Goal: Task Accomplishment & Management: Use online tool/utility

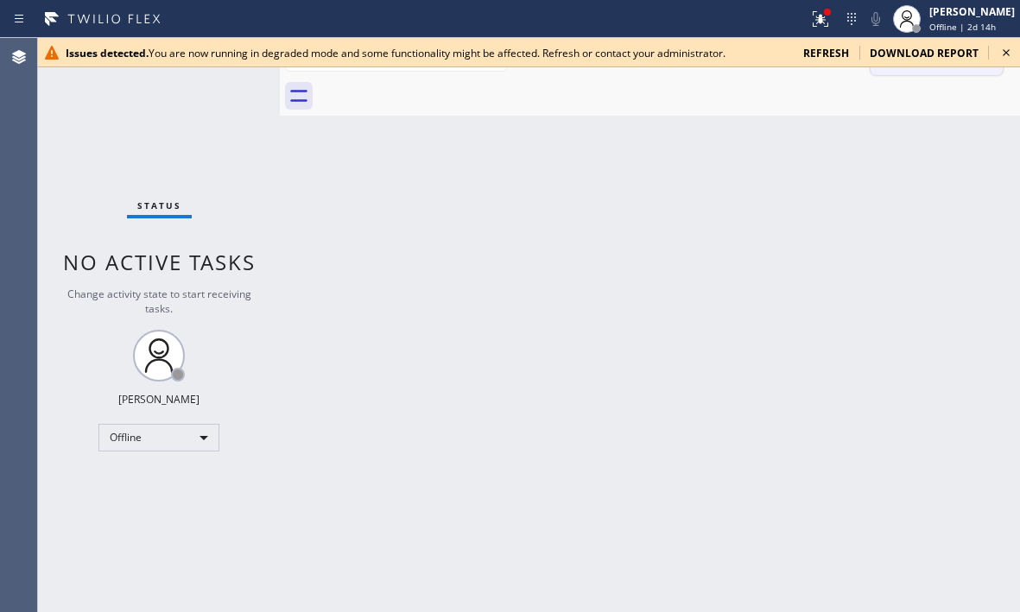
click at [1009, 51] on icon at bounding box center [1006, 52] width 21 height 21
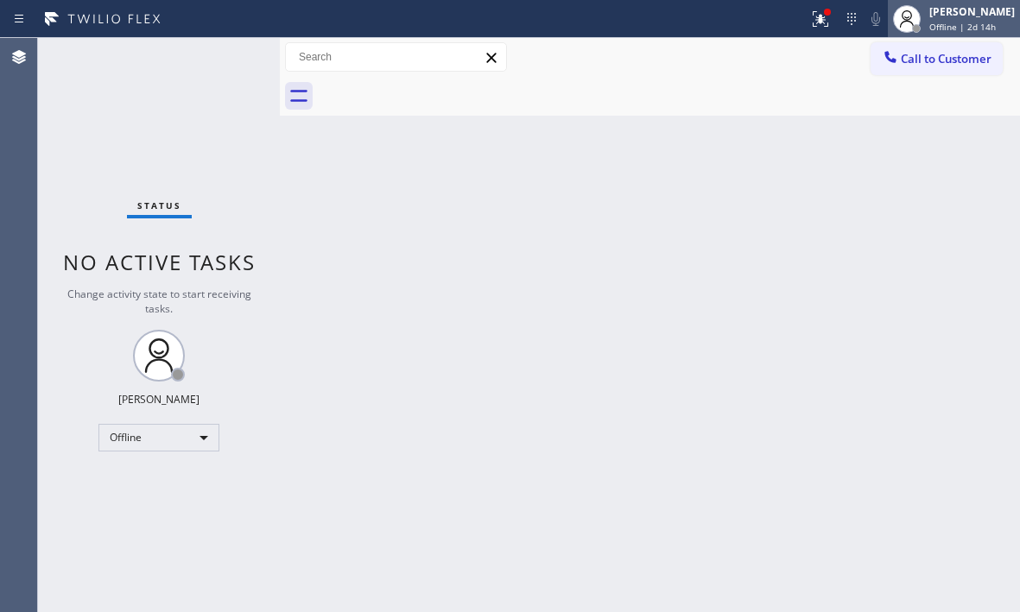
click at [928, 21] on div "Judy Mae Saturinas Offline | 2d 14h" at bounding box center [973, 18] width 94 height 30
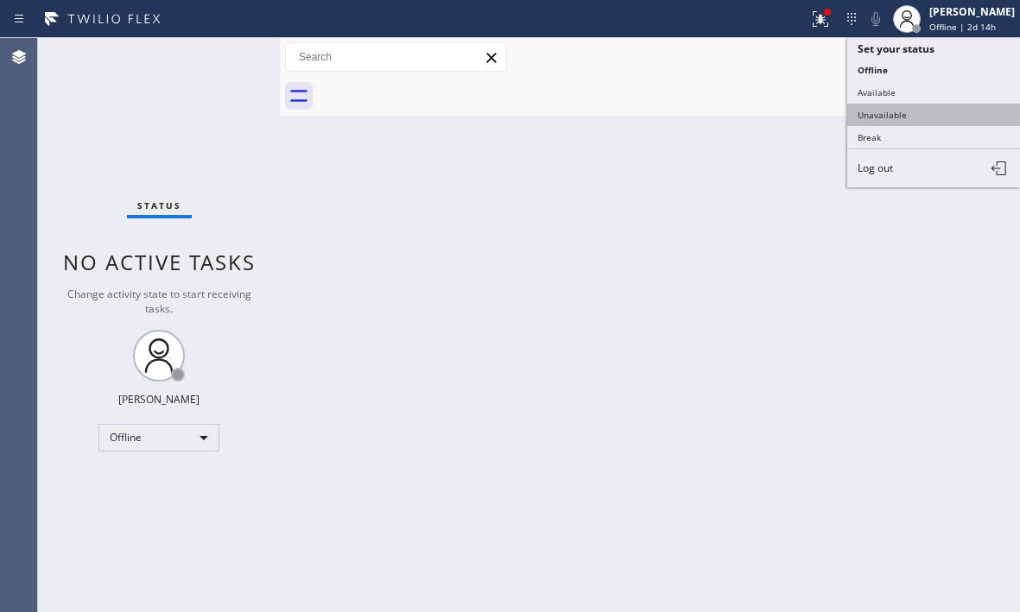
click at [882, 118] on button "Unavailable" at bounding box center [933, 115] width 173 height 22
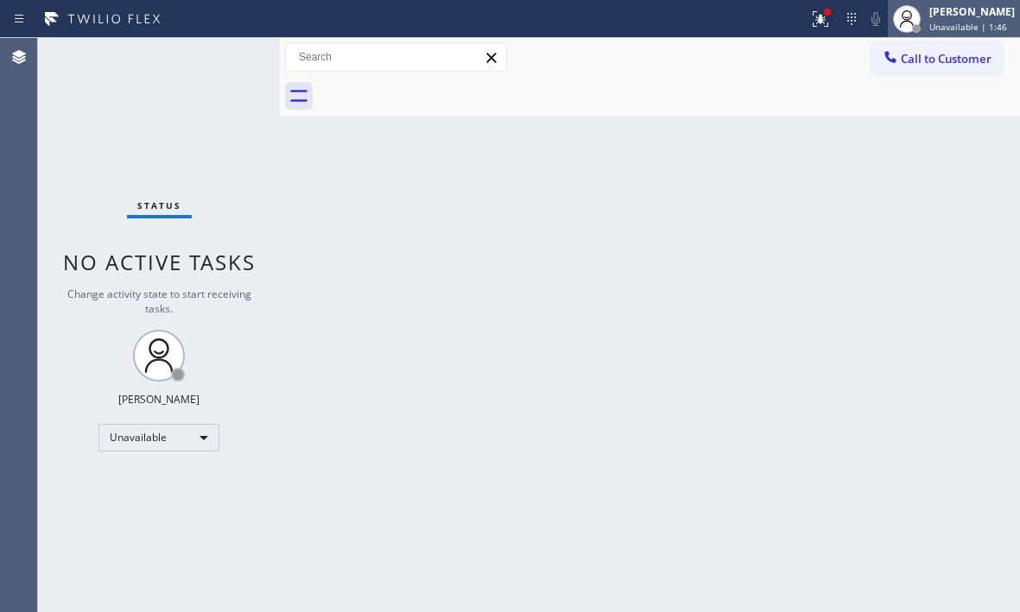
click at [929, 22] on span "Unavailable | 1:46" at bounding box center [968, 27] width 78 height 12
click at [448, 338] on div "Back to Dashboard Change Sender ID Customers Technicians Select a contact Outbo…" at bounding box center [650, 325] width 740 height 574
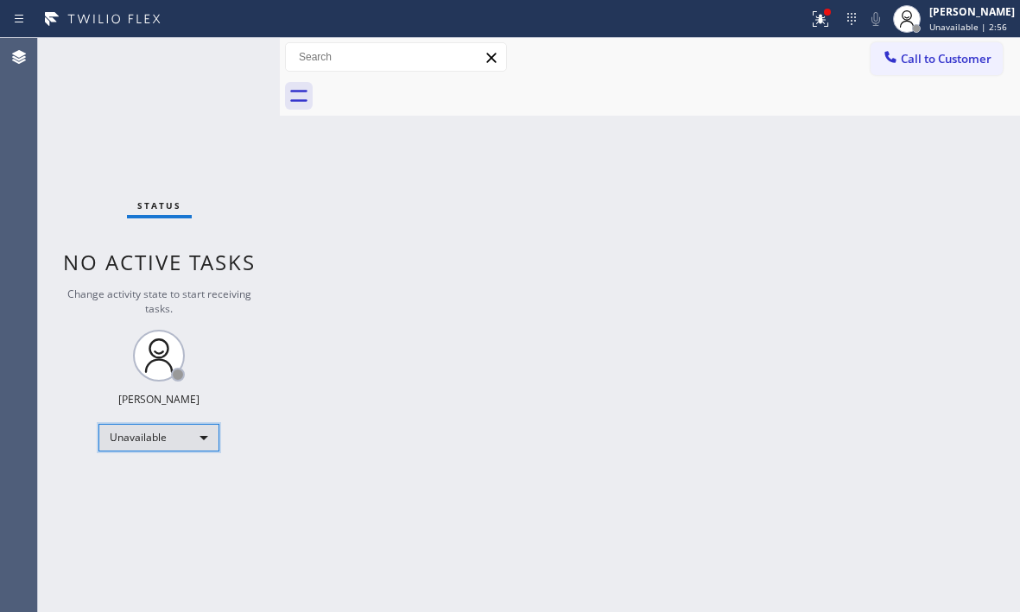
click at [201, 429] on div "Unavailable" at bounding box center [158, 438] width 121 height 28
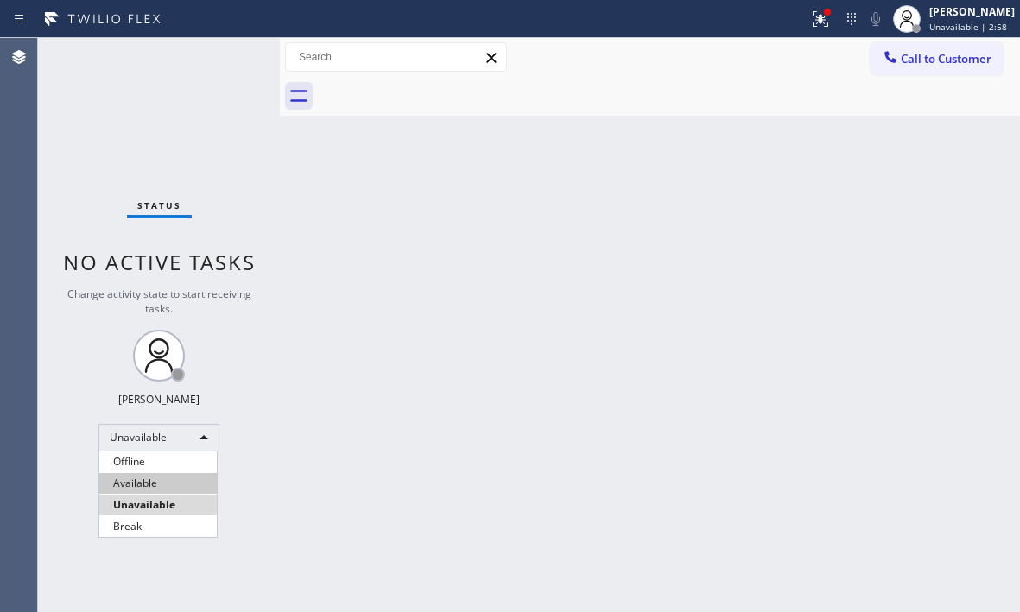
click at [176, 478] on li "Available" at bounding box center [157, 483] width 117 height 21
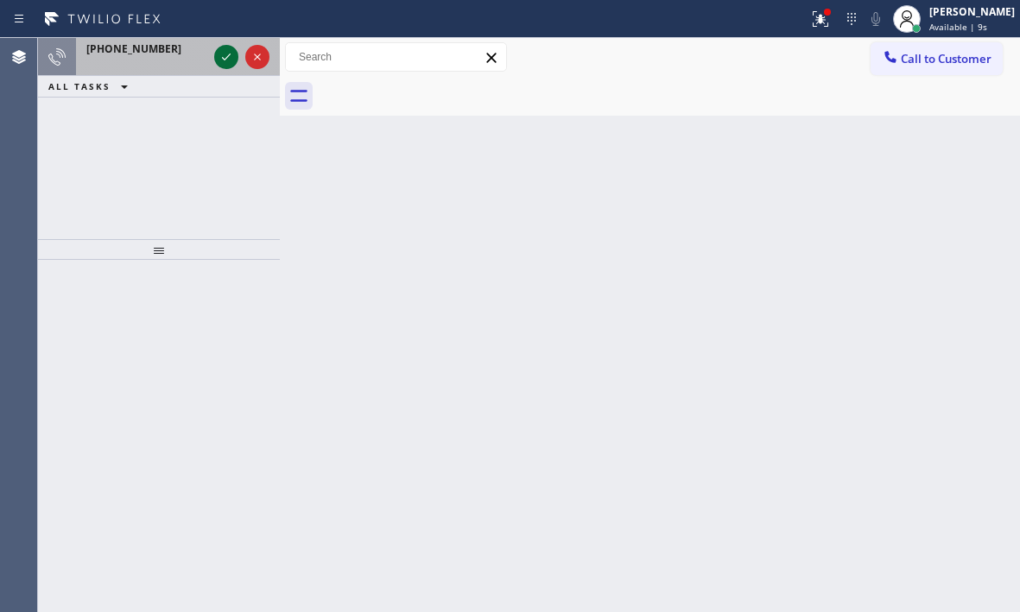
click at [225, 56] on icon at bounding box center [226, 57] width 21 height 21
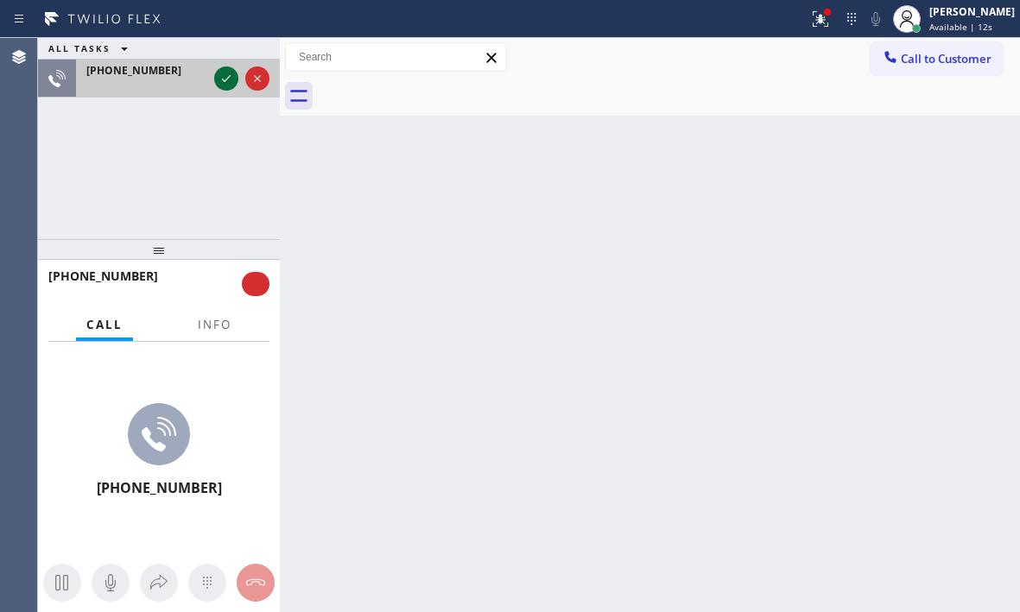
click at [233, 77] on icon at bounding box center [226, 78] width 21 height 21
click at [225, 78] on icon at bounding box center [226, 78] width 21 height 21
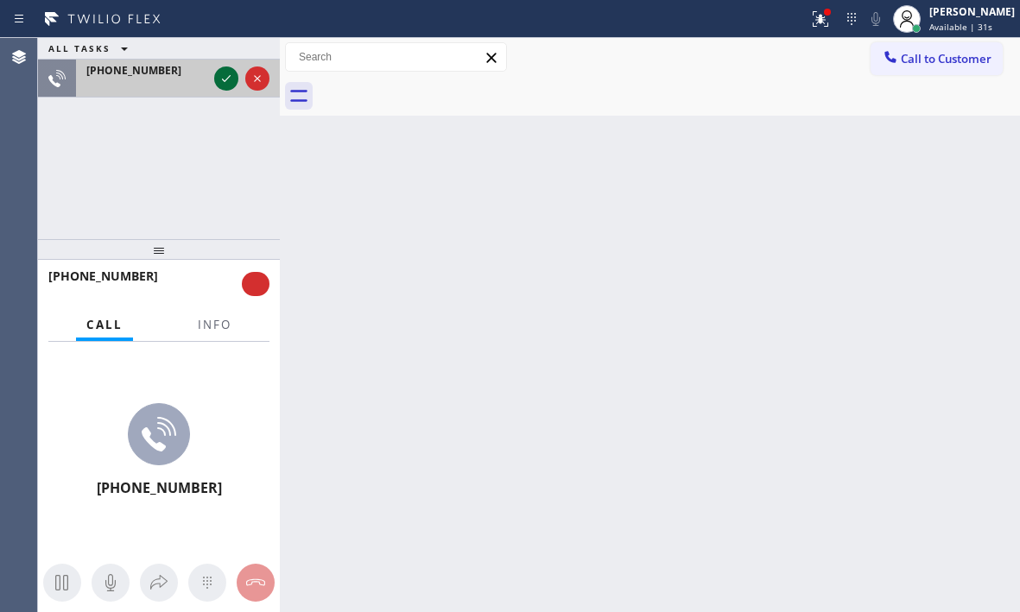
click at [220, 82] on icon at bounding box center [226, 78] width 21 height 21
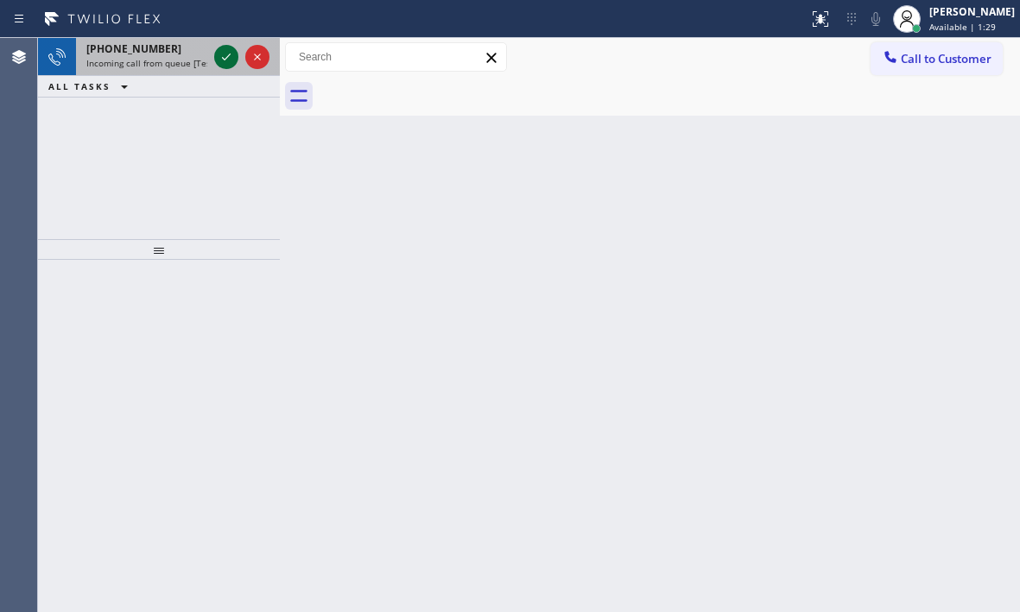
click at [227, 55] on icon at bounding box center [226, 57] width 21 height 21
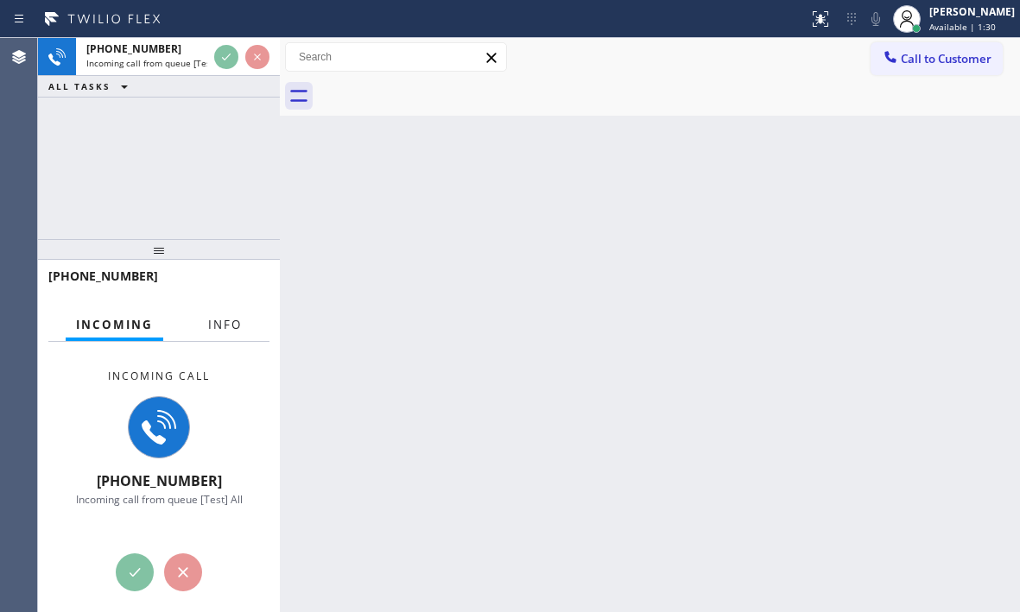
click at [233, 326] on span "Info" at bounding box center [225, 325] width 34 height 16
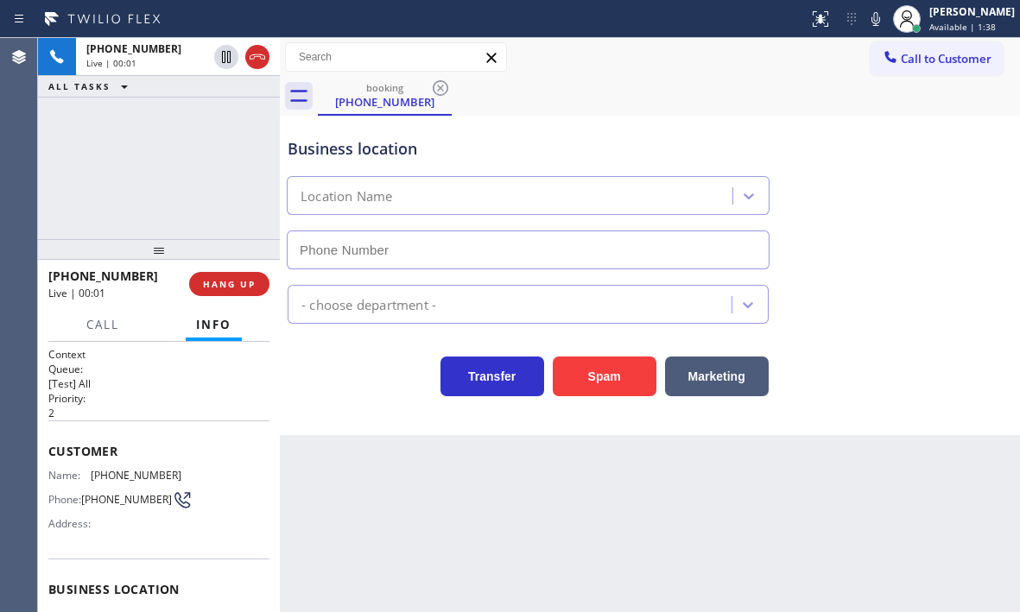
type input "[PHONE_NUMBER]"
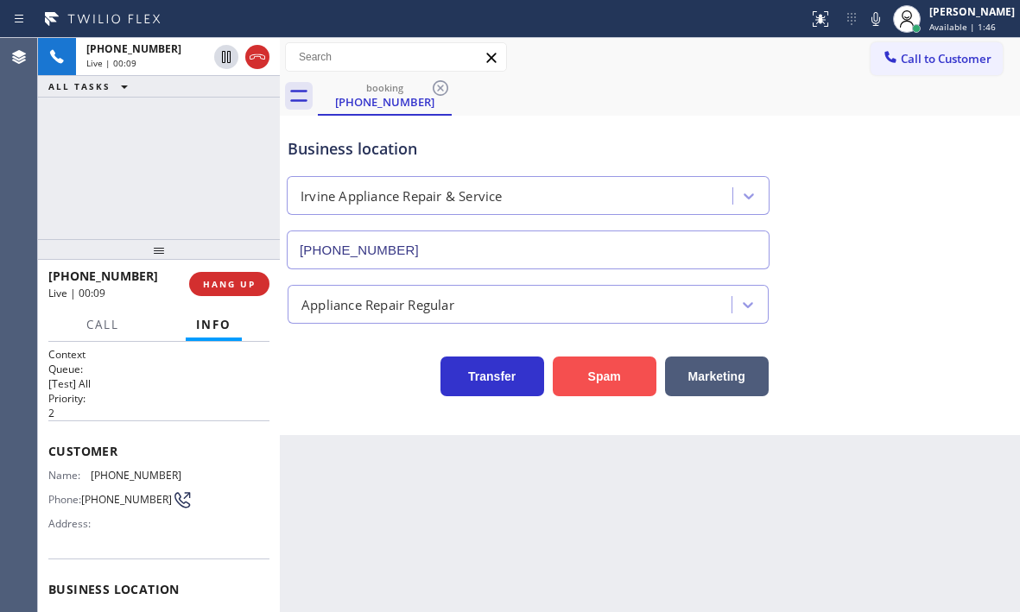
click at [598, 382] on button "Spam" at bounding box center [605, 377] width 104 height 40
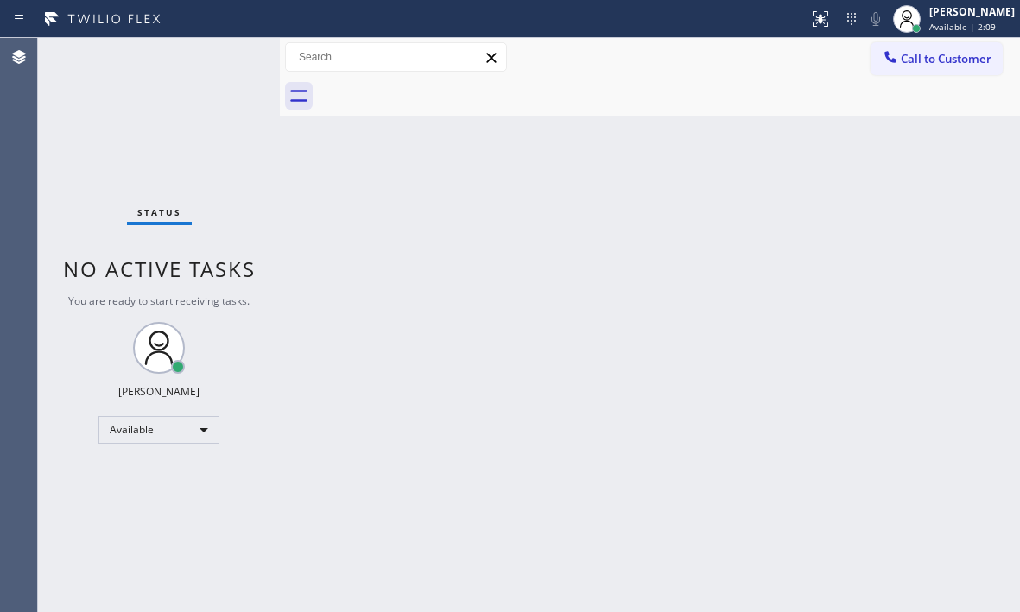
click at [222, 58] on div "Status No active tasks You are ready to start receiving tasks. [PERSON_NAME] Av…" at bounding box center [159, 325] width 242 height 574
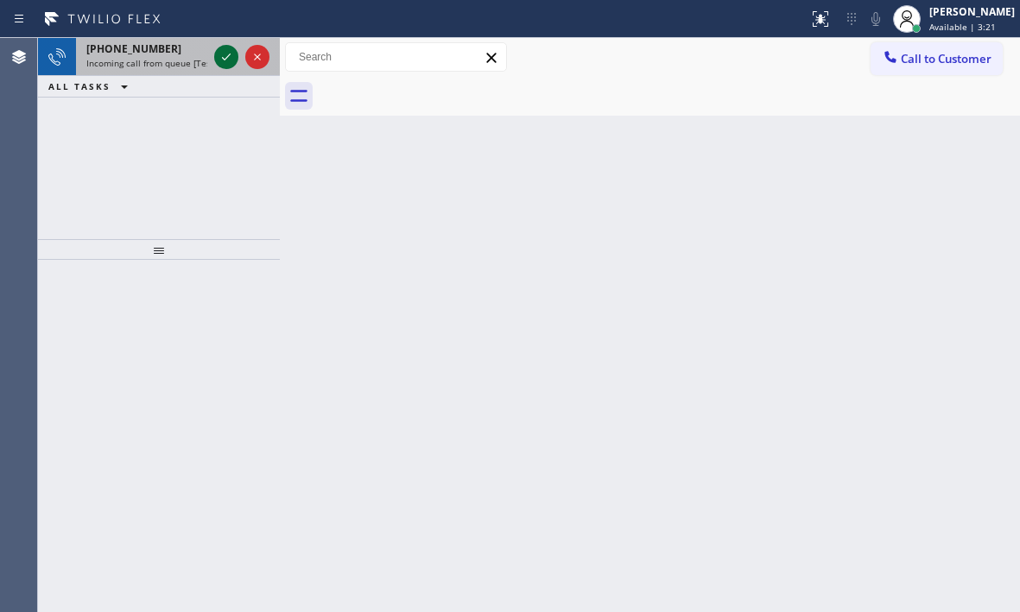
click at [225, 60] on icon at bounding box center [226, 57] width 21 height 21
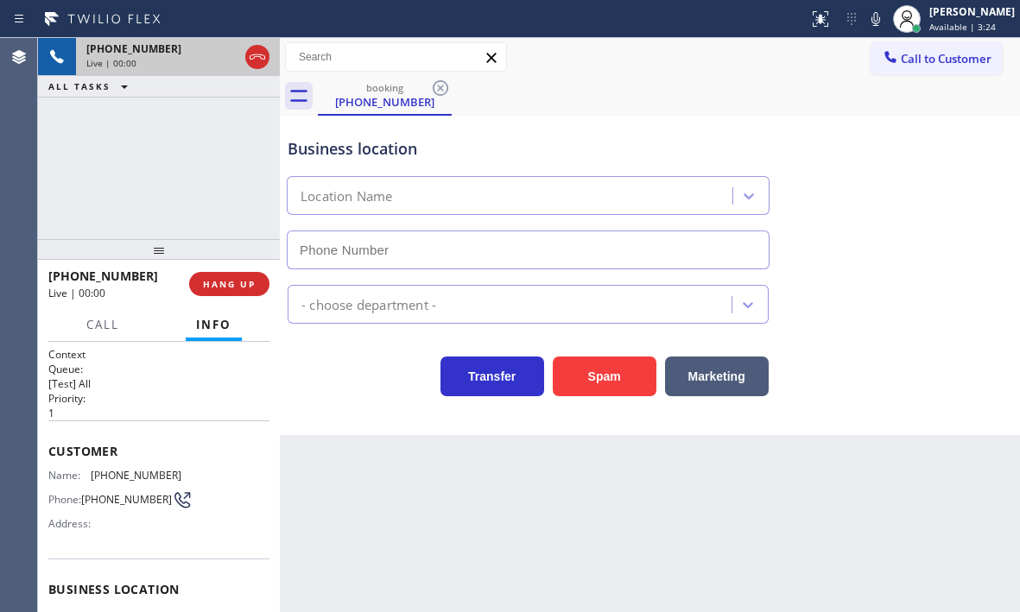
type input "[PHONE_NUMBER]"
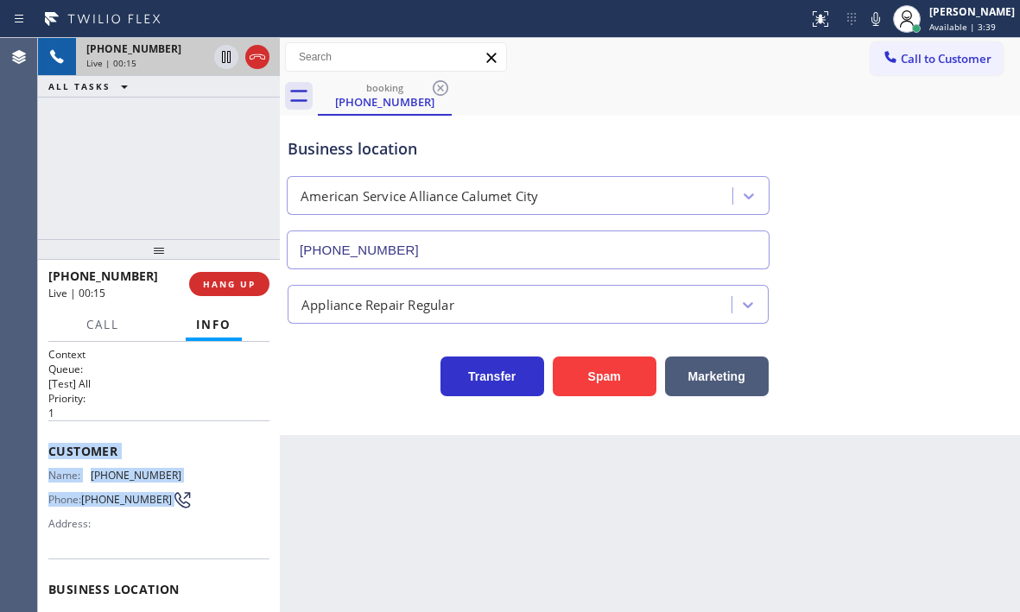
drag, startPoint x: 48, startPoint y: 449, endPoint x: 184, endPoint y: 516, distance: 151.0
click at [184, 516] on div "Customer Name: [PHONE_NUMBER] Phone: [PHONE_NUMBER] Address:" at bounding box center [158, 490] width 221 height 138
click at [193, 465] on div "Customer Name: [PHONE_NUMBER] Phone: [PHONE_NUMBER] Address:" at bounding box center [158, 490] width 221 height 138
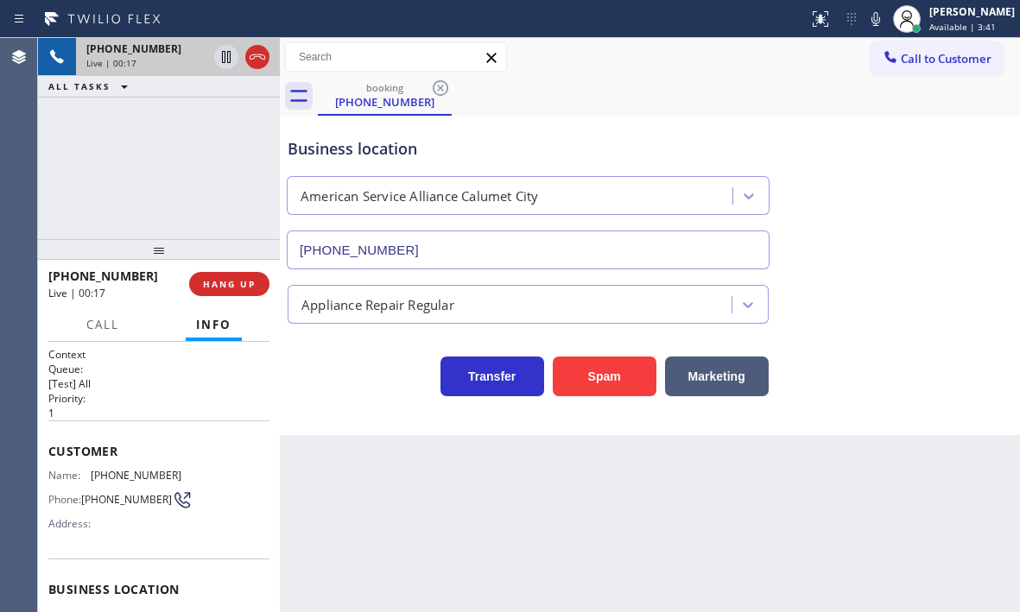
click at [189, 520] on div "Name: [PHONE_NUMBER] Phone: [PHONE_NUMBER] Address:" at bounding box center [158, 503] width 221 height 68
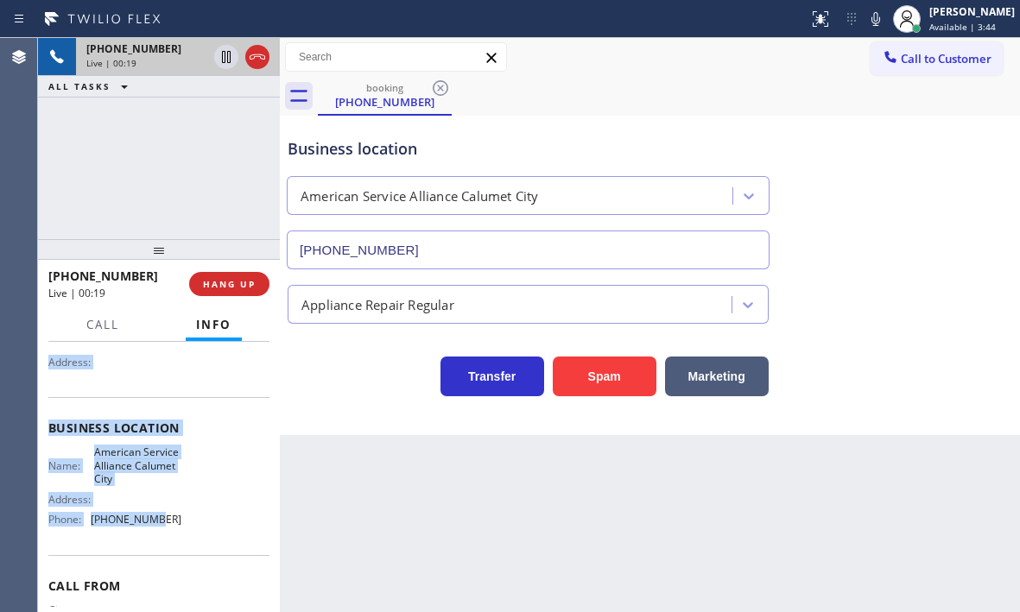
scroll to position [173, 0]
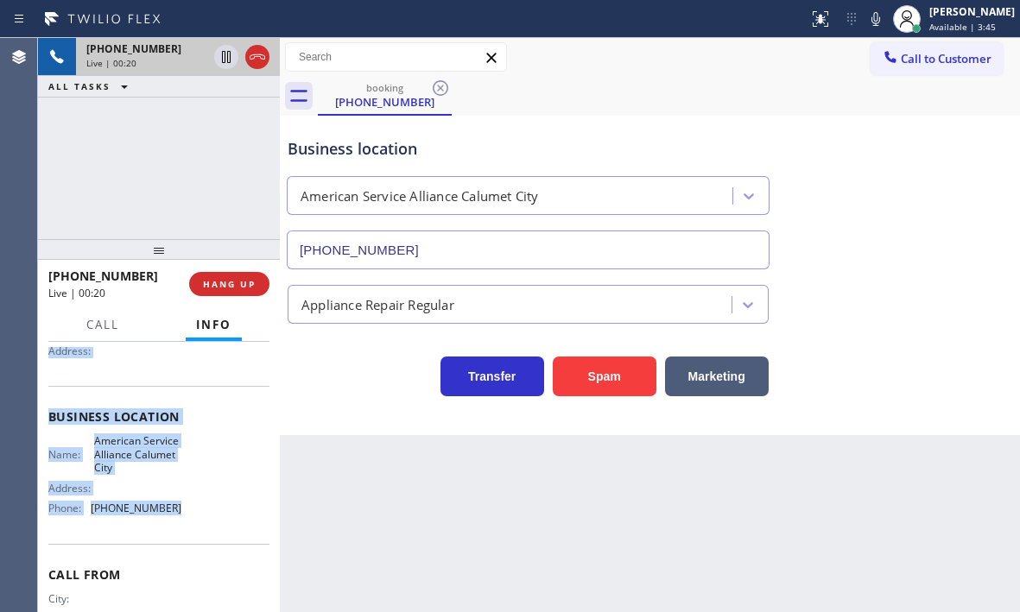
drag, startPoint x: 47, startPoint y: 449, endPoint x: 179, endPoint y: 547, distance: 164.3
click at [179, 547] on div "Context Queue: [Test] All Priority: 1 Customer Name: [PHONE_NUMBER] Phone: [PHO…" at bounding box center [159, 477] width 242 height 270
copy div "Customer Name: [PHONE_NUMBER] Phone: [PHONE_NUMBER] Address: Business location …"
click at [247, 288] on span "HANG UP" at bounding box center [229, 284] width 53 height 12
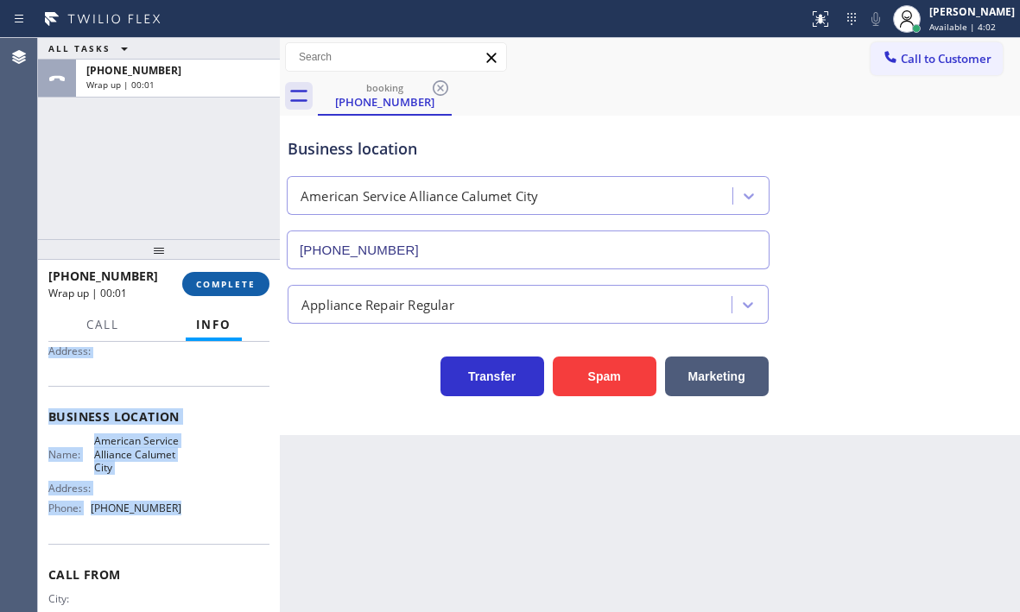
click at [237, 282] on span "COMPLETE" at bounding box center [226, 284] width 60 height 12
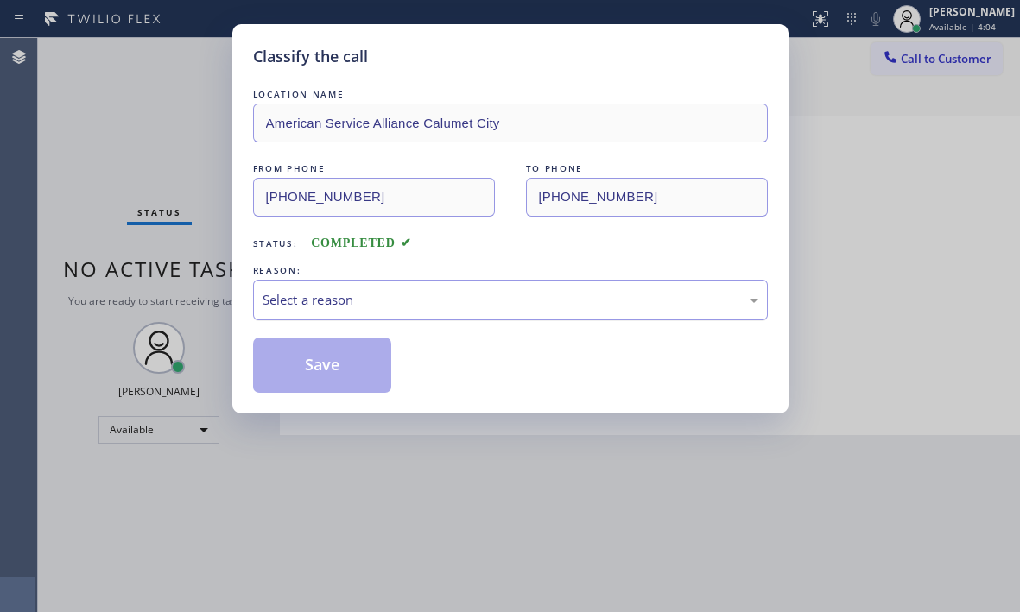
click at [494, 304] on div "Select a reason" at bounding box center [511, 300] width 496 height 20
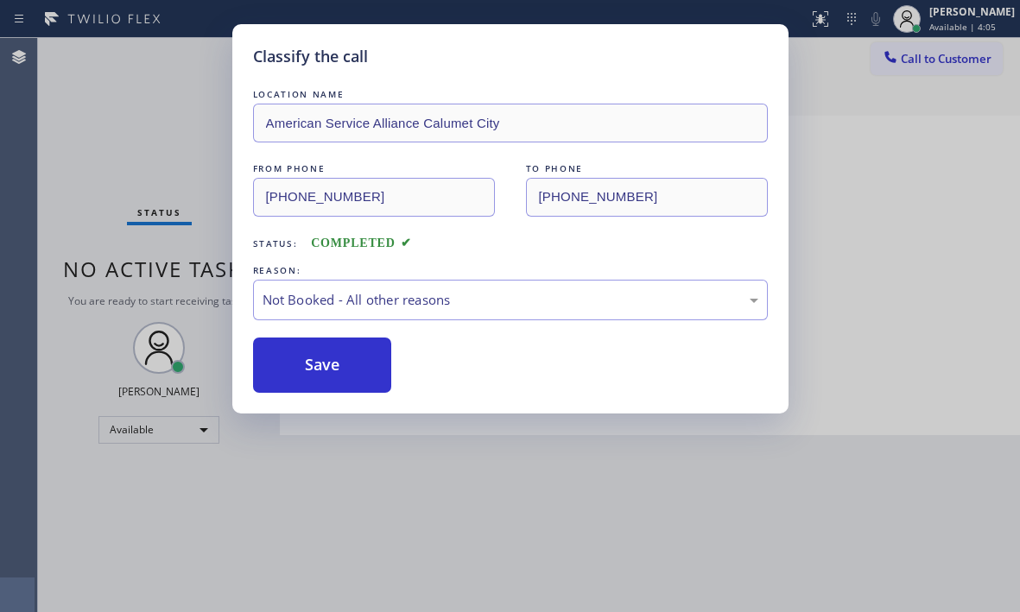
click at [326, 365] on button "Save" at bounding box center [322, 365] width 139 height 55
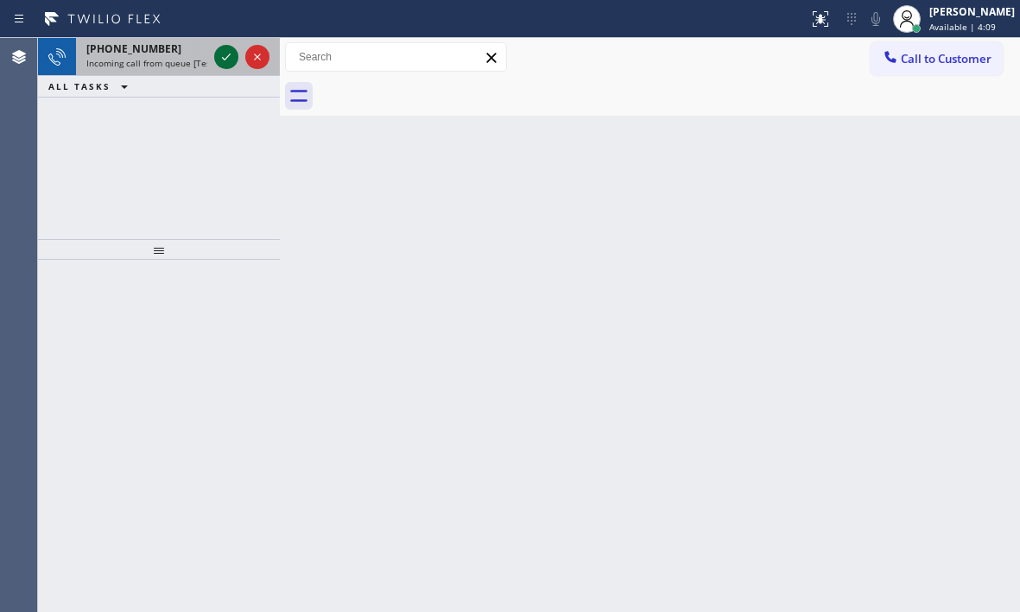
click at [229, 57] on icon at bounding box center [226, 57] width 21 height 21
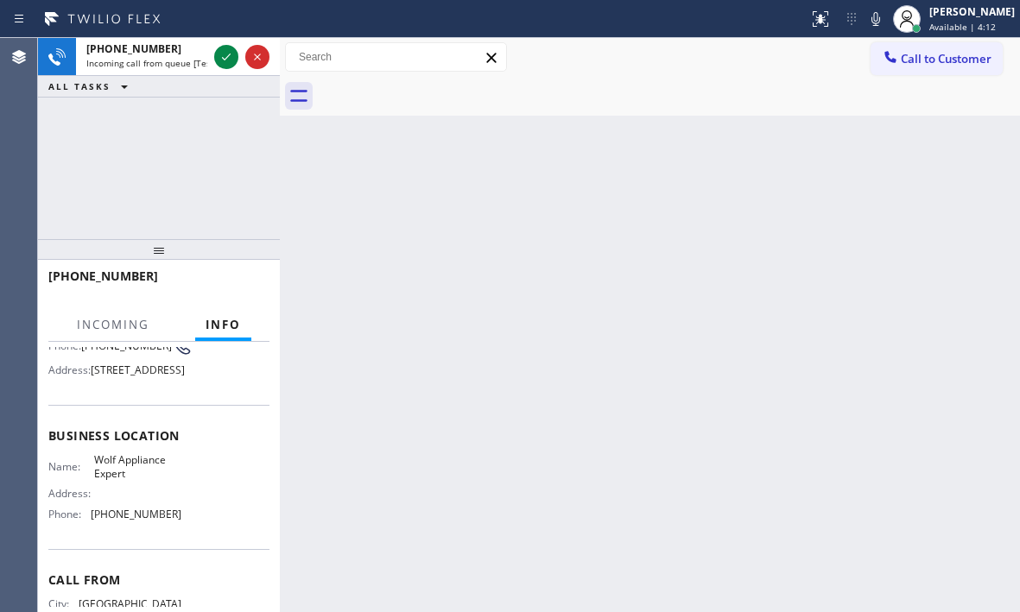
scroll to position [173, 0]
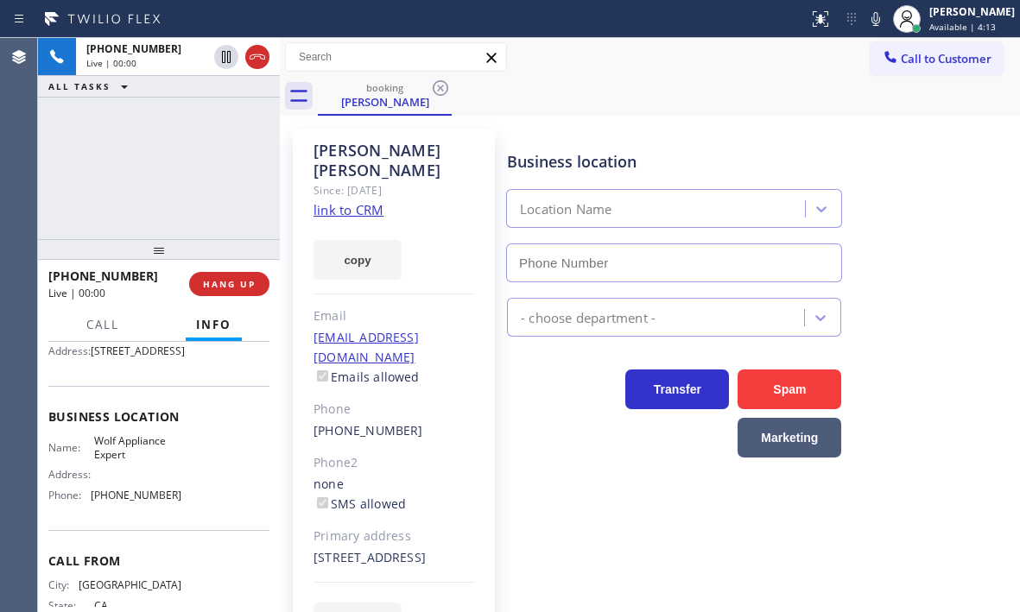
type input "[PHONE_NUMBER]"
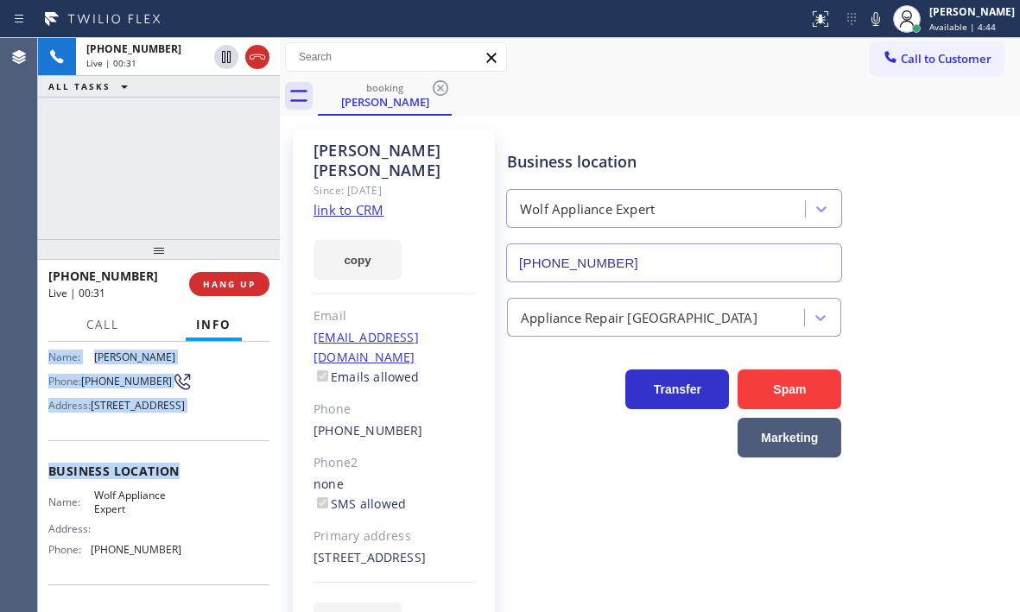
scroll to position [172, 0]
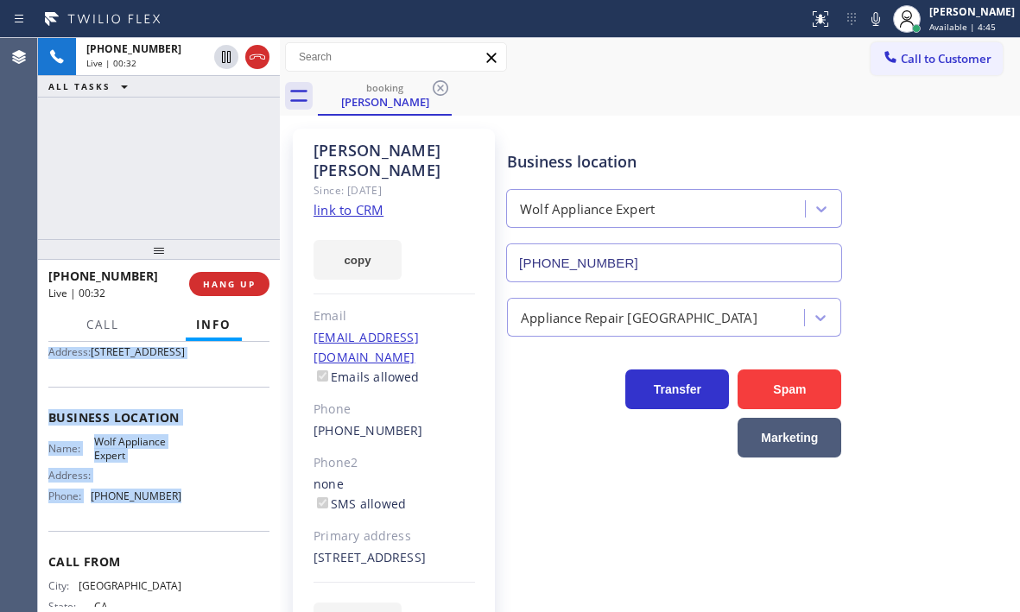
drag, startPoint x: 50, startPoint y: 363, endPoint x: 192, endPoint y: 519, distance: 211.0
click at [192, 519] on div "Context Queue: [Test] All Priority: 1 Customer Name: [PERSON_NAME] Phone: [PHON…" at bounding box center [158, 418] width 221 height 486
click at [187, 387] on div "Customer Name: [PERSON_NAME] Phone: [PHONE_NUMBER] Address: [STREET_ADDRESS]" at bounding box center [158, 318] width 221 height 138
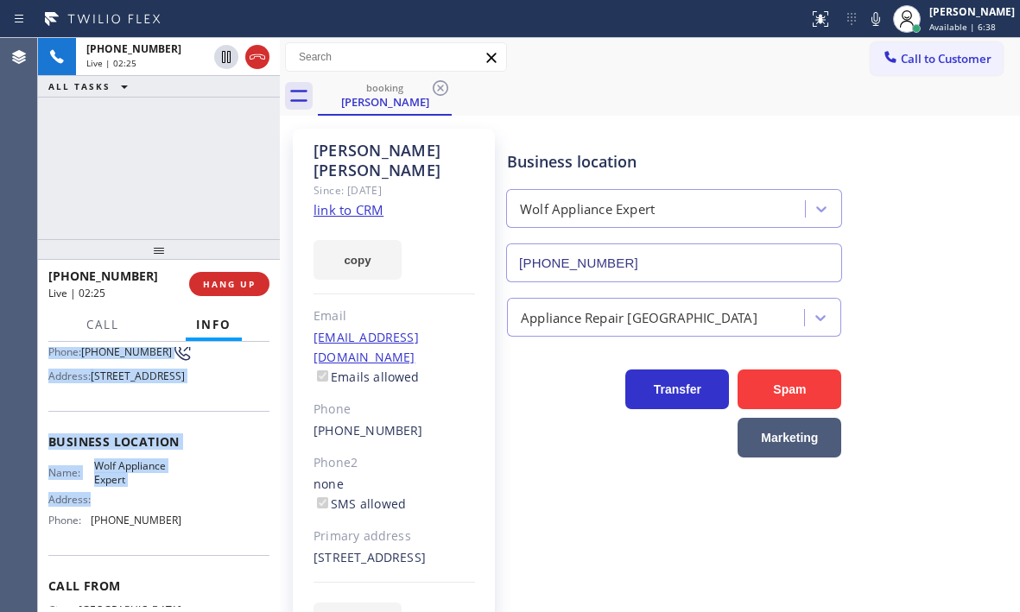
scroll to position [173, 0]
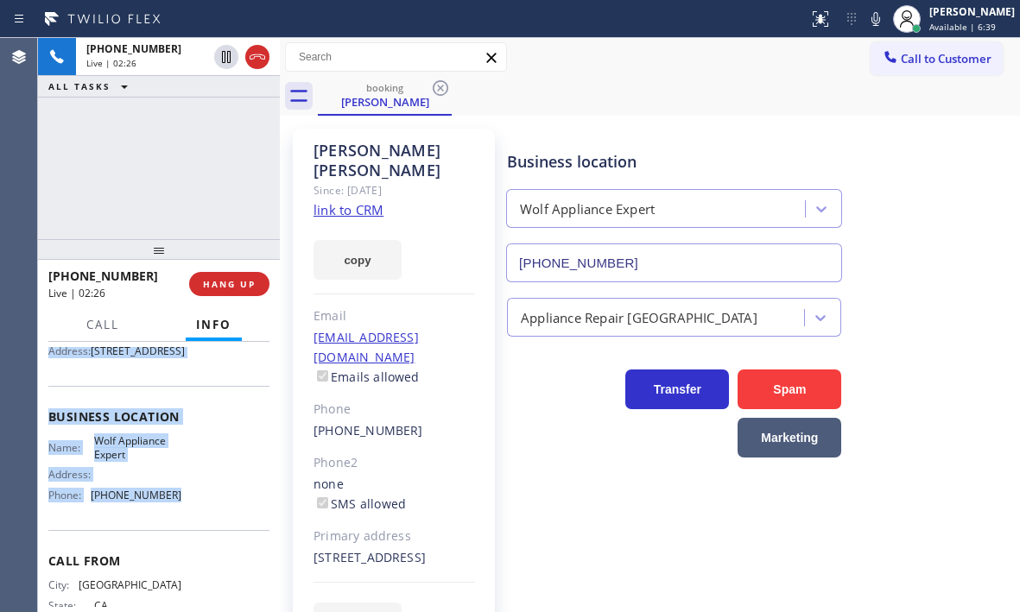
drag, startPoint x: 47, startPoint y: 450, endPoint x: 187, endPoint y: 526, distance: 160.0
click at [187, 526] on div "Context Queue: [Test] All Priority: 1 Customer Name: [PERSON_NAME] Phone: [PHON…" at bounding box center [159, 477] width 242 height 270
copy div "Customer Name: [PERSON_NAME] Phone: [PHONE_NUMBER] Address: [STREET_ADDRESS] Bu…"
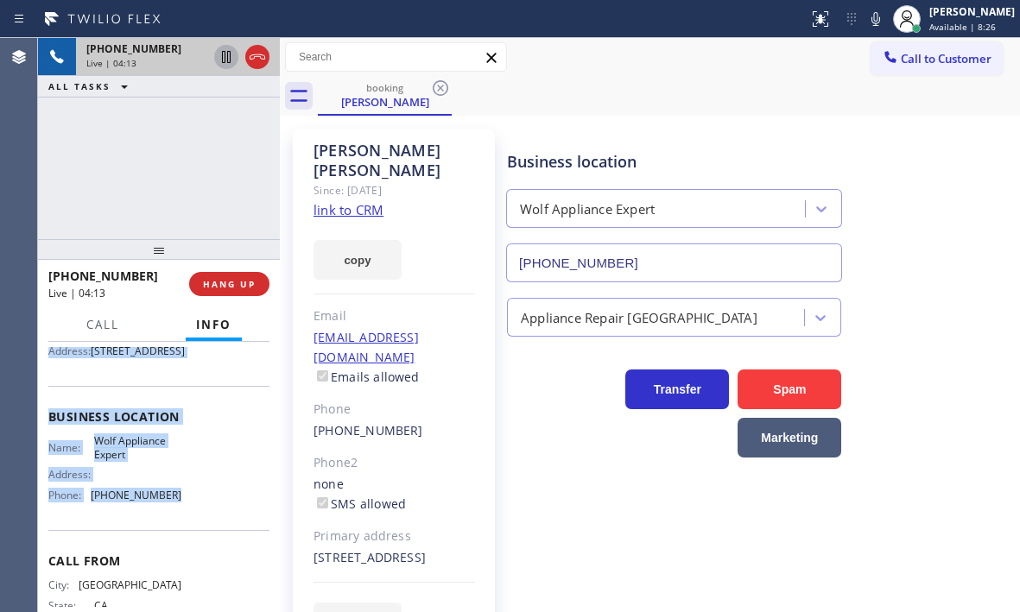
click at [225, 60] on icon at bounding box center [226, 57] width 9 height 12
click at [225, 60] on icon at bounding box center [226, 57] width 21 height 21
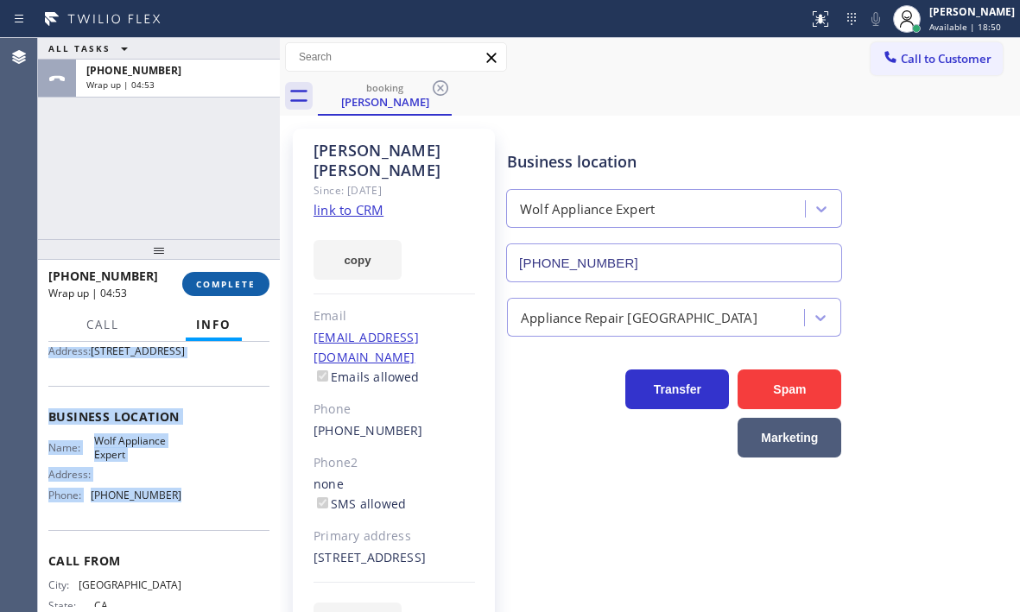
click at [212, 282] on span "COMPLETE" at bounding box center [226, 284] width 60 height 12
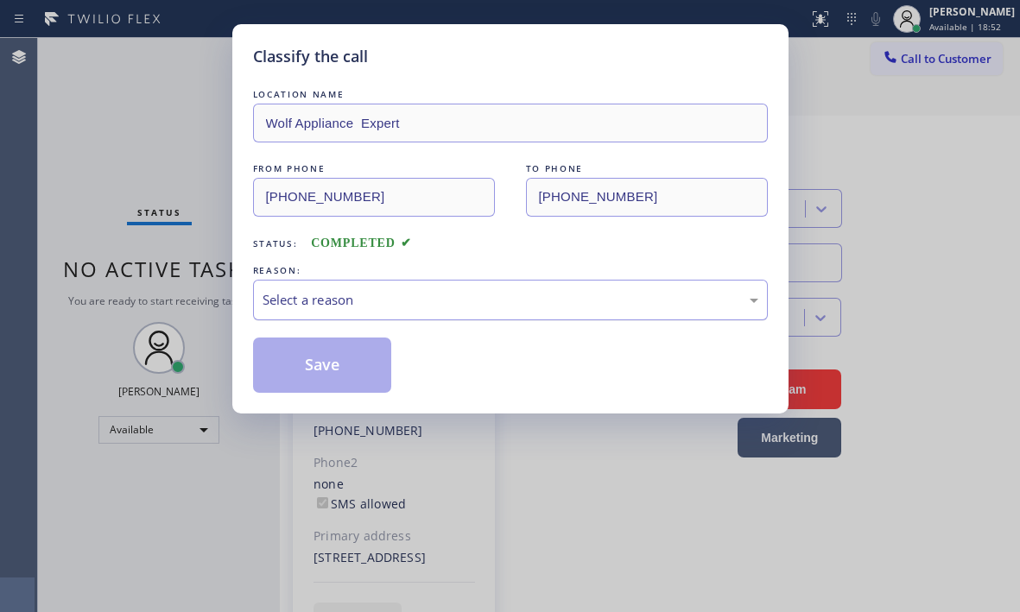
click at [460, 294] on div "Select a reason" at bounding box center [511, 300] width 496 height 20
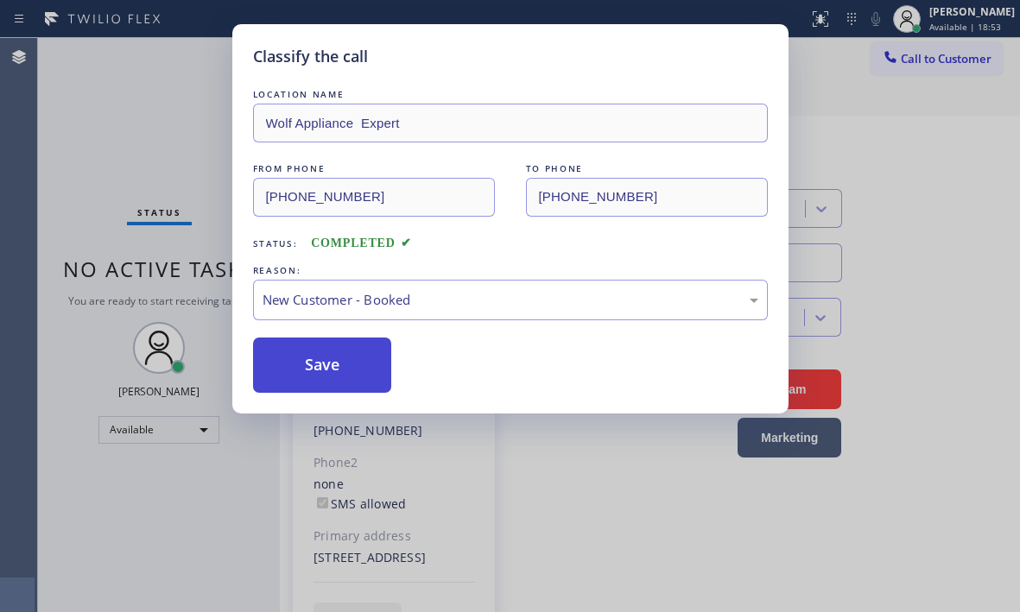
click at [280, 362] on button "Save" at bounding box center [322, 365] width 139 height 55
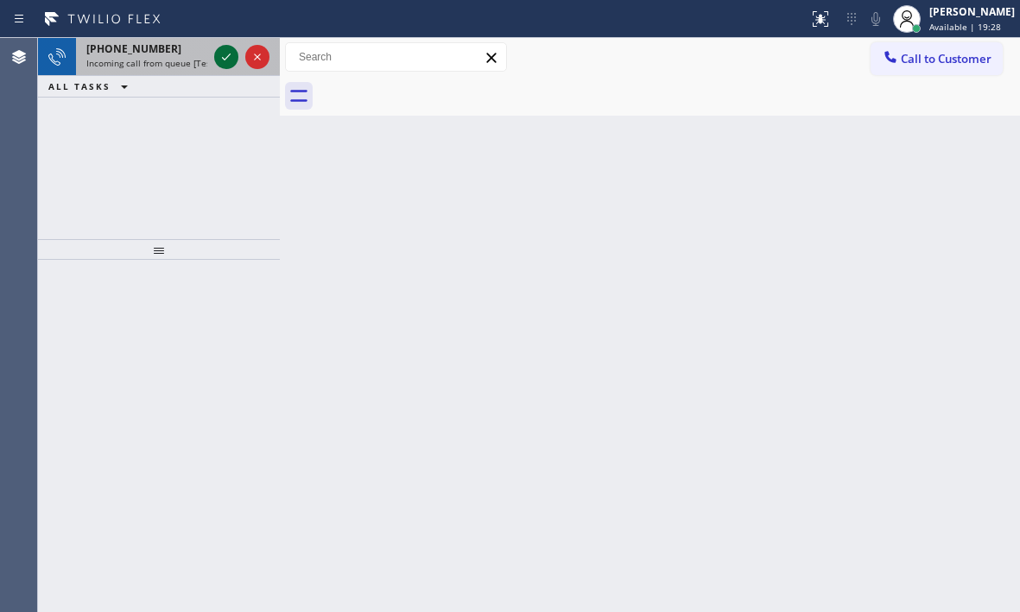
click at [224, 54] on icon at bounding box center [226, 57] width 21 height 21
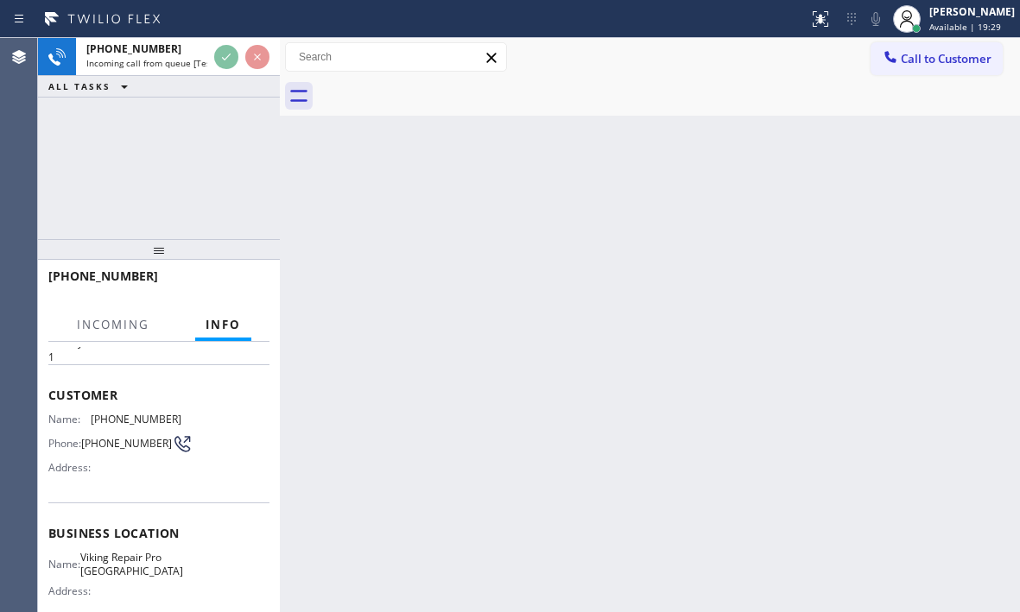
scroll to position [86, 0]
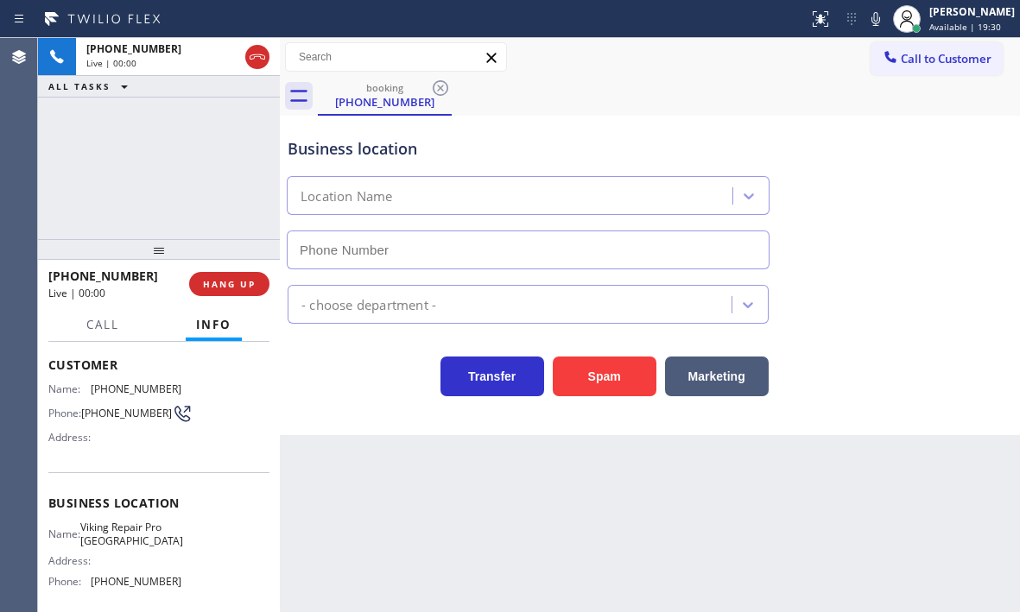
type input "[PHONE_NUMBER]"
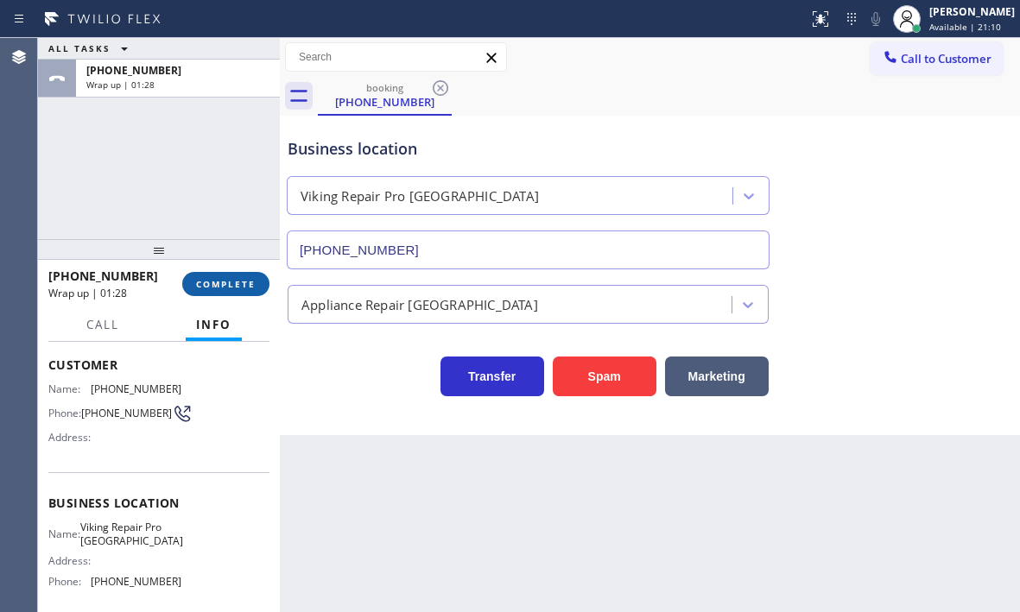
drag, startPoint x: 1006, startPoint y: 419, endPoint x: 236, endPoint y: 279, distance: 783.0
click at [236, 279] on span "COMPLETE" at bounding box center [226, 284] width 60 height 12
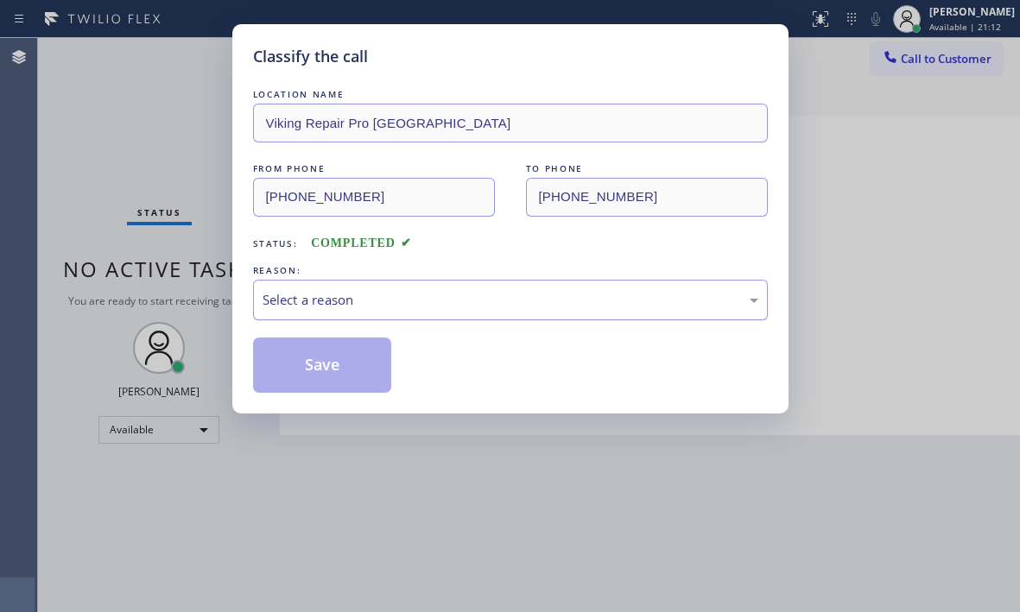
click at [382, 295] on div "Select a reason" at bounding box center [511, 300] width 496 height 20
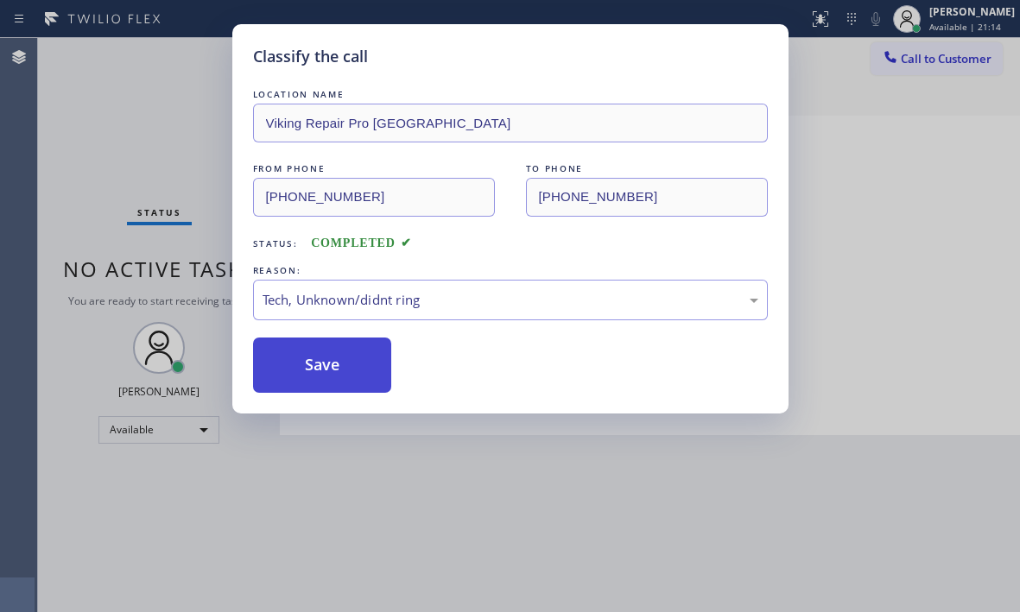
click at [339, 366] on button "Save" at bounding box center [322, 365] width 139 height 55
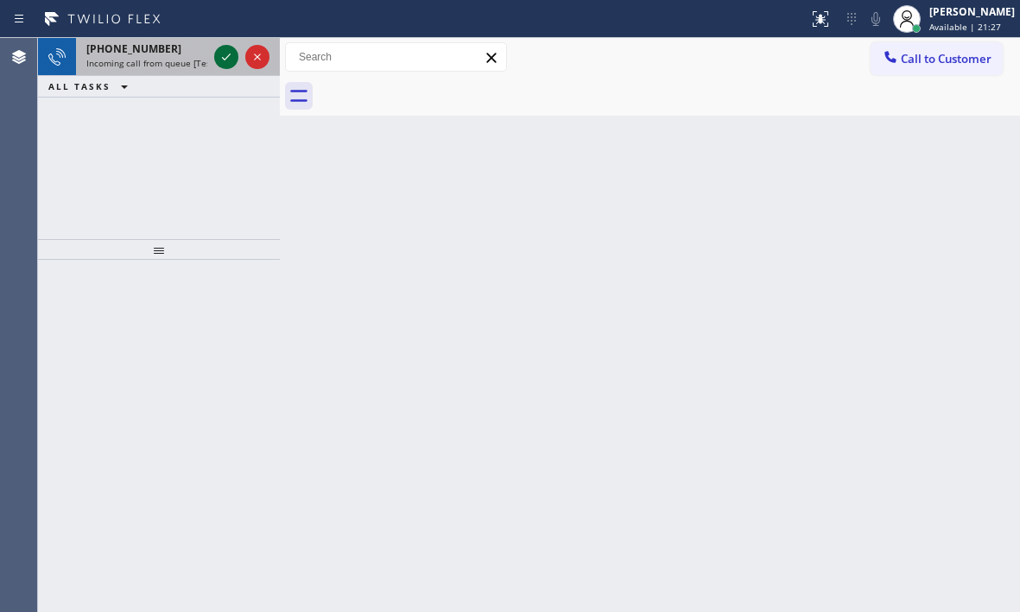
click at [220, 55] on icon at bounding box center [226, 57] width 21 height 21
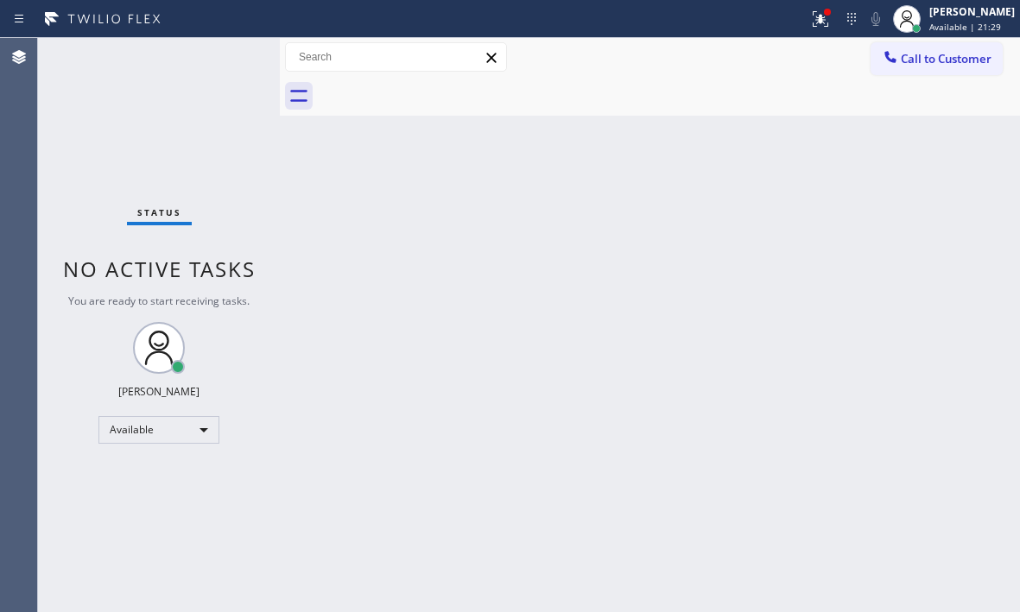
click at [227, 63] on div "Status No active tasks You are ready to start receiving tasks. [PERSON_NAME] Av…" at bounding box center [159, 325] width 242 height 574
click at [810, 27] on icon at bounding box center [820, 19] width 21 height 21
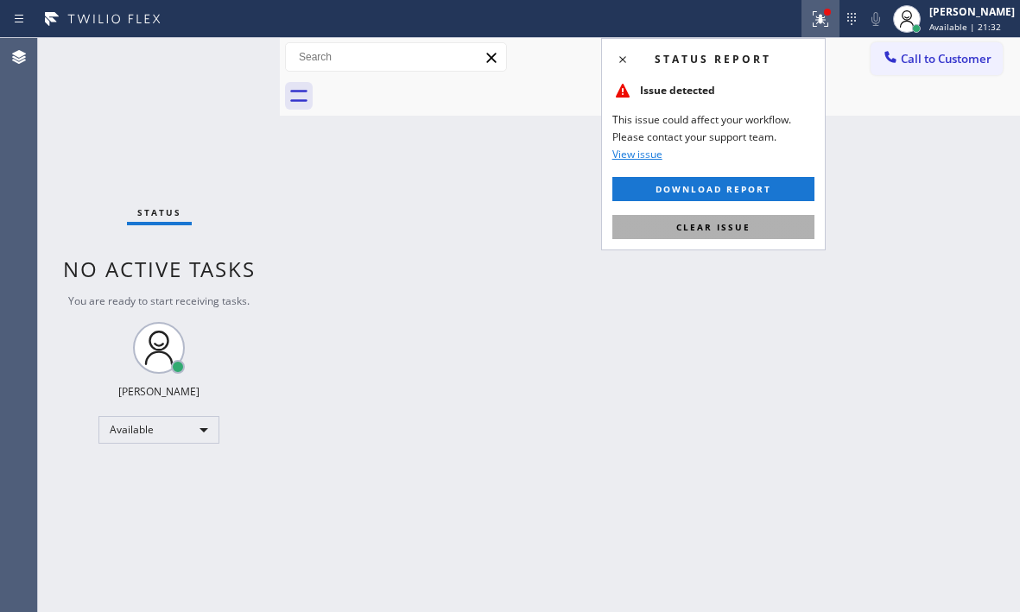
click at [744, 228] on span "Clear issue" at bounding box center [713, 227] width 74 height 12
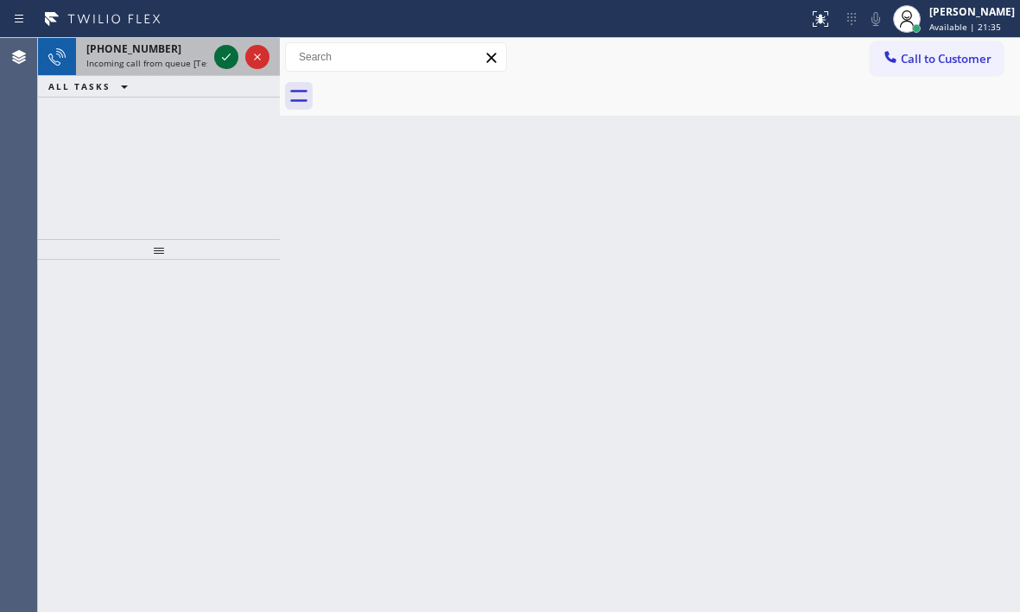
click at [231, 57] on icon at bounding box center [226, 57] width 21 height 21
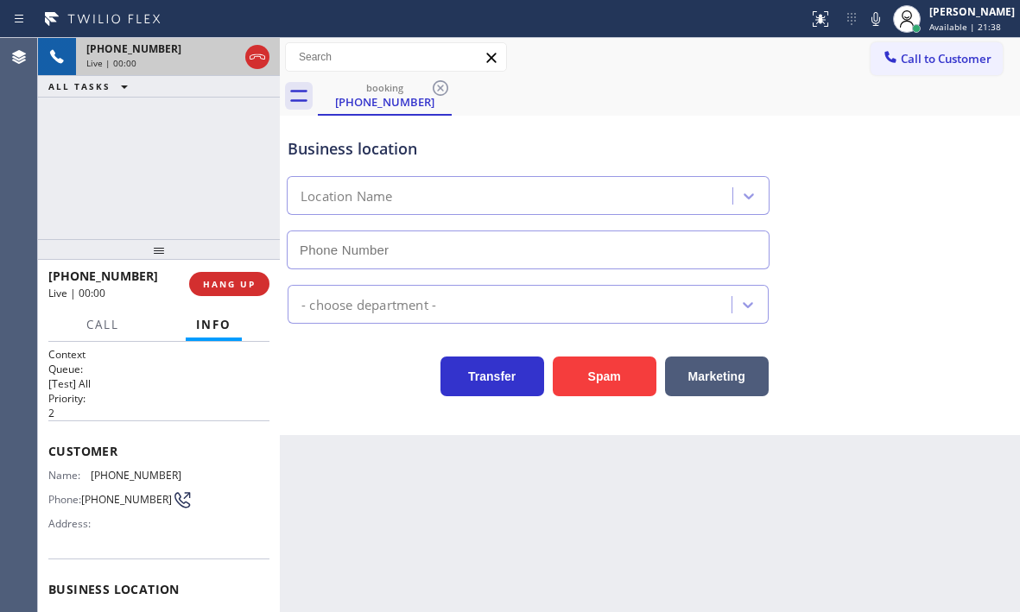
type input "[PHONE_NUMBER]"
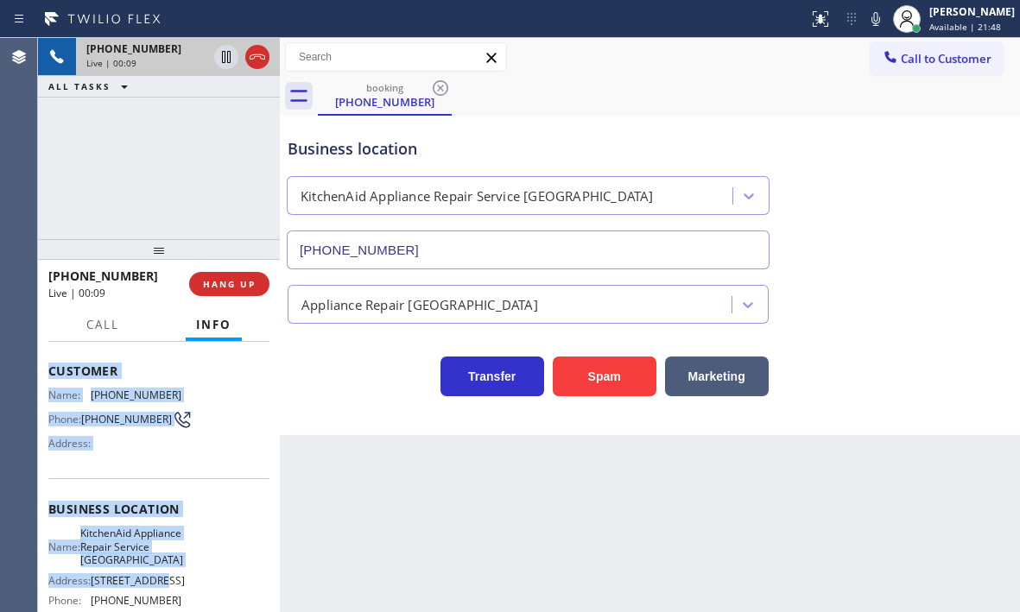
scroll to position [173, 0]
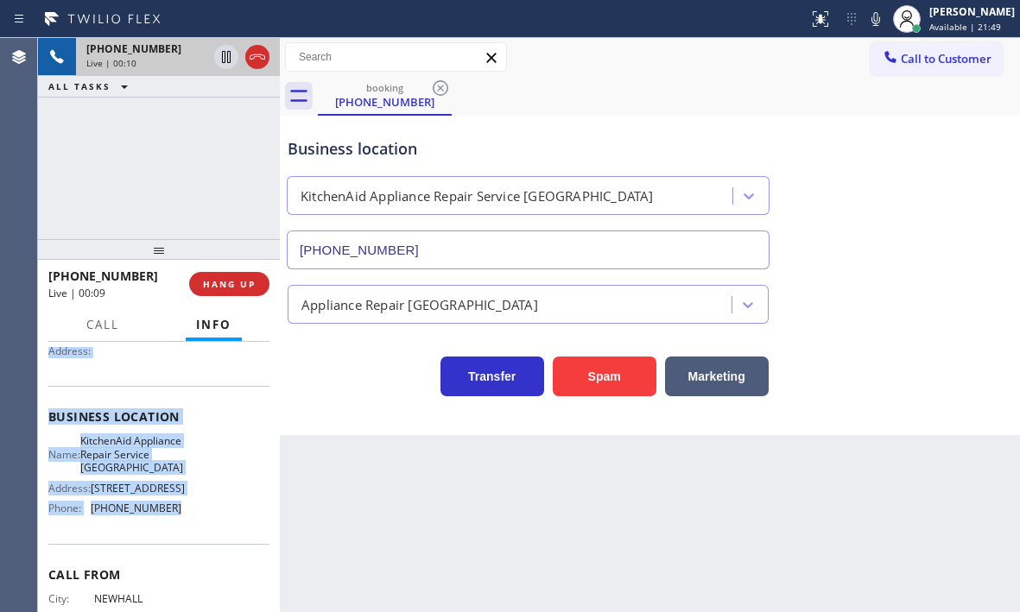
drag, startPoint x: 46, startPoint y: 451, endPoint x: 186, endPoint y: 522, distance: 156.8
click at [186, 522] on div "Context Queue: [Test] All Priority: 2 Customer Name: [PHONE_NUMBER] Phone: [PHO…" at bounding box center [159, 477] width 242 height 270
copy div "Customer Name: [PHONE_NUMBER] Phone: [PHONE_NUMBER] Address: Business location …"
click at [223, 59] on icon at bounding box center [226, 57] width 9 height 12
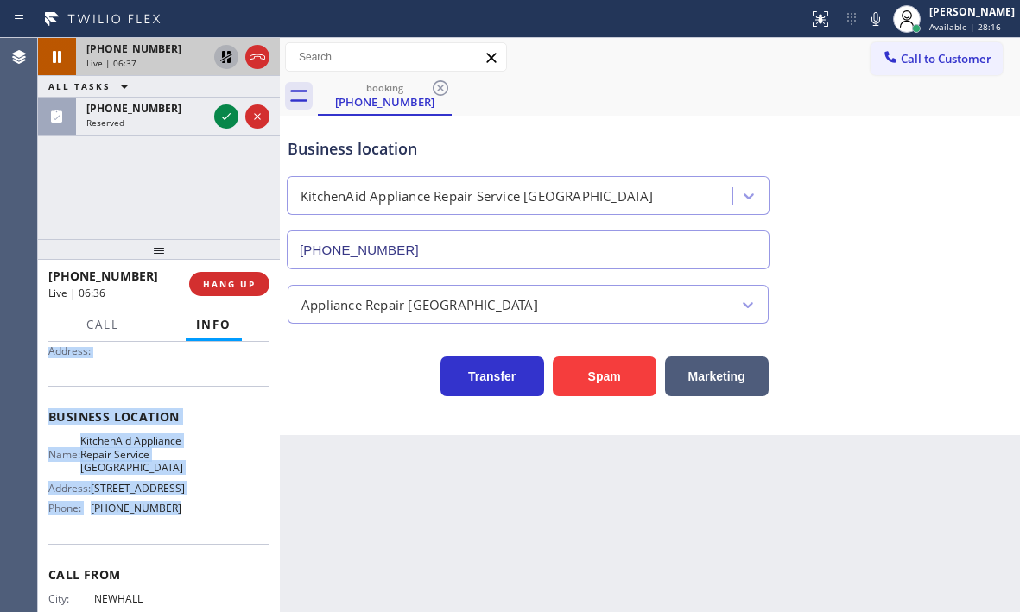
click at [230, 61] on icon at bounding box center [226, 57] width 12 height 12
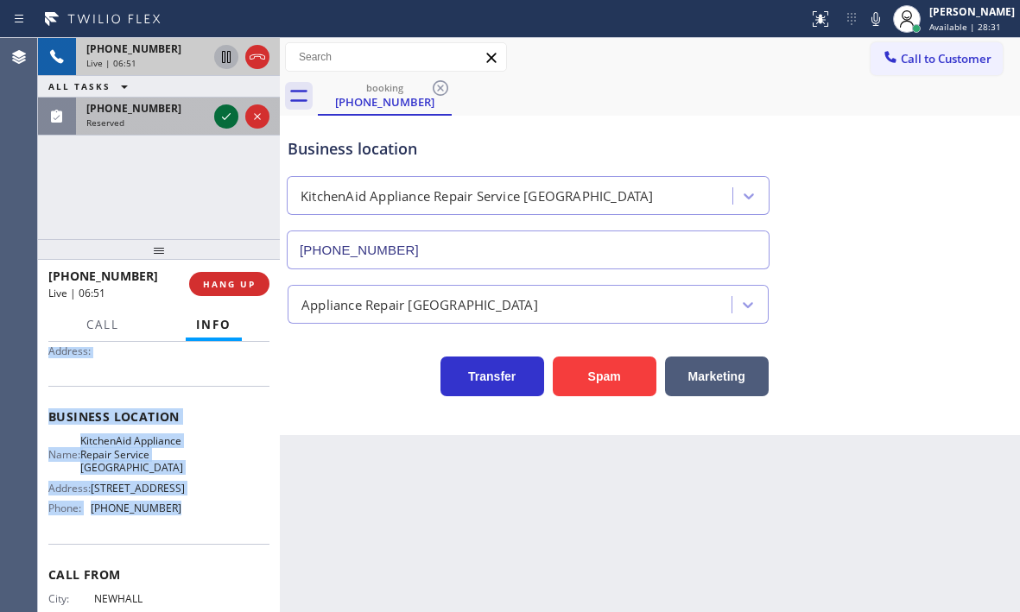
click at [220, 117] on icon at bounding box center [226, 116] width 21 height 21
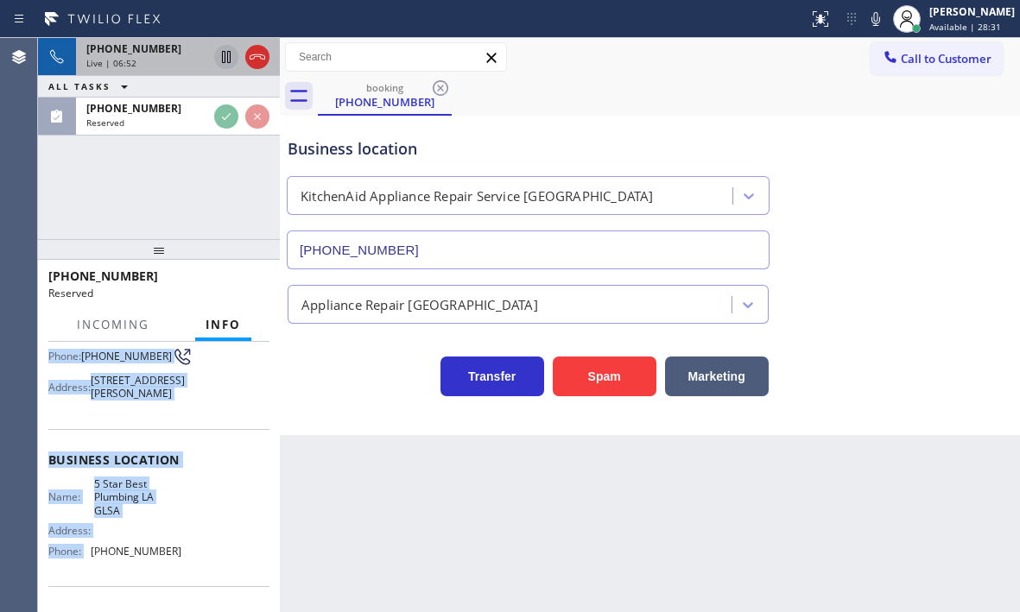
scroll to position [202, 0]
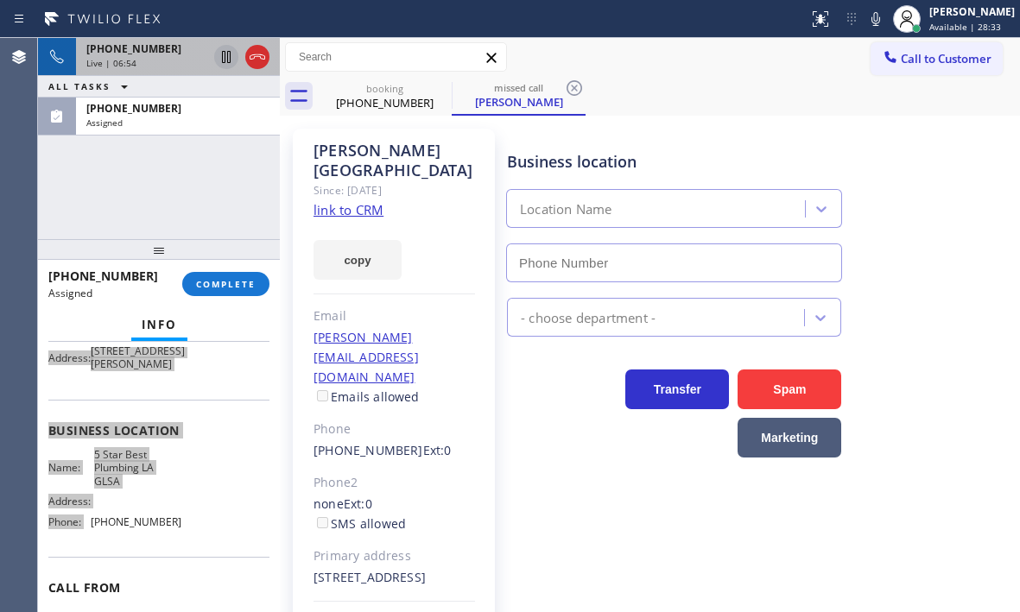
type input "[PHONE_NUMBER]"
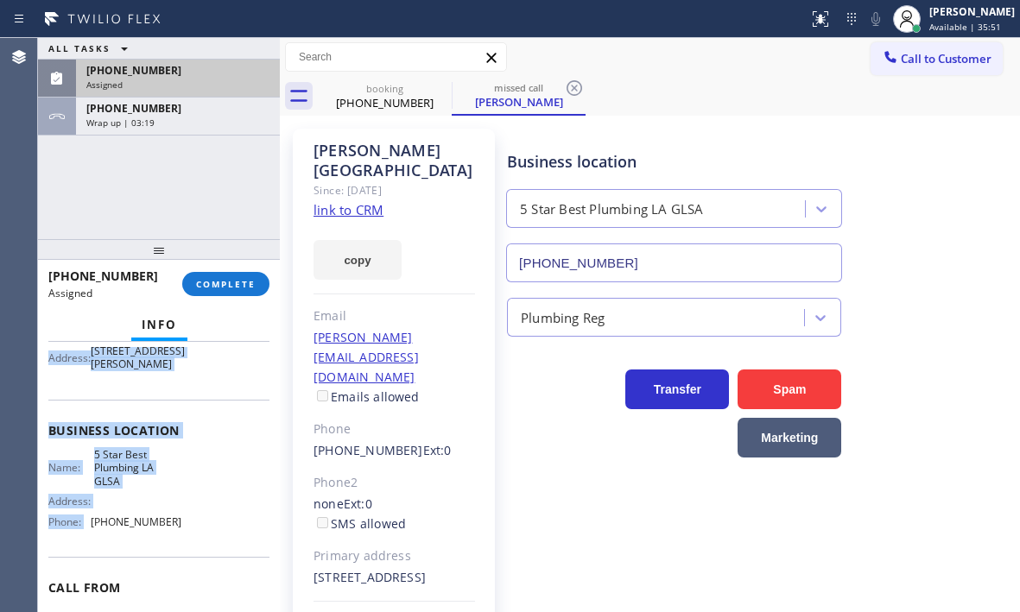
click at [198, 73] on div "[PHONE_NUMBER]" at bounding box center [177, 70] width 183 height 15
click at [206, 79] on div "Assigned" at bounding box center [177, 85] width 183 height 12
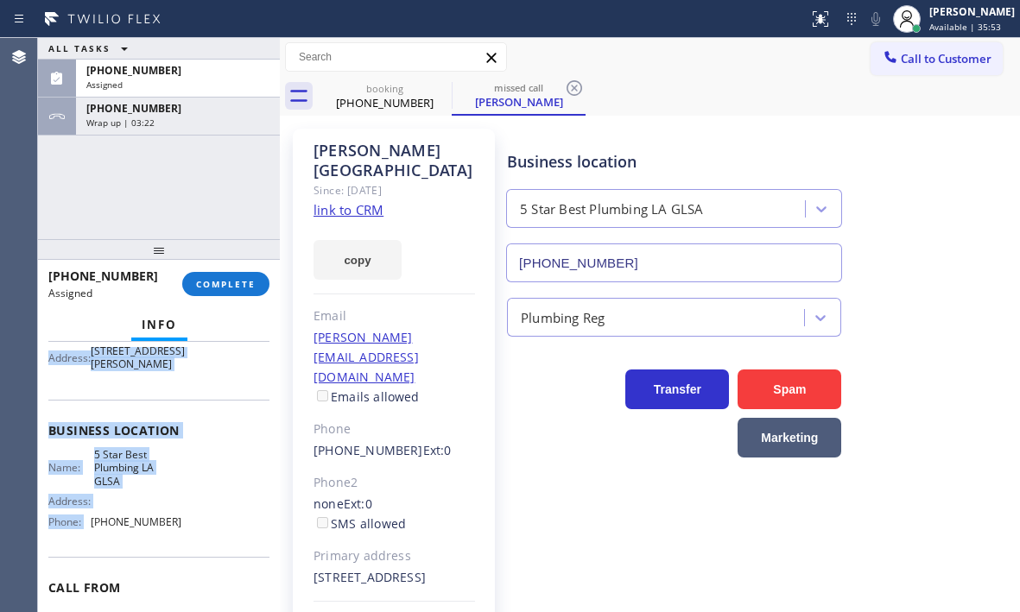
click at [211, 428] on div "Business location Name: 5 Star Best Plumbing LA GLSA Address: Phone: [PHONE_NUM…" at bounding box center [158, 478] width 221 height 157
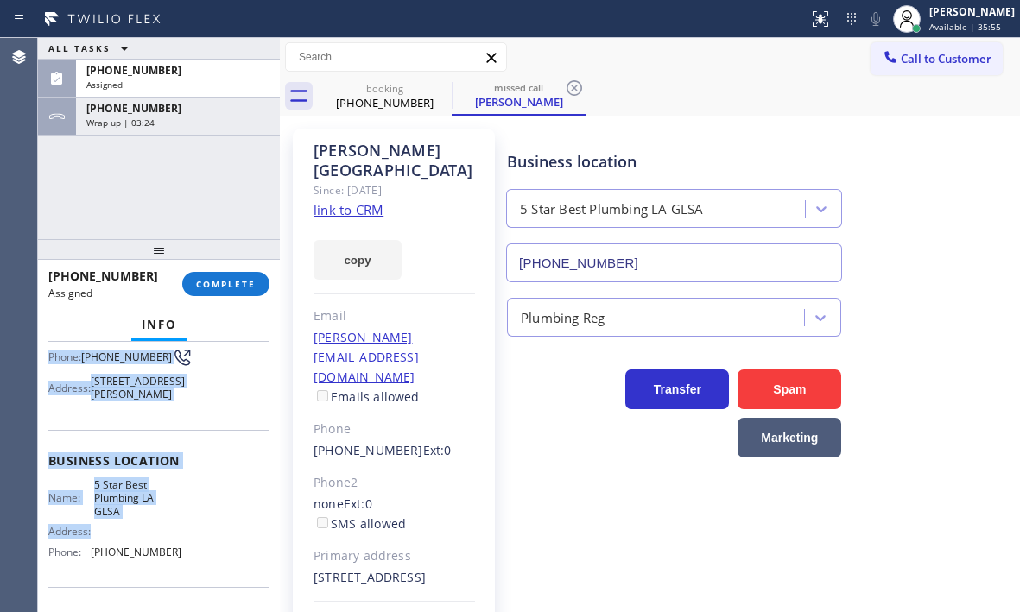
scroll to position [173, 0]
drag, startPoint x: 40, startPoint y: 478, endPoint x: 193, endPoint y: 574, distance: 181.6
click at [193, 574] on div "Context Queue: Plumbing Priority: 0 Task Age: [DEMOGRAPHIC_DATA] minute(s) Cust…" at bounding box center [159, 477] width 242 height 270
copy div "Customer Name: [PERSON_NAME] Phone: [PHONE_NUMBER] Address: [STREET_ADDRESS][PE…"
click at [226, 284] on span "COMPLETE" at bounding box center [226, 284] width 60 height 12
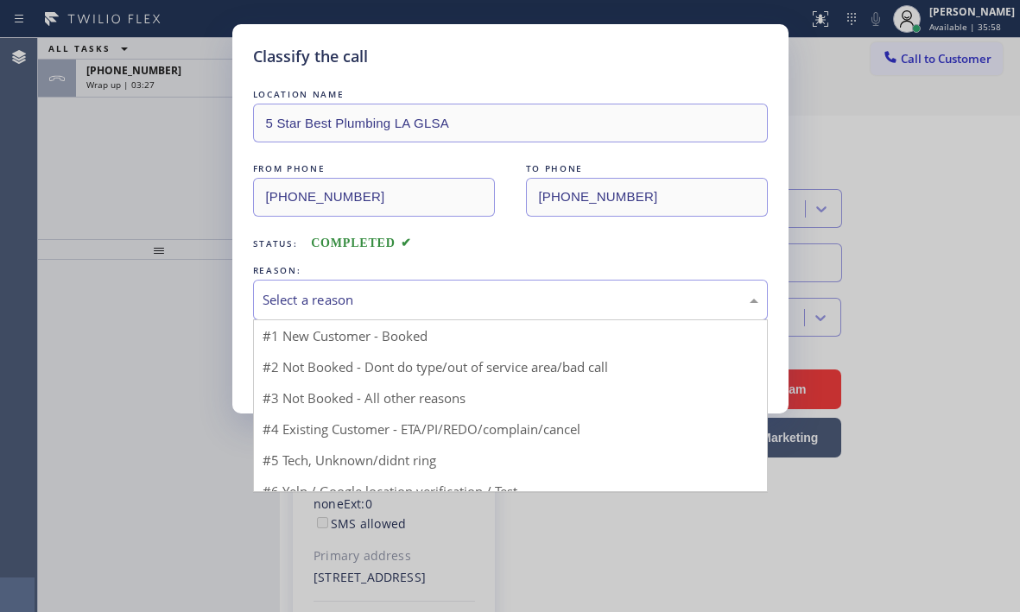
click at [437, 300] on div "Select a reason" at bounding box center [511, 300] width 496 height 20
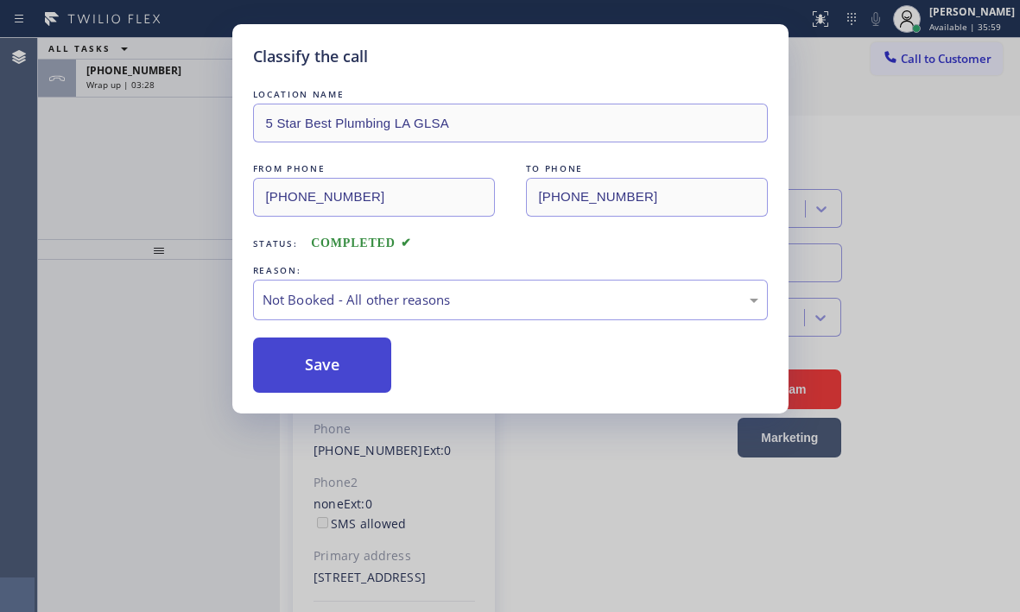
click at [316, 373] on button "Save" at bounding box center [322, 365] width 139 height 55
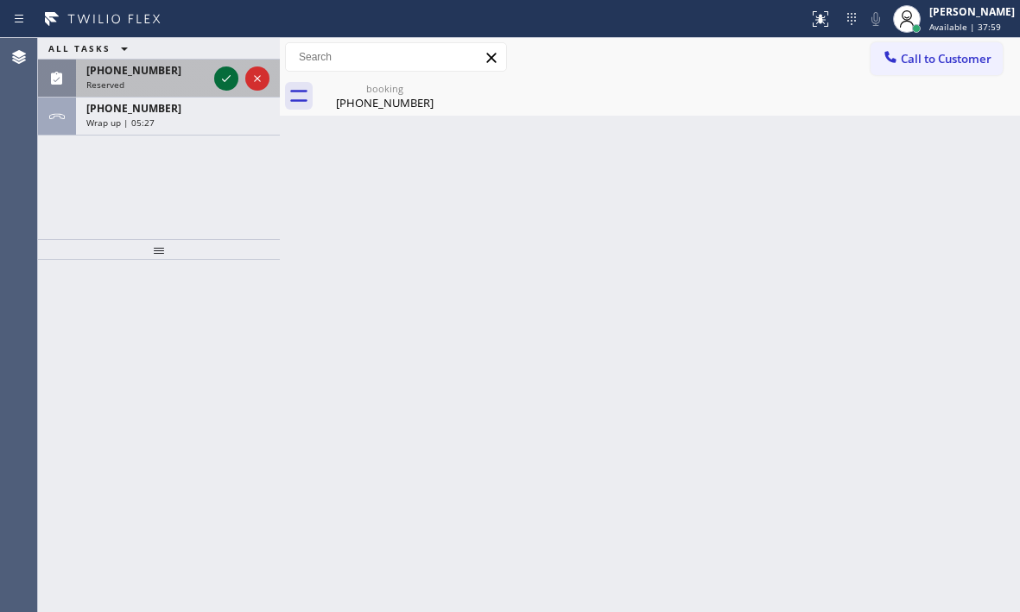
click at [230, 75] on icon at bounding box center [226, 78] width 21 height 21
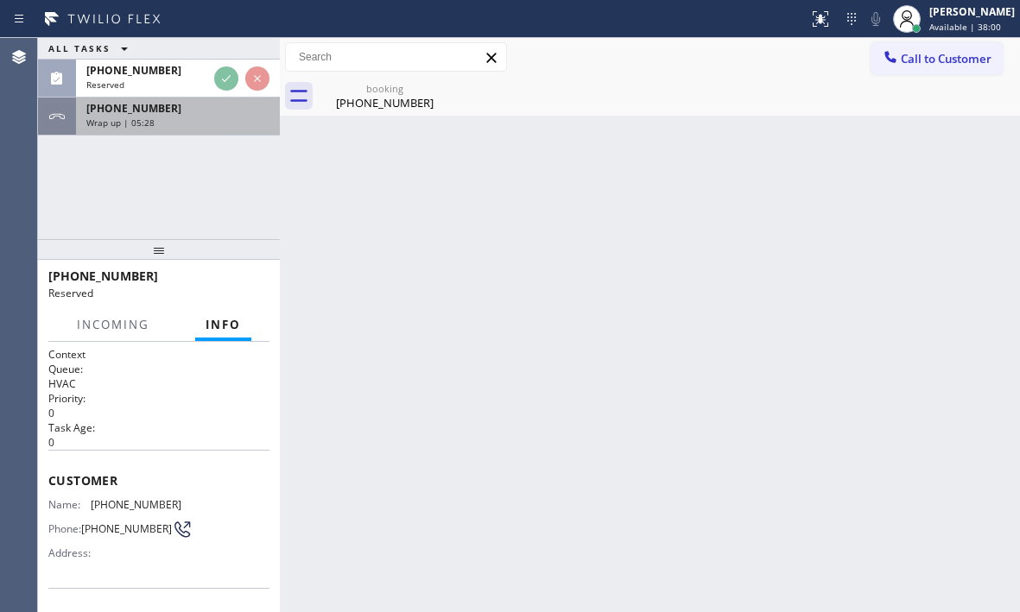
click at [209, 121] on div "Wrap up | 05:28" at bounding box center [177, 123] width 183 height 12
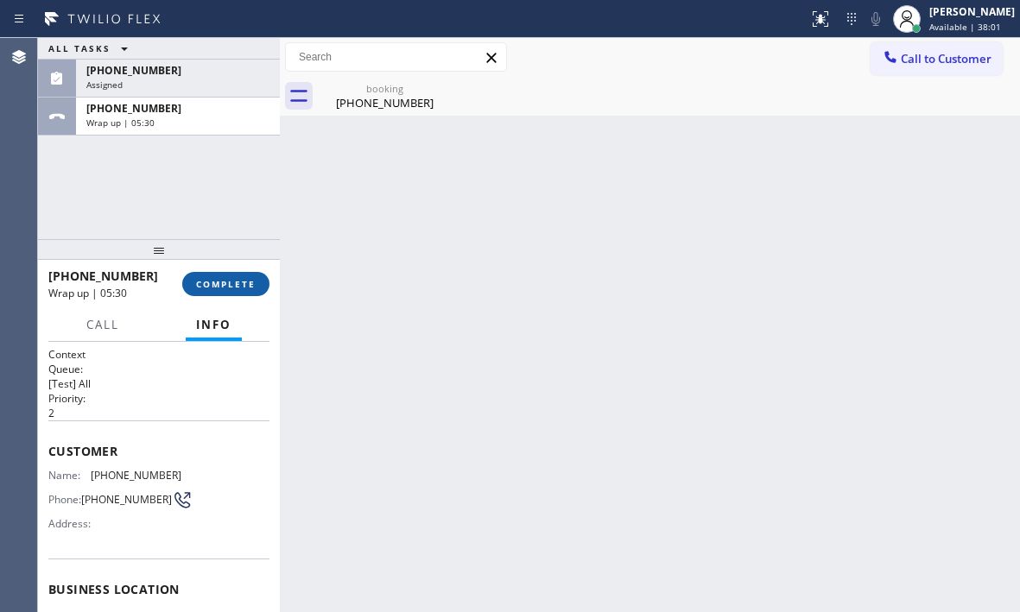
click at [224, 289] on span "COMPLETE" at bounding box center [226, 284] width 60 height 12
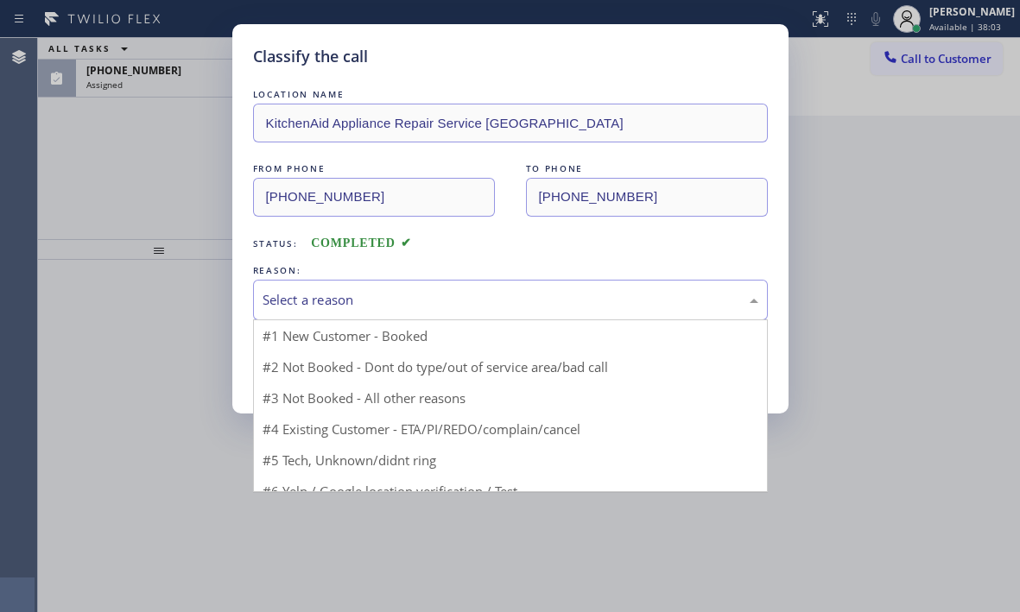
click at [434, 301] on div "Select a reason" at bounding box center [511, 300] width 496 height 20
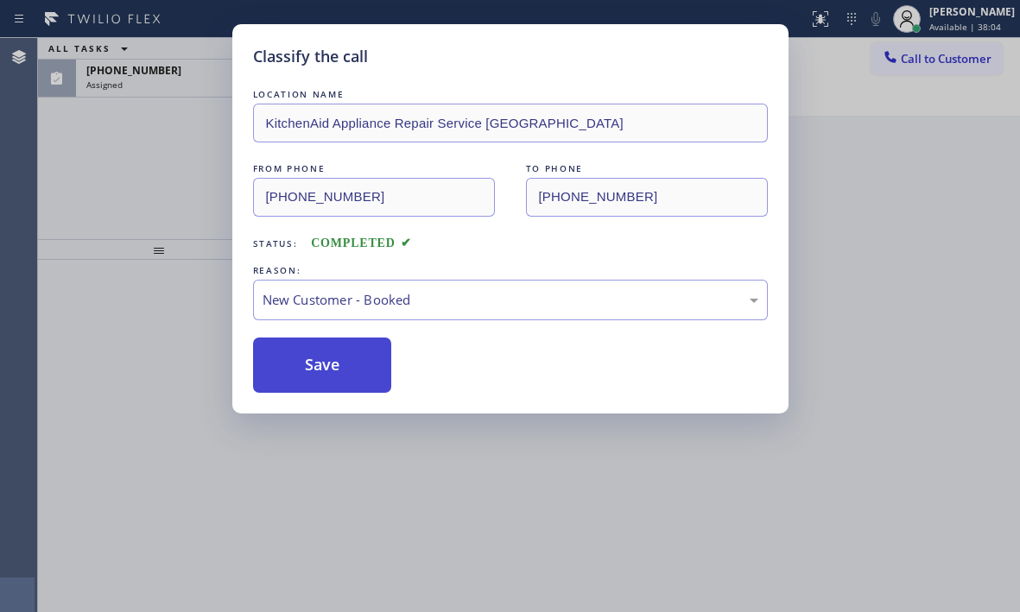
click at [324, 360] on button "Save" at bounding box center [322, 365] width 139 height 55
click at [210, 85] on div "Classify the call LOCATION NAME KitchenAid Appliance Repair Service [GEOGRAPHIC…" at bounding box center [510, 306] width 1020 height 612
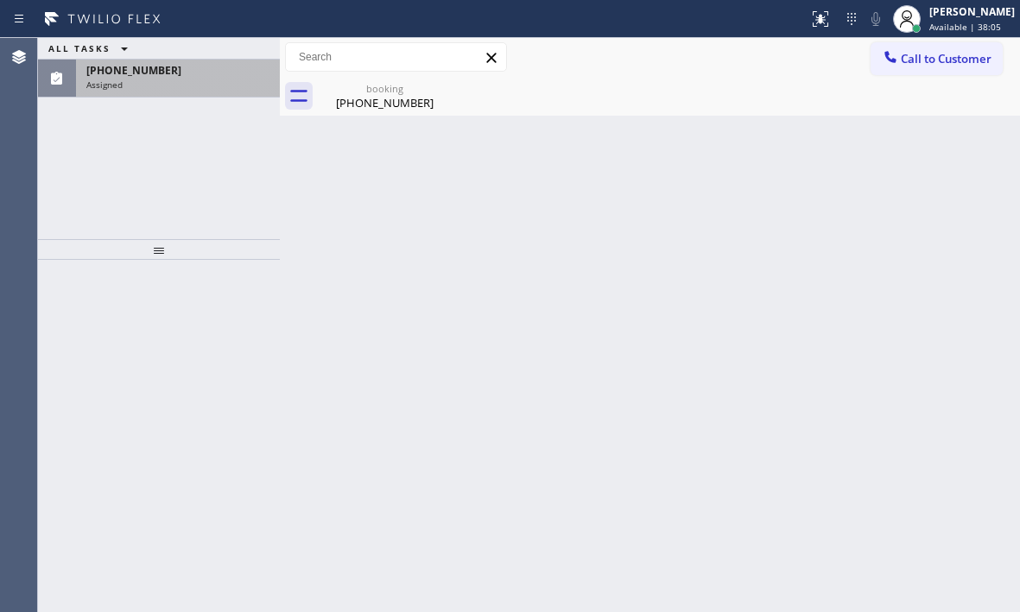
click at [210, 84] on div "Assigned" at bounding box center [177, 85] width 183 height 12
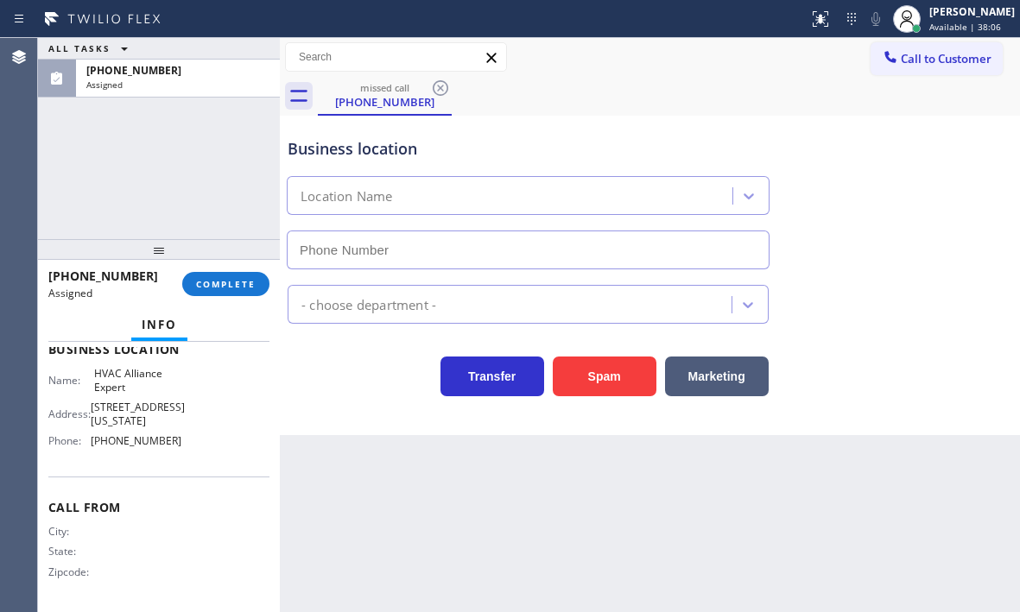
type input "[PHONE_NUMBER]"
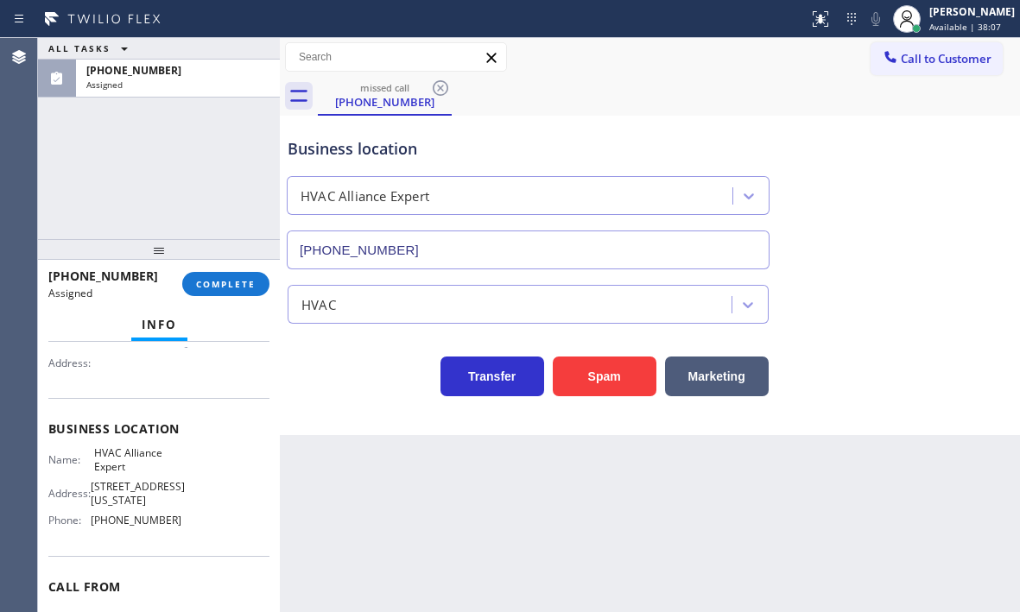
scroll to position [189, 0]
drag, startPoint x: 169, startPoint y: 531, endPoint x: 92, endPoint y: 532, distance: 77.7
click at [92, 528] on span "[PHONE_NUMBER]" at bounding box center [136, 521] width 91 height 13
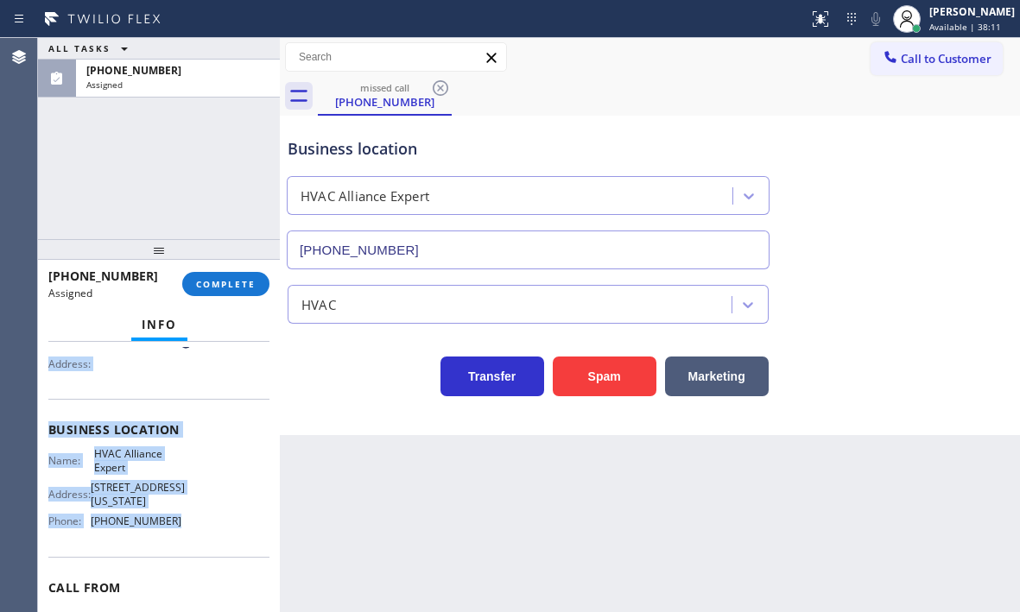
drag, startPoint x: 45, startPoint y: 460, endPoint x: 196, endPoint y: 553, distance: 177.2
click at [196, 553] on div "Context Queue: HVAC Priority: 0 Task Age: [DEMOGRAPHIC_DATA] minute(s) Customer…" at bounding box center [159, 477] width 242 height 270
copy div "Customer Name: [PHONE_NUMBER] Phone: [PHONE_NUMBER] Address: Business location …"
click at [257, 286] on button "COMPLETE" at bounding box center [225, 284] width 87 height 24
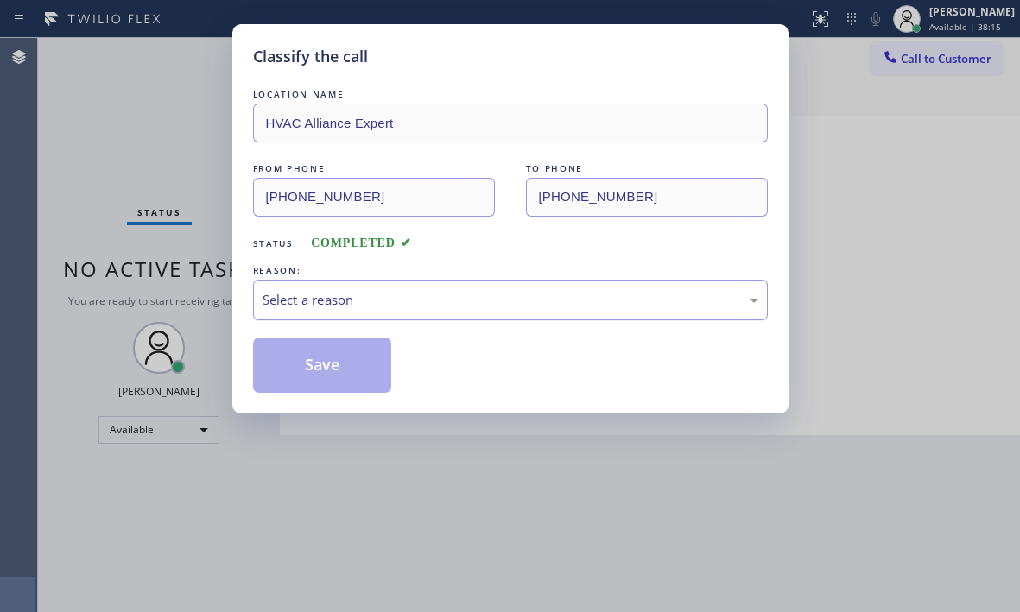
click at [562, 301] on div "Select a reason" at bounding box center [511, 300] width 496 height 20
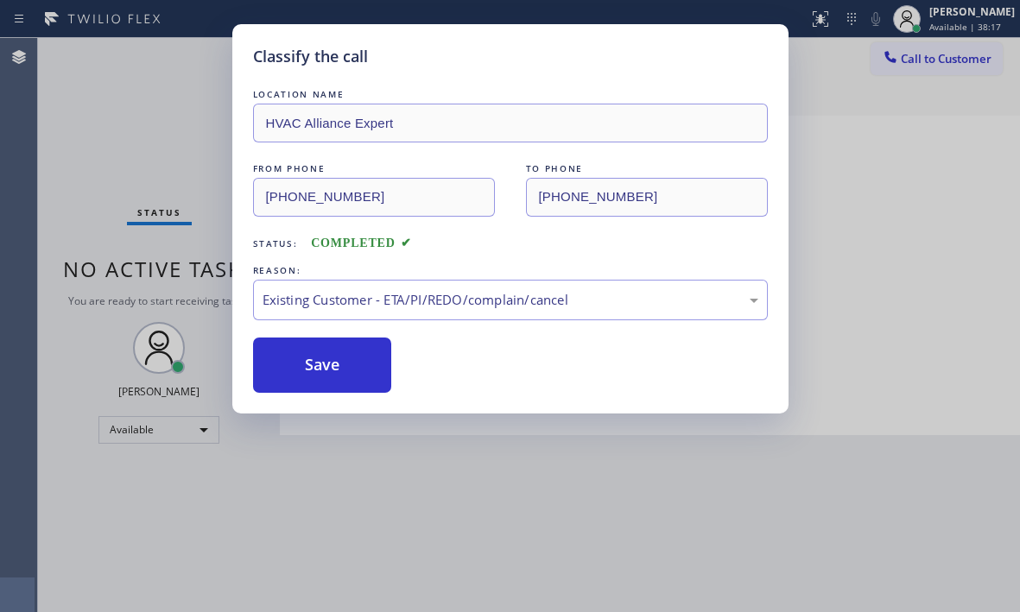
drag, startPoint x: 357, startPoint y: 374, endPoint x: 733, endPoint y: 440, distance: 382.4
click at [357, 373] on button "Save" at bounding box center [322, 365] width 139 height 55
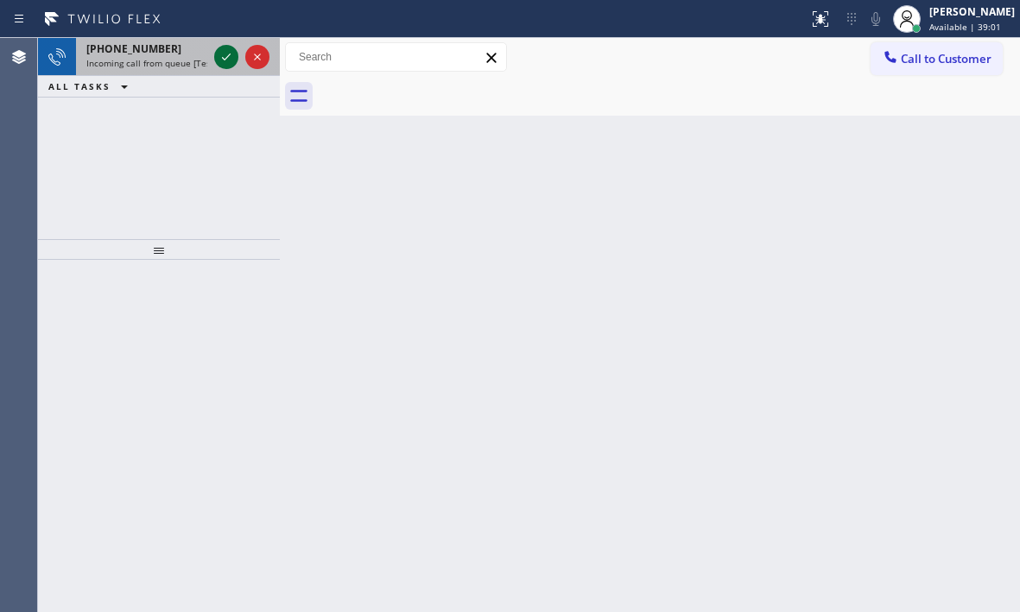
click at [224, 56] on icon at bounding box center [226, 57] width 21 height 21
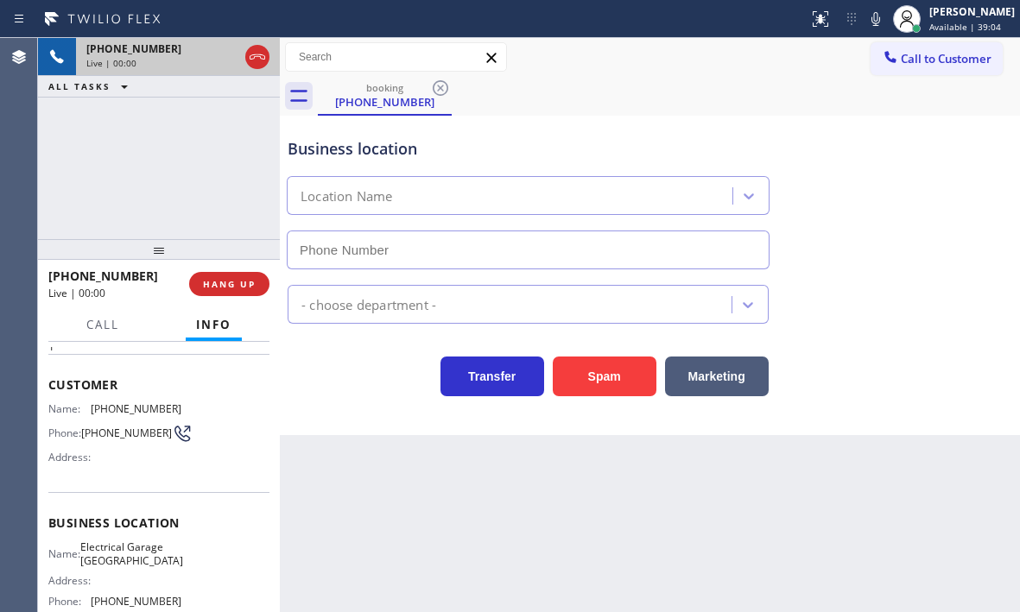
scroll to position [173, 0]
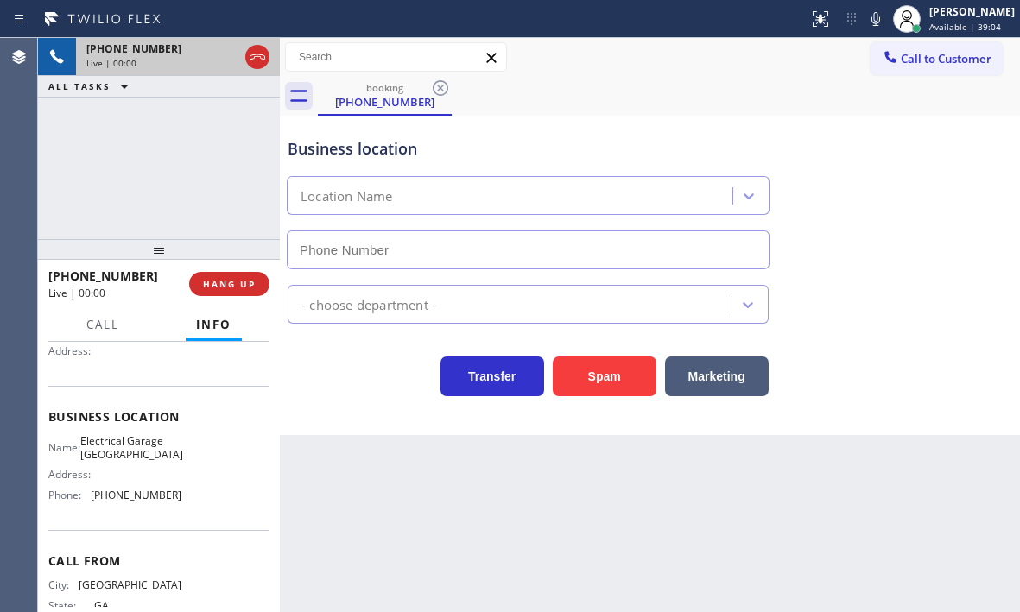
type input "[PHONE_NUMBER]"
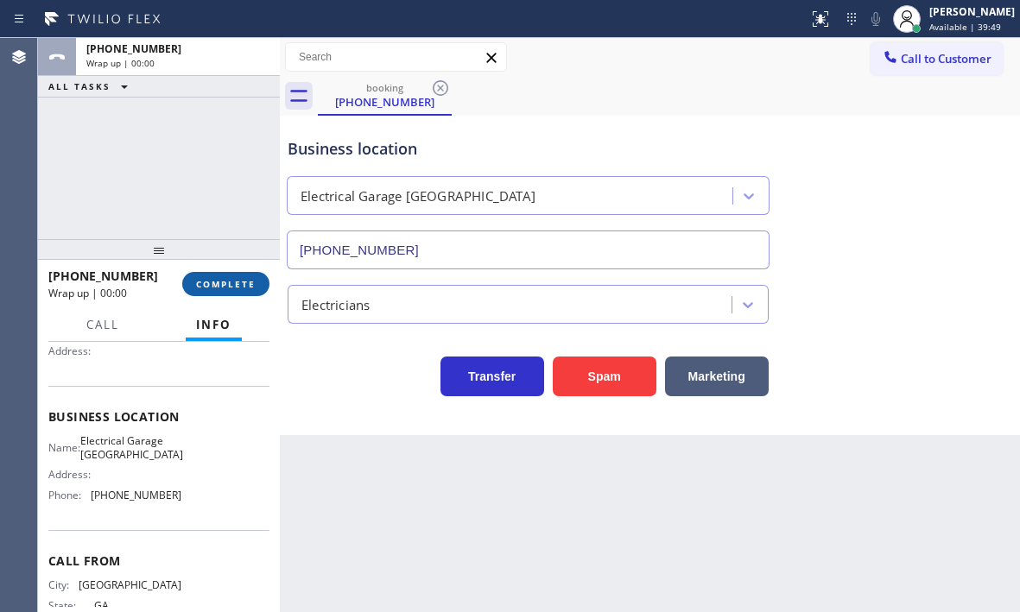
click at [237, 288] on span "COMPLETE" at bounding box center [226, 284] width 60 height 12
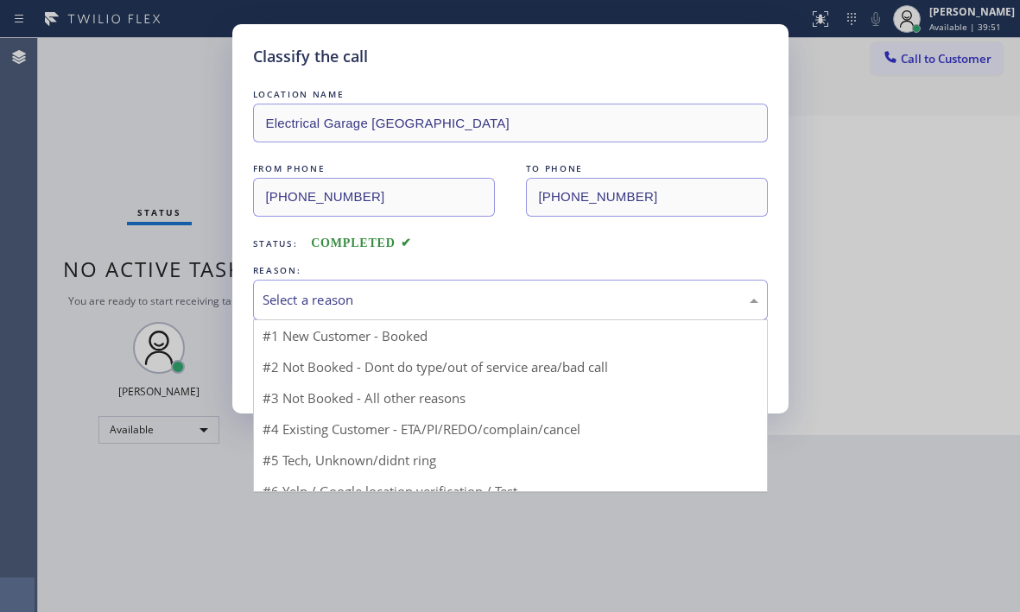
click at [400, 305] on div "Select a reason" at bounding box center [511, 300] width 496 height 20
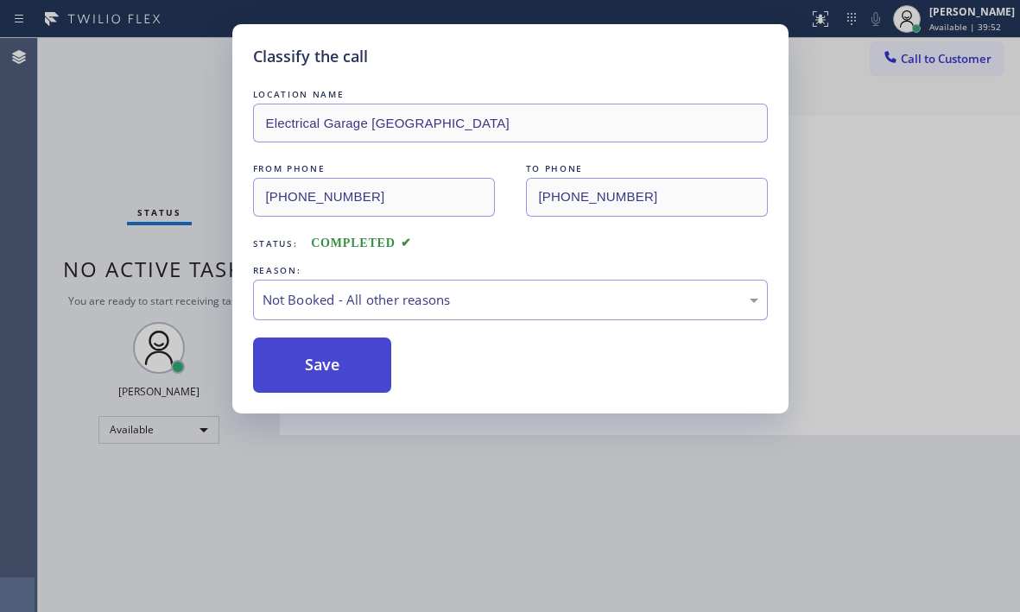
click at [288, 362] on button "Save" at bounding box center [322, 365] width 139 height 55
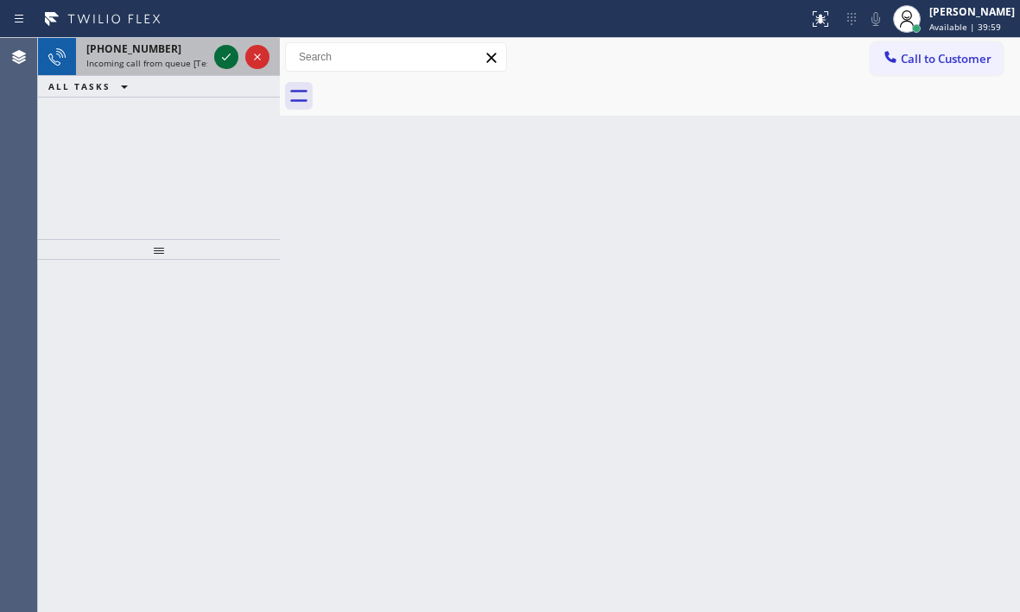
click at [223, 50] on icon at bounding box center [226, 57] width 21 height 21
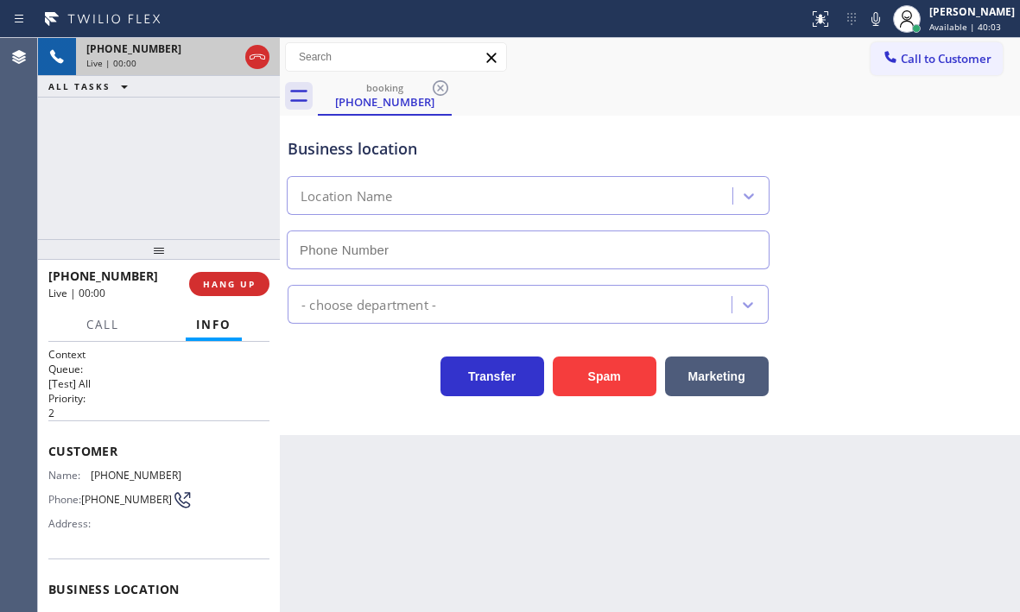
type input "[PHONE_NUMBER]"
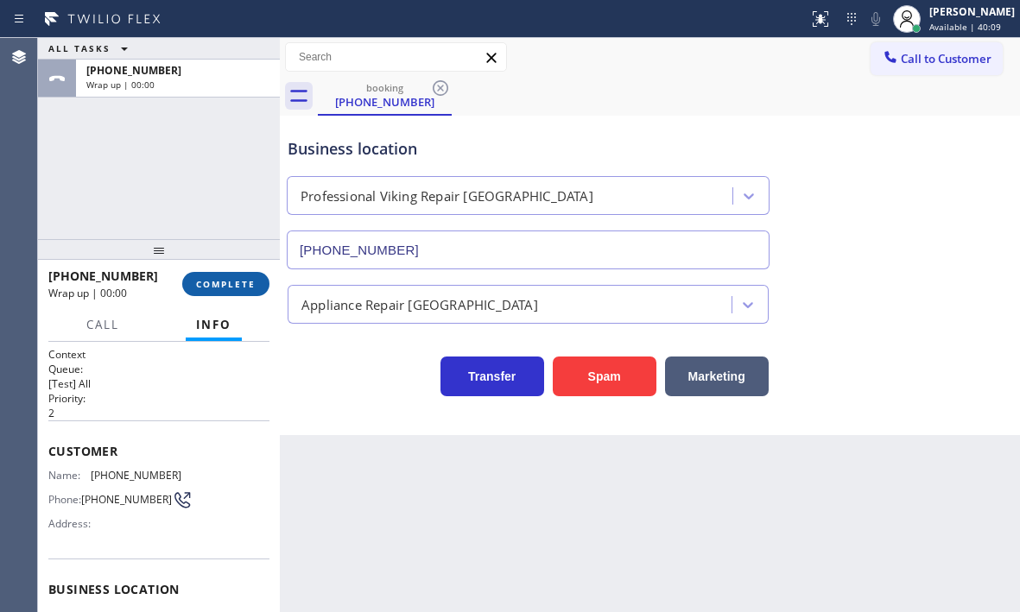
click at [218, 288] on span "COMPLETE" at bounding box center [226, 284] width 60 height 12
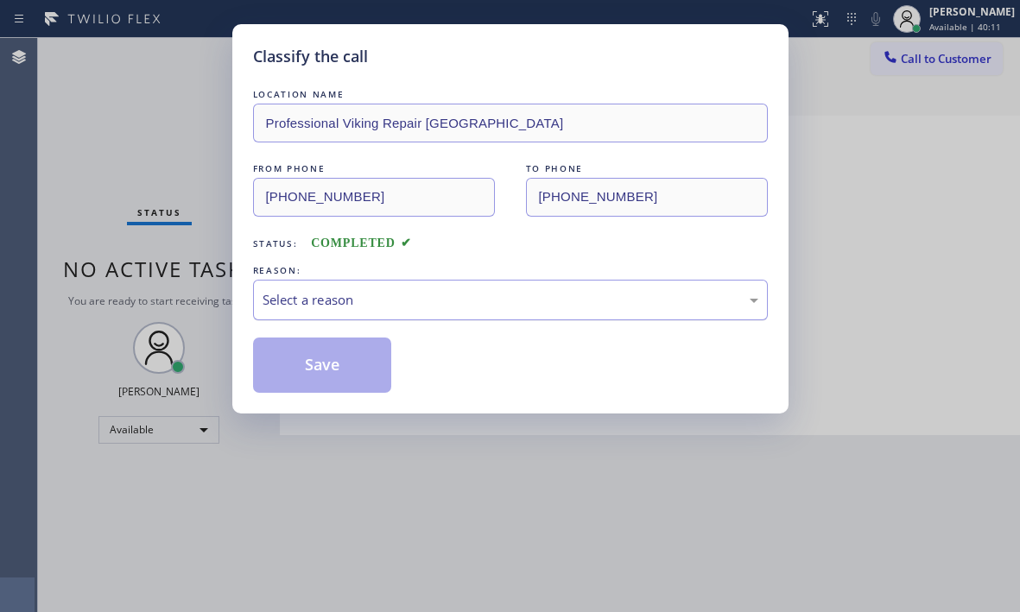
click at [502, 296] on div "Select a reason" at bounding box center [511, 300] width 496 height 20
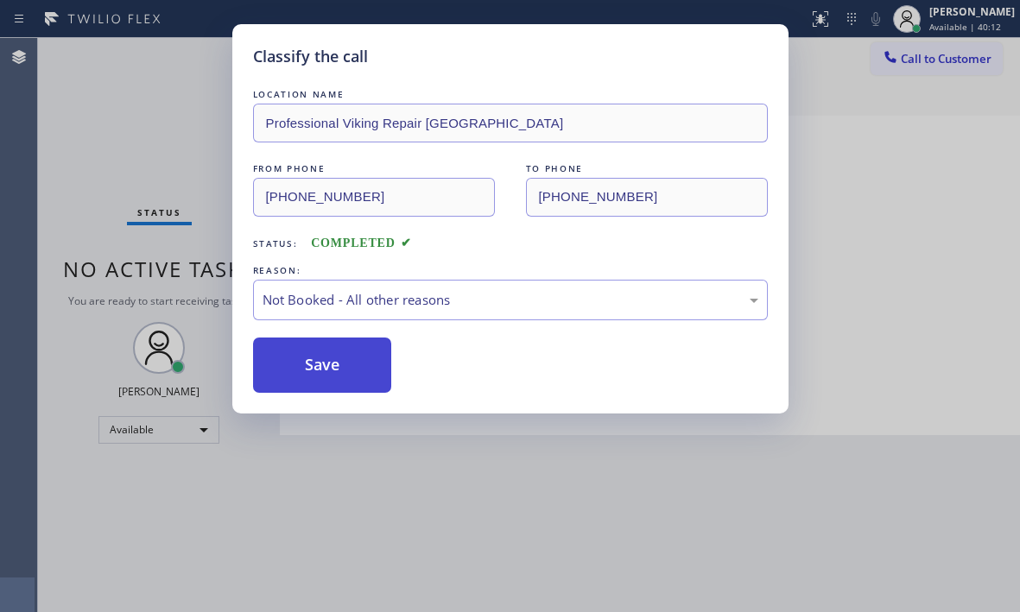
click at [325, 365] on button "Save" at bounding box center [322, 365] width 139 height 55
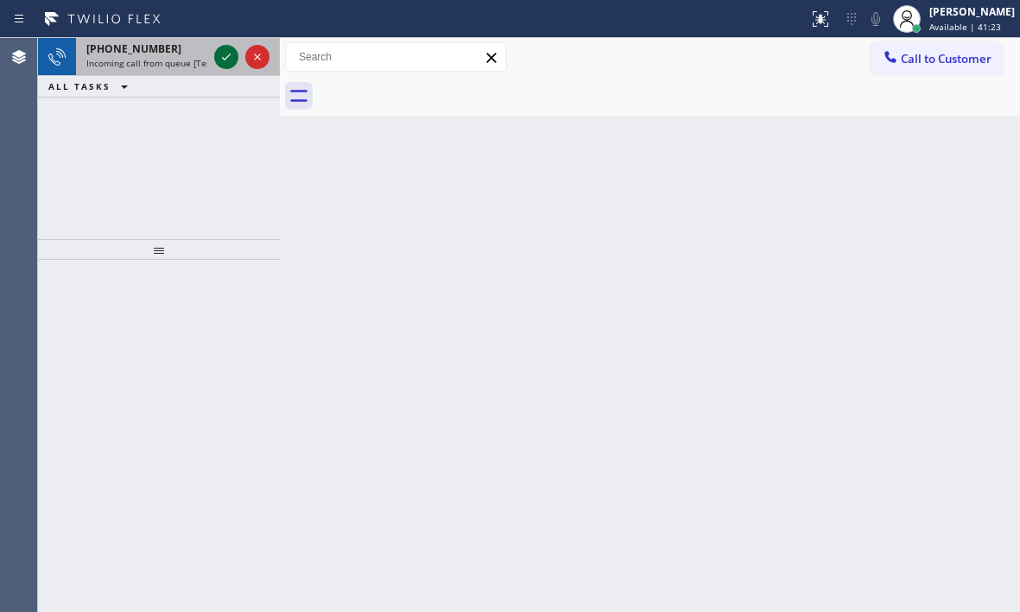
click at [225, 57] on icon at bounding box center [226, 57] width 21 height 21
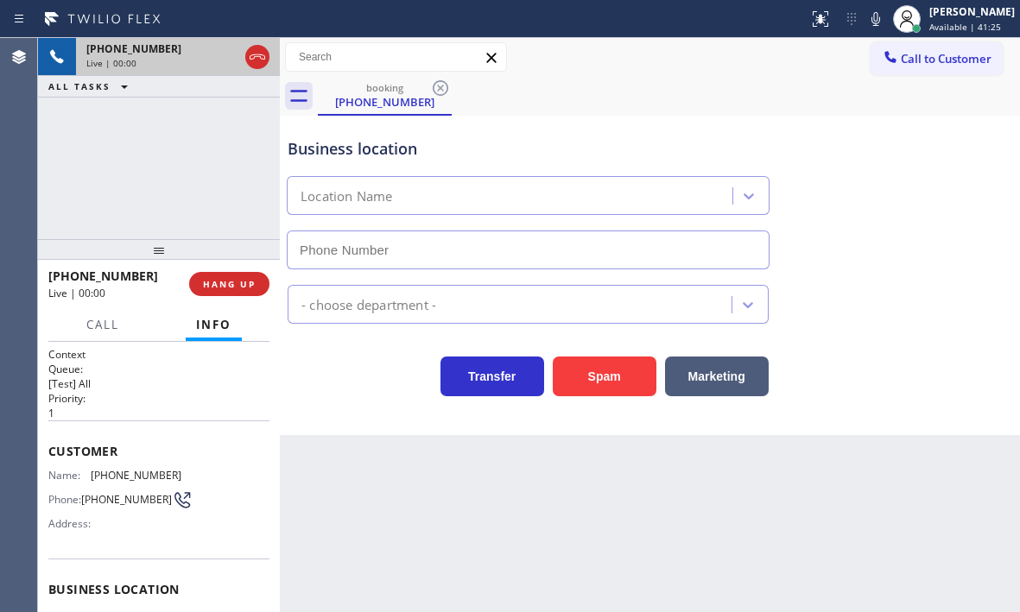
type input "[PHONE_NUMBER]"
click at [231, 287] on span "HANG UP" at bounding box center [229, 284] width 53 height 12
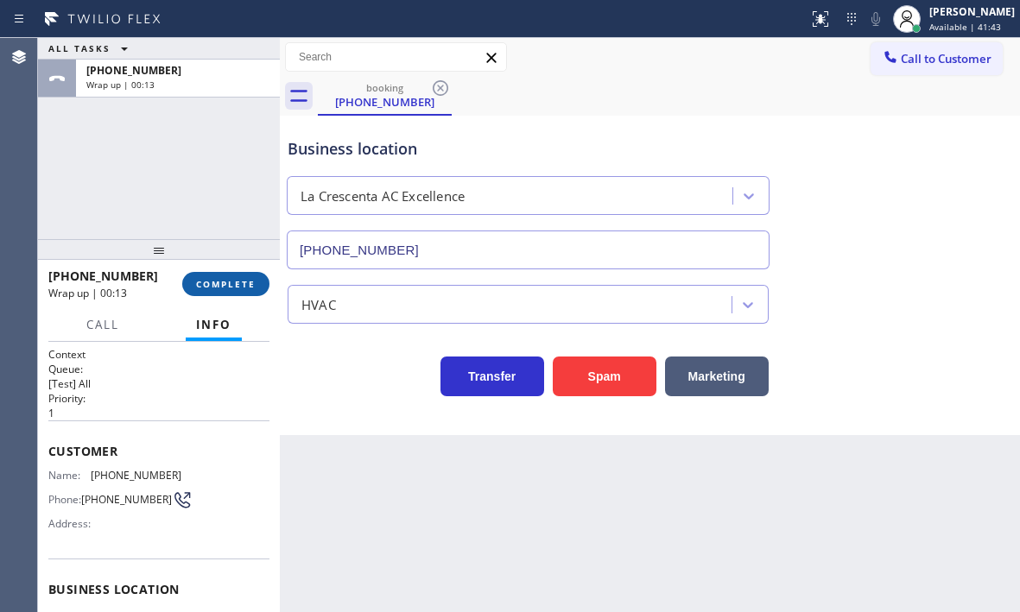
click at [230, 280] on span "COMPLETE" at bounding box center [226, 284] width 60 height 12
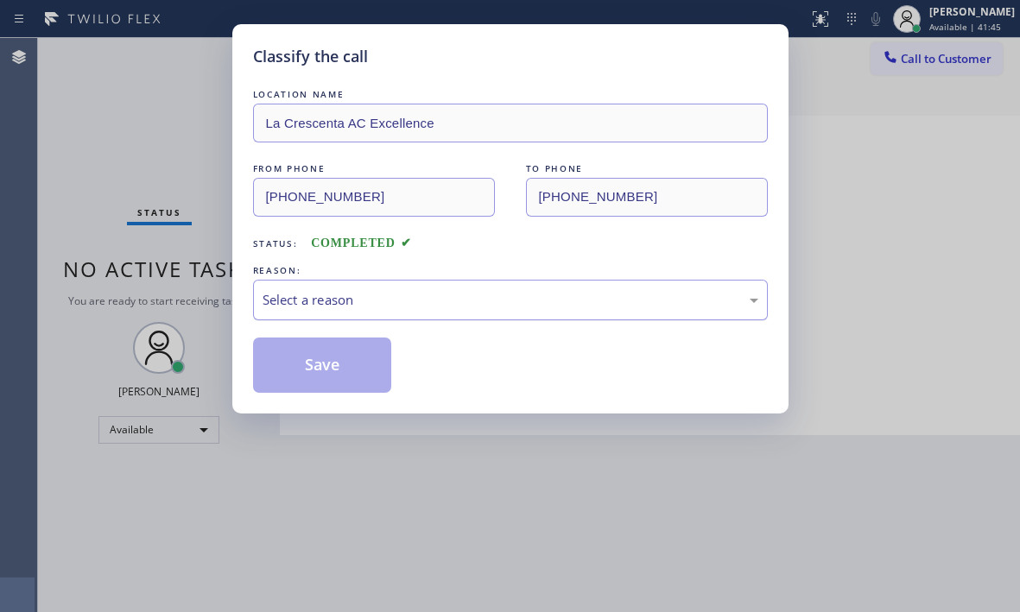
click at [362, 303] on div "Select a reason" at bounding box center [511, 300] width 496 height 20
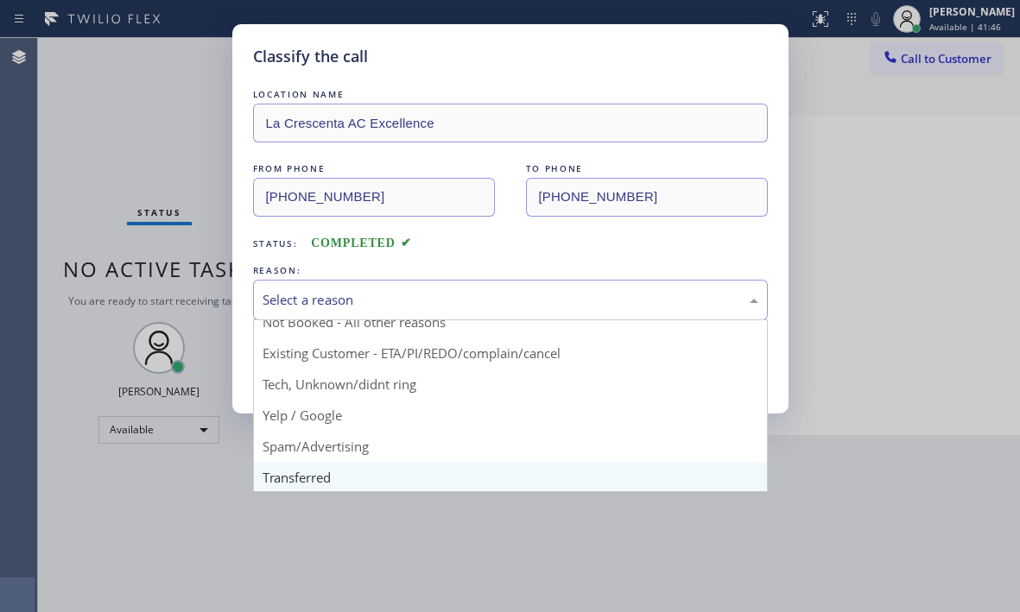
scroll to position [86, 0]
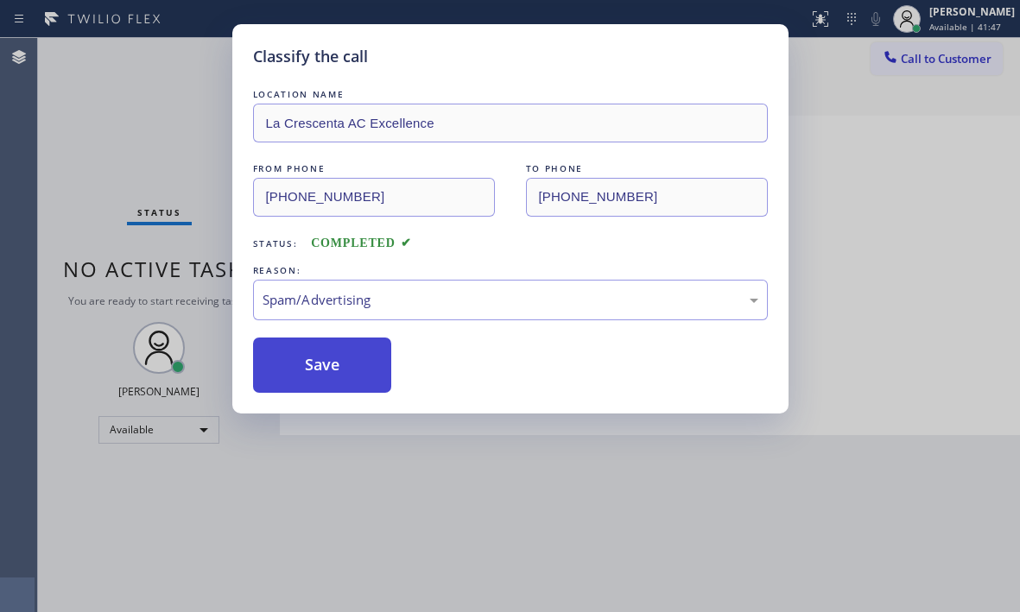
click at [296, 374] on button "Save" at bounding box center [322, 365] width 139 height 55
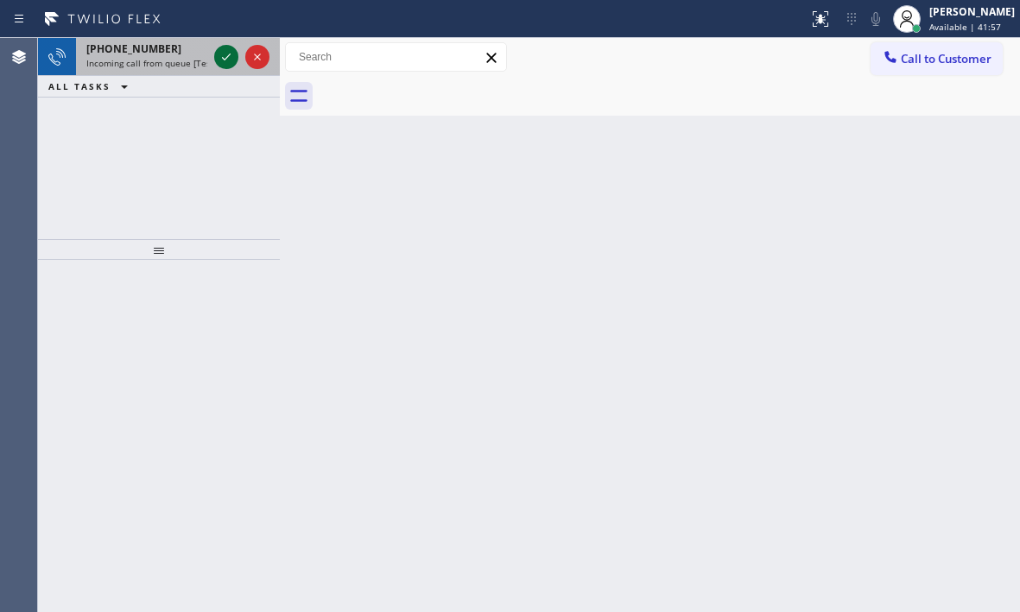
click at [223, 60] on icon at bounding box center [226, 57] width 21 height 21
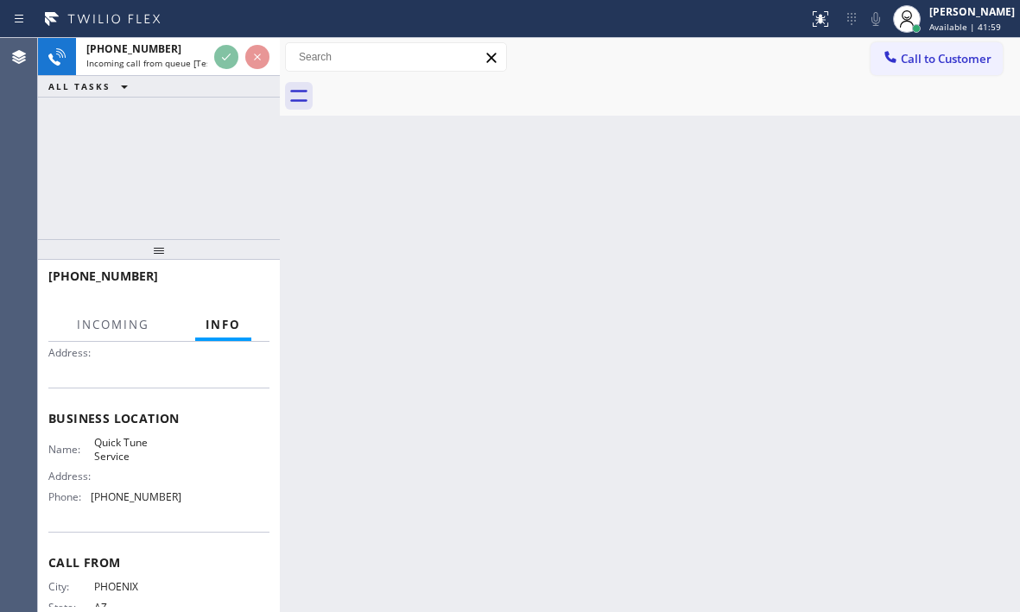
scroll to position [173, 0]
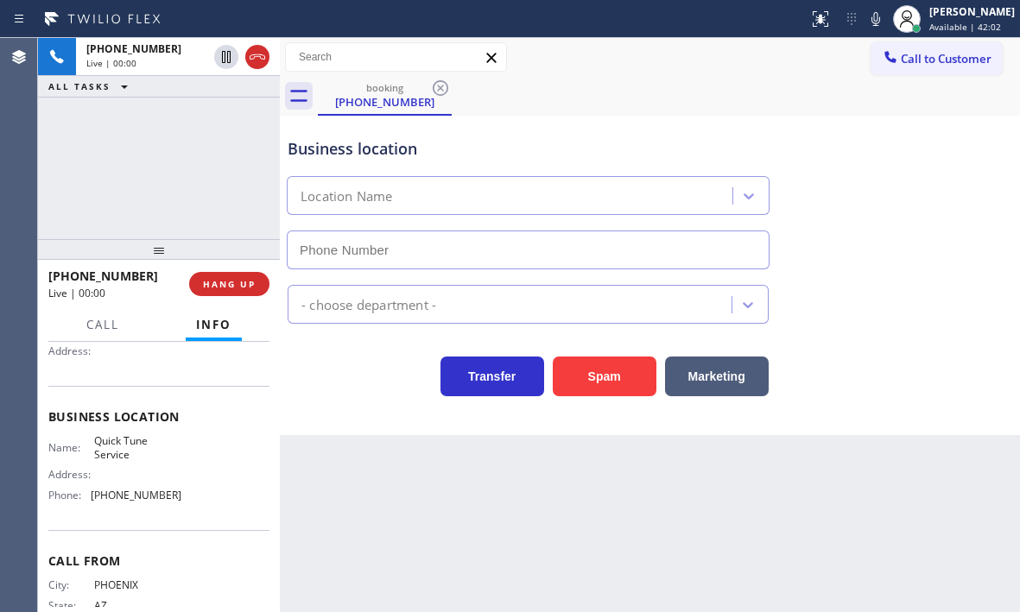
type input "[PHONE_NUMBER]"
click at [225, 287] on span "HANG UP" at bounding box center [229, 284] width 53 height 12
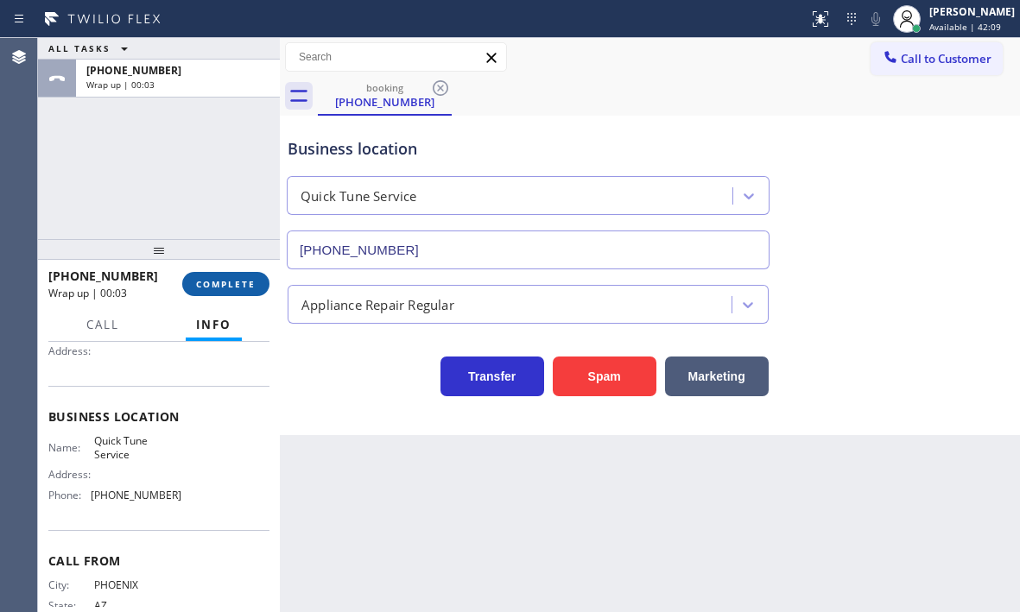
click at [234, 290] on button "COMPLETE" at bounding box center [225, 284] width 87 height 24
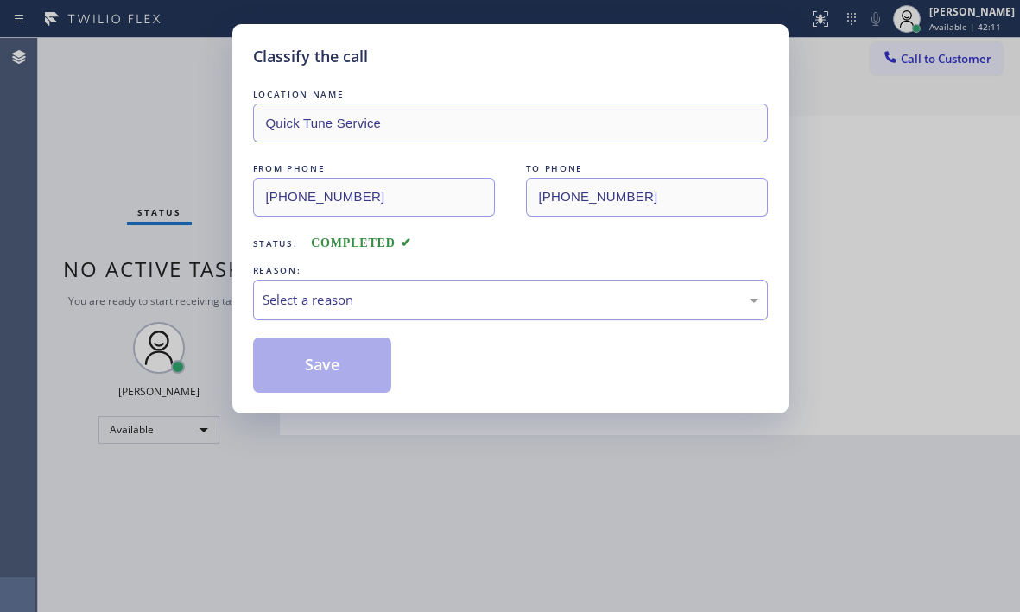
click at [453, 303] on div "Select a reason" at bounding box center [511, 300] width 496 height 20
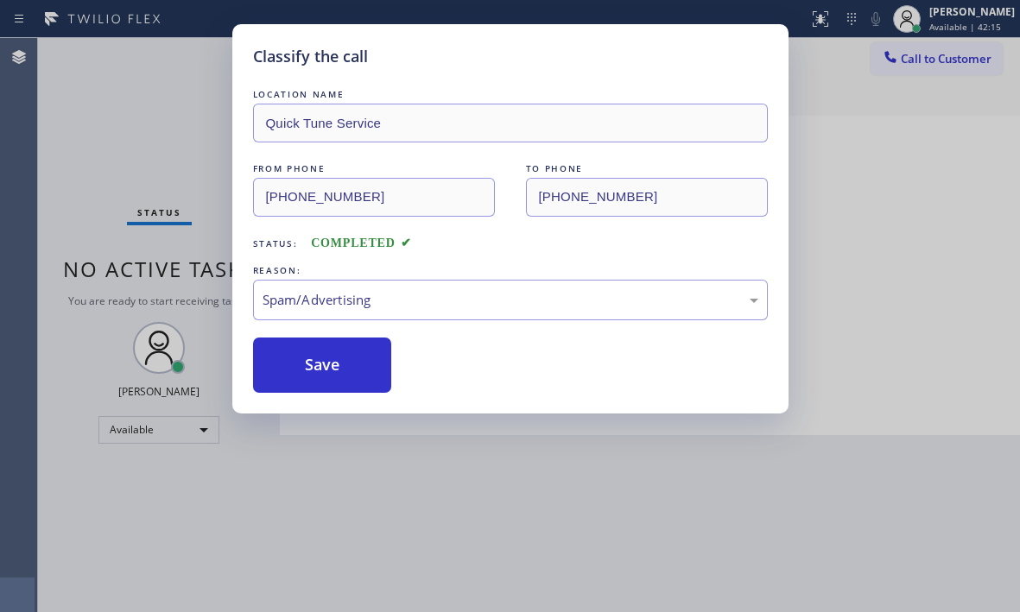
click at [317, 399] on div "Classify the call LOCATION NAME Quick Tune Service FROM PHONE [PHONE_NUMBER] TO…" at bounding box center [510, 219] width 556 height 390
click at [331, 371] on button "Save" at bounding box center [322, 365] width 139 height 55
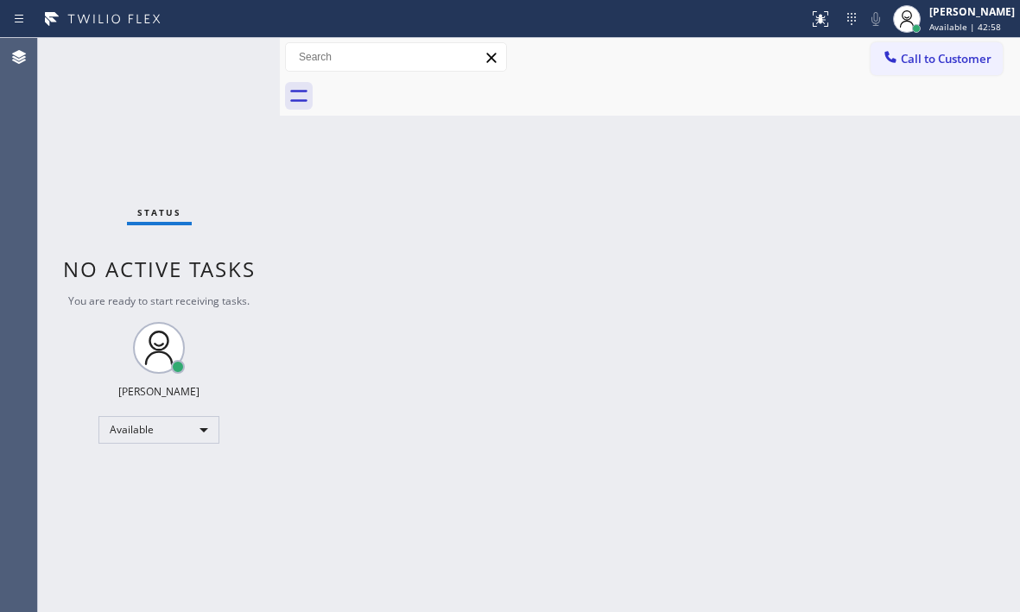
click at [762, 150] on div "Back to Dashboard Change Sender ID Customers Technicians Select a contact Outbo…" at bounding box center [650, 325] width 740 height 574
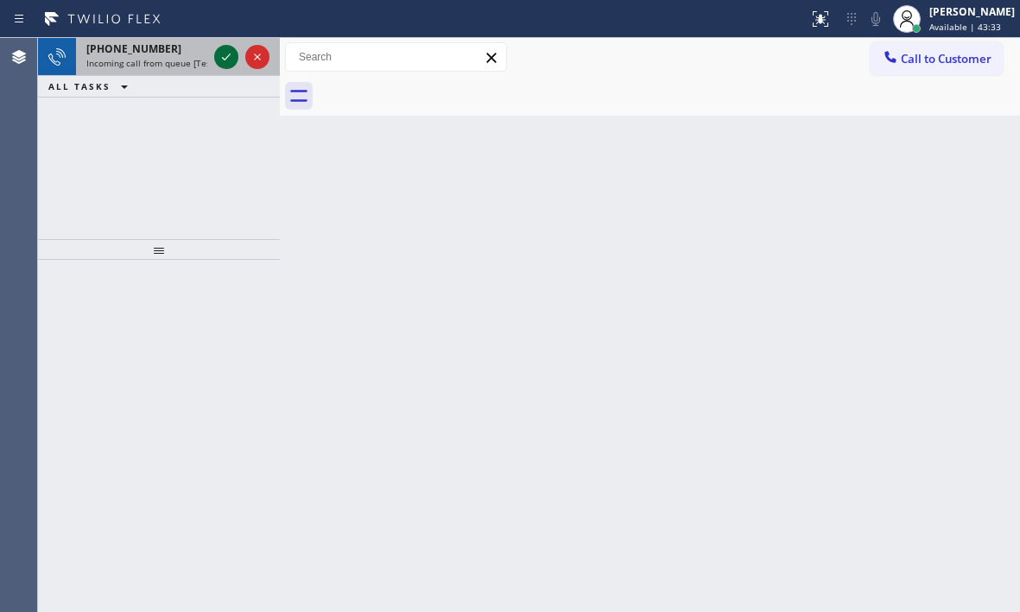
click at [219, 57] on icon at bounding box center [226, 57] width 21 height 21
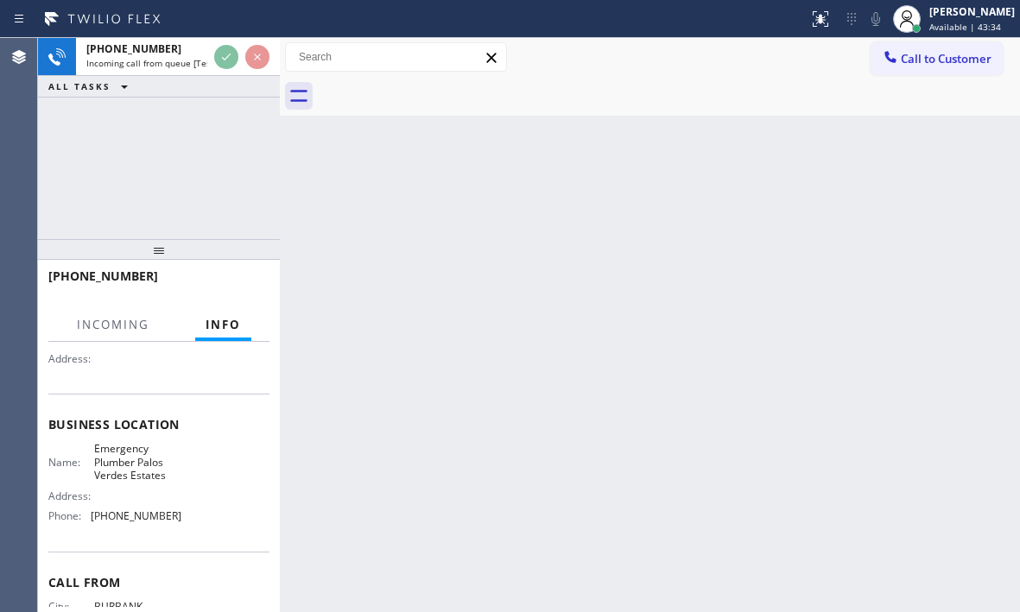
scroll to position [173, 0]
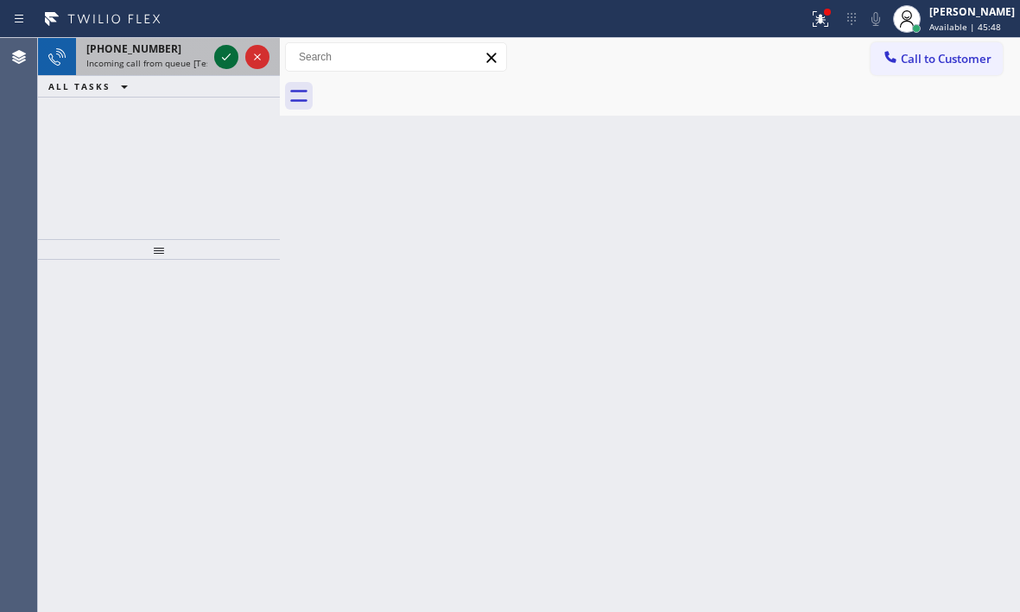
click at [218, 52] on div at bounding box center [226, 57] width 24 height 21
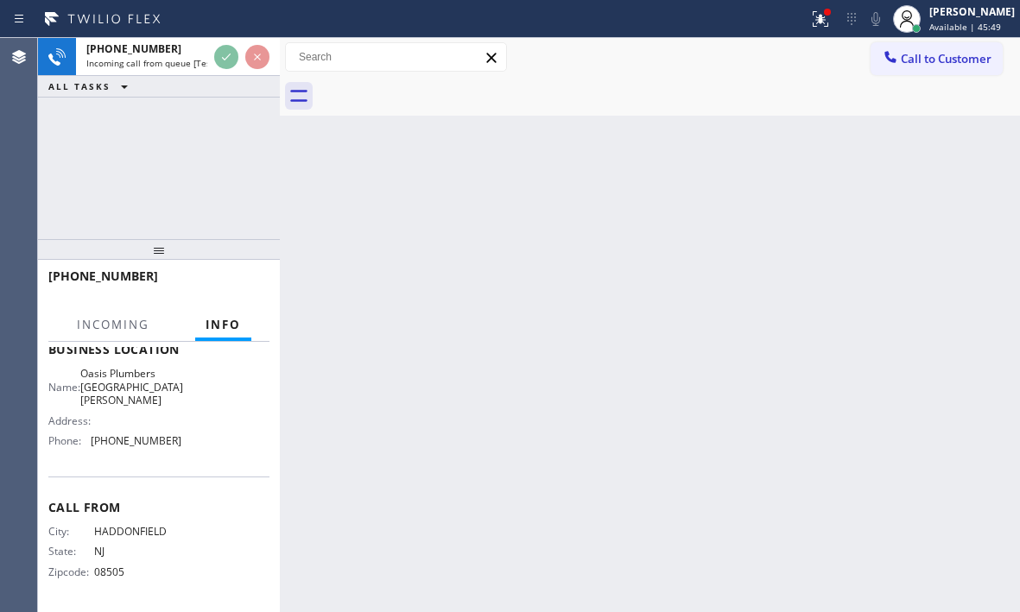
scroll to position [273, 0]
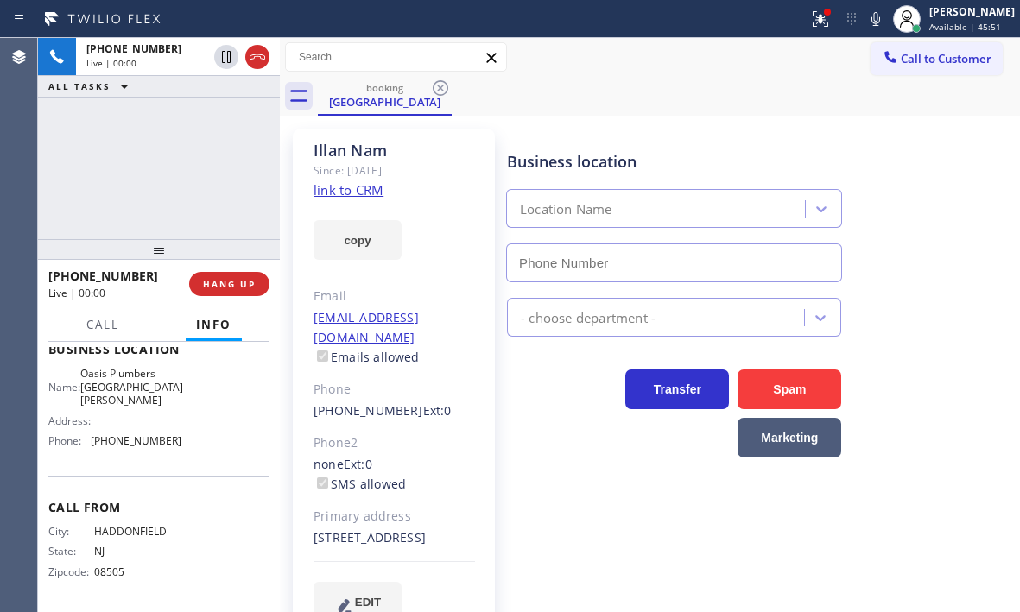
type input "[PHONE_NUMBER]"
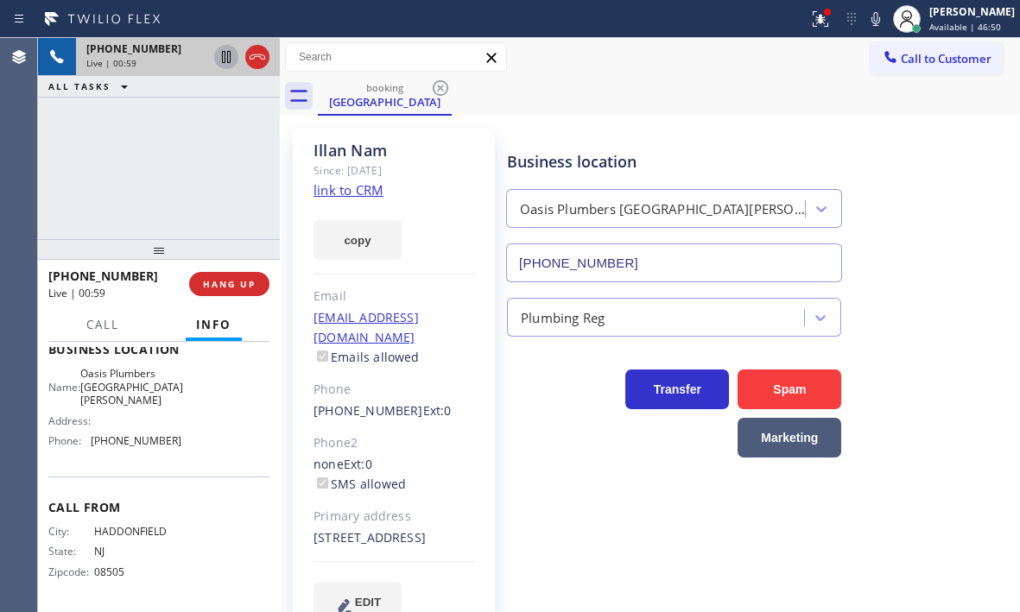
click at [225, 59] on icon at bounding box center [226, 57] width 9 height 12
click at [223, 61] on icon at bounding box center [226, 57] width 21 height 21
click at [871, 25] on icon at bounding box center [875, 19] width 9 height 14
click at [865, 21] on icon at bounding box center [875, 19] width 21 height 21
click at [254, 55] on icon at bounding box center [257, 57] width 21 height 21
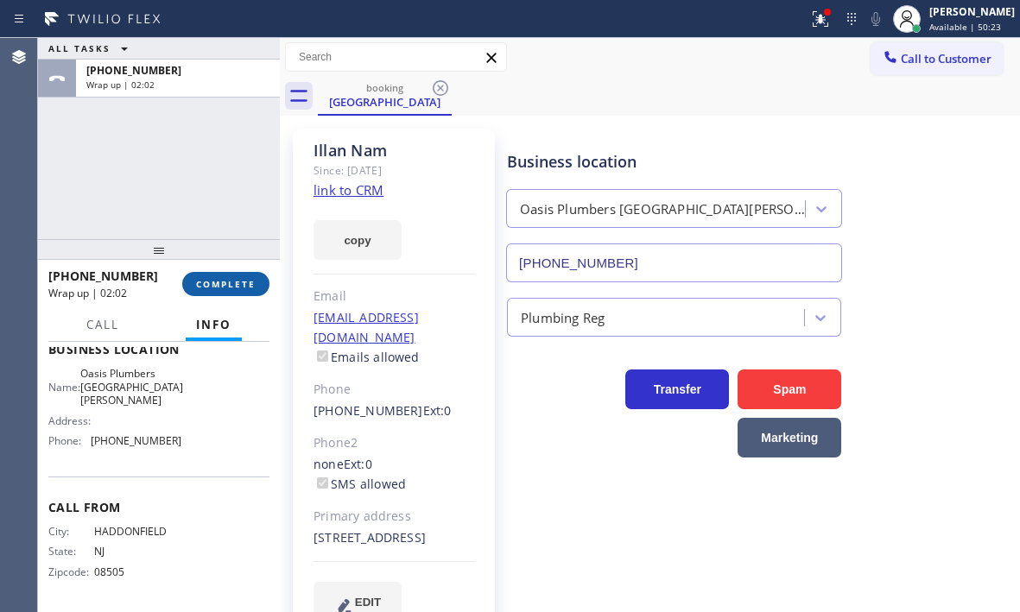
click at [239, 282] on span "COMPLETE" at bounding box center [226, 284] width 60 height 12
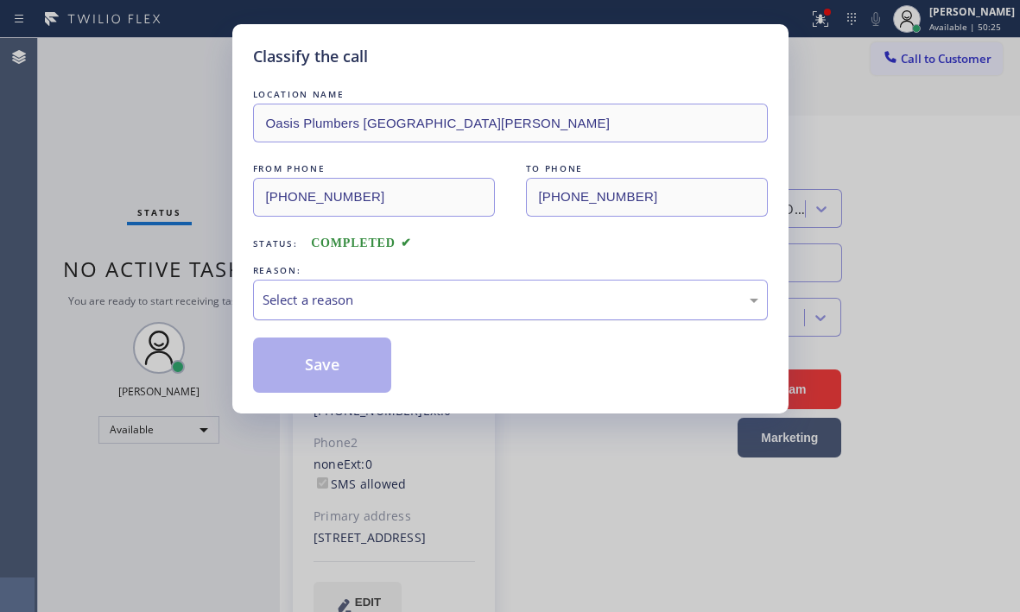
click at [502, 303] on div "Select a reason" at bounding box center [511, 300] width 496 height 20
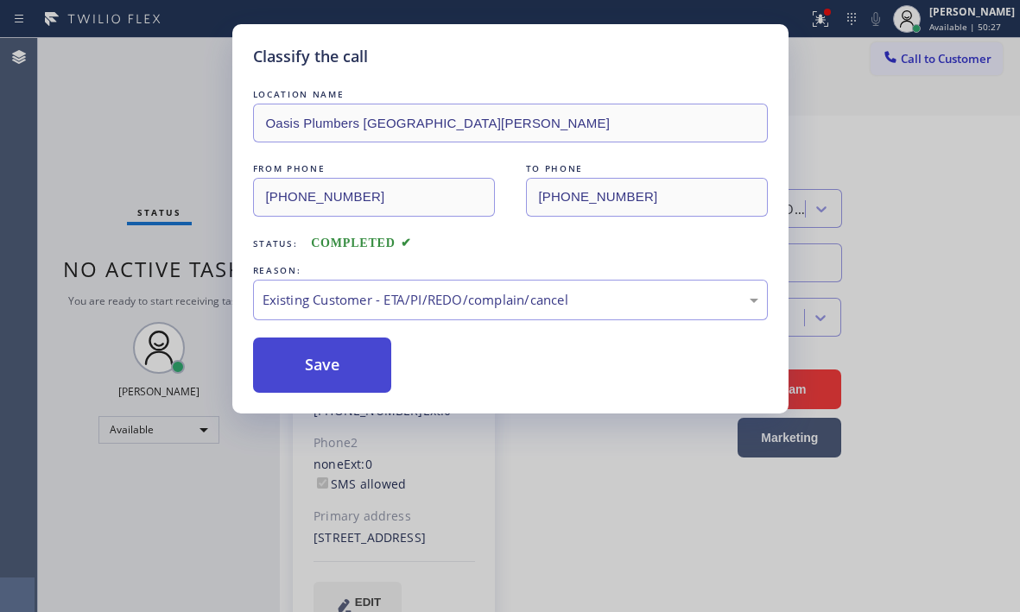
drag, startPoint x: 341, startPoint y: 367, endPoint x: 373, endPoint y: 365, distance: 32.0
click at [341, 366] on button "Save" at bounding box center [322, 365] width 139 height 55
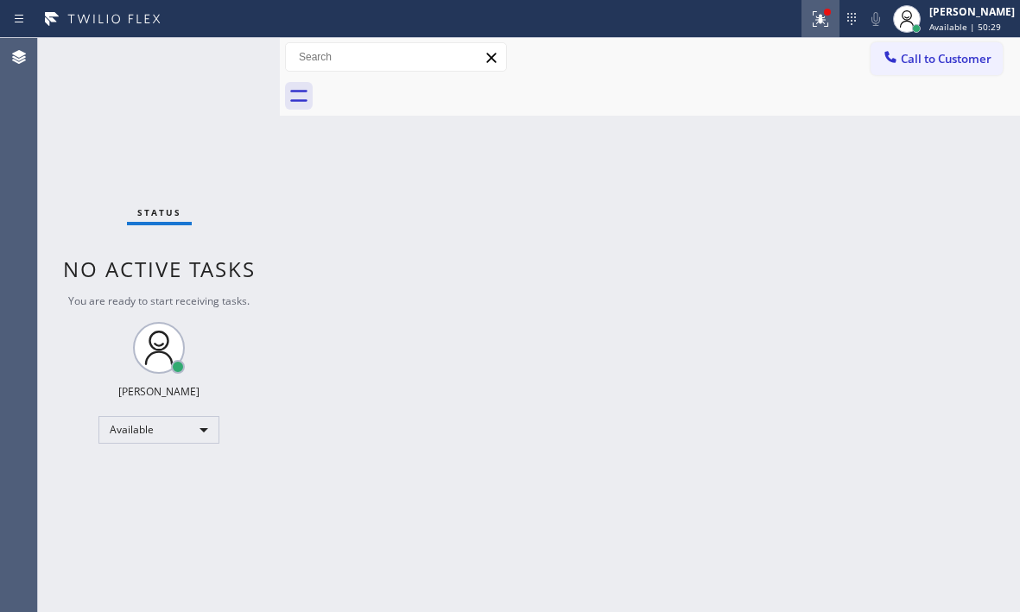
click at [810, 16] on icon at bounding box center [820, 19] width 21 height 21
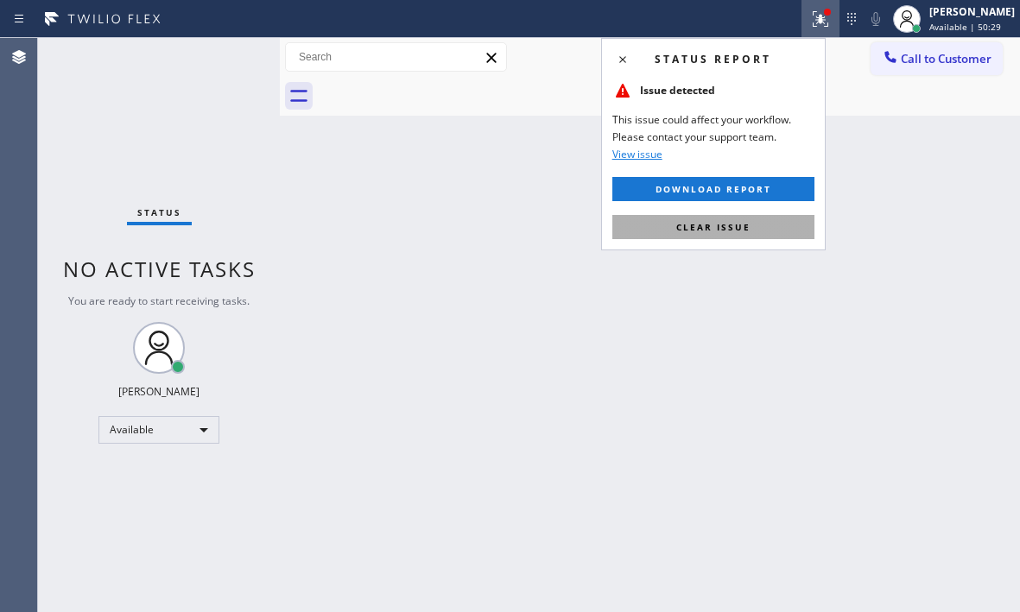
click at [776, 229] on button "Clear issue" at bounding box center [713, 227] width 202 height 24
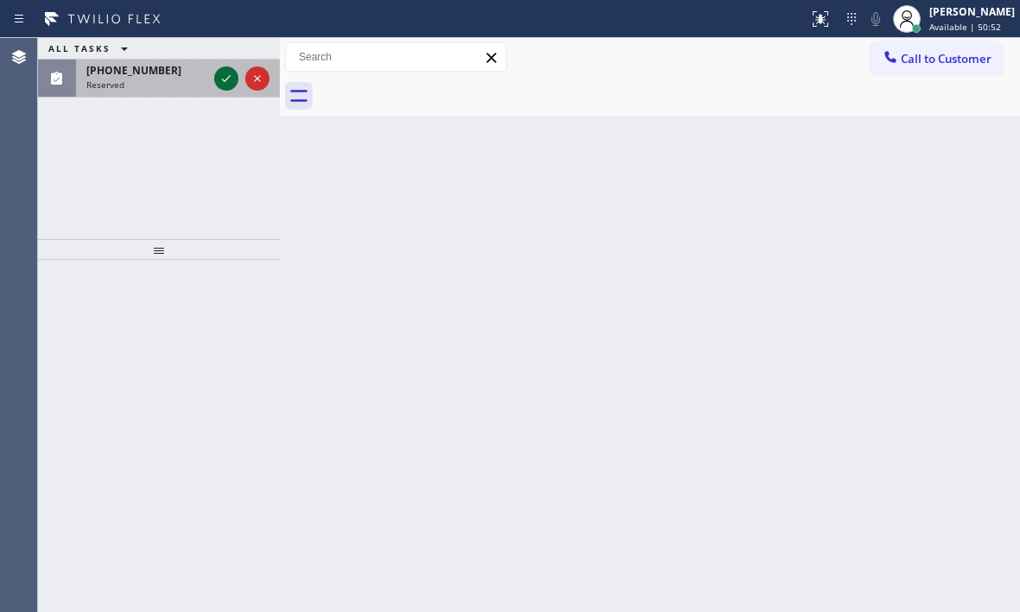
click at [229, 84] on icon at bounding box center [226, 78] width 21 height 21
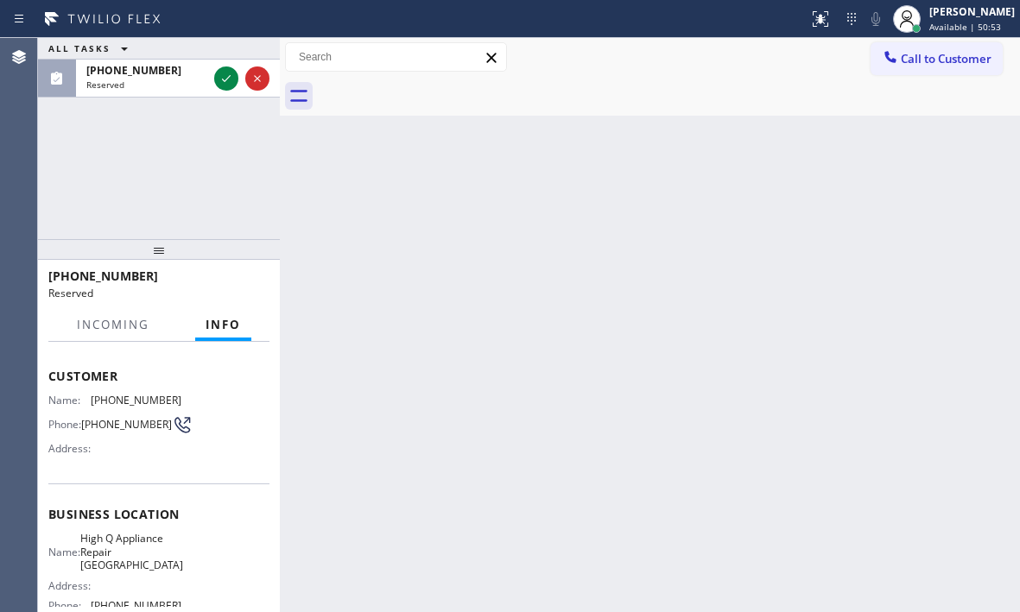
scroll to position [173, 0]
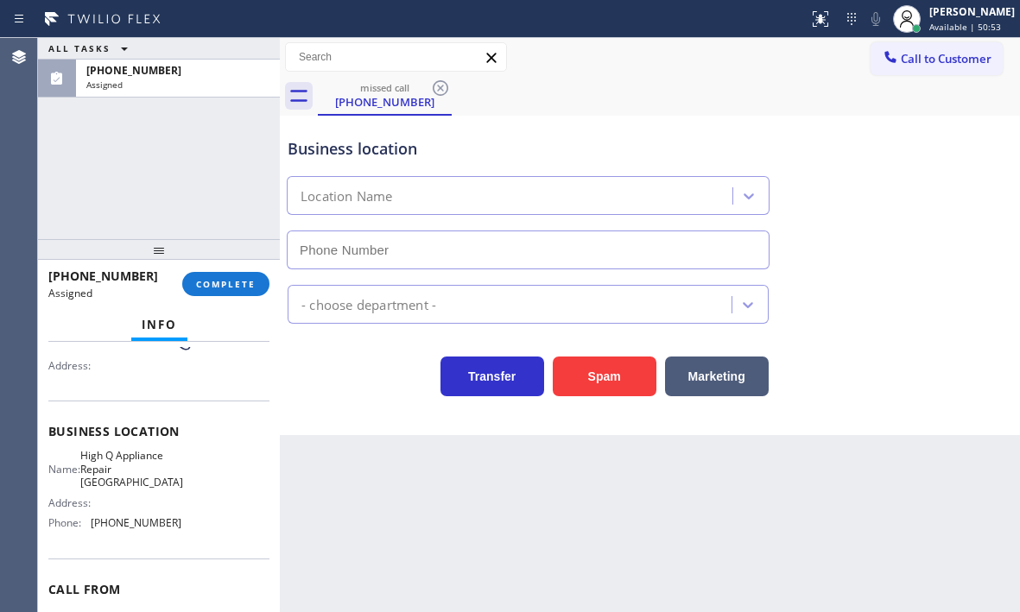
type input "[PHONE_NUMBER]"
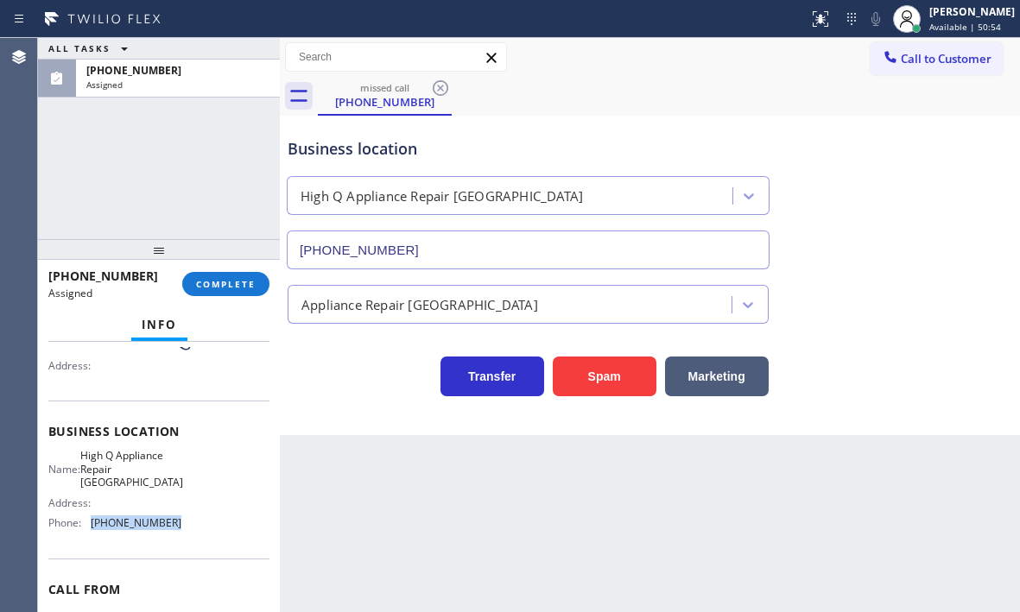
drag, startPoint x: 110, startPoint y: 528, endPoint x: 95, endPoint y: 530, distance: 14.9
click at [87, 528] on div "Name: High Q Appliance Repair [GEOGRAPHIC_DATA] Address: Phone: [PHONE_NUMBER]" at bounding box center [158, 492] width 221 height 87
copy div "[PHONE_NUMBER]"
click at [911, 68] on button "Call to Customer" at bounding box center [937, 58] width 132 height 33
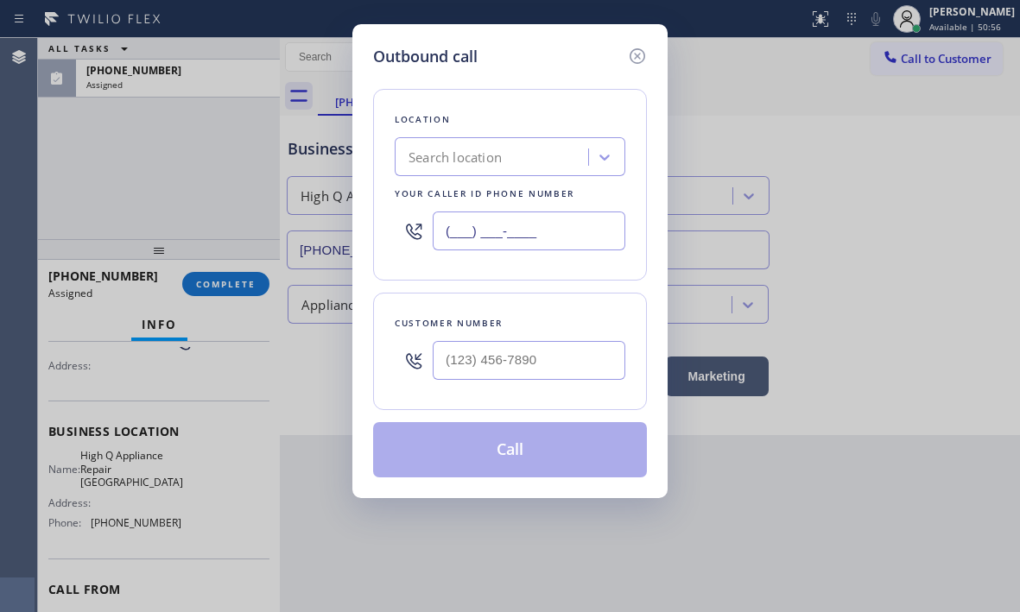
click at [591, 222] on input "(___) ___-____" at bounding box center [529, 231] width 193 height 39
paste input "626) 658-3617"
type input "[PHONE_NUMBER]"
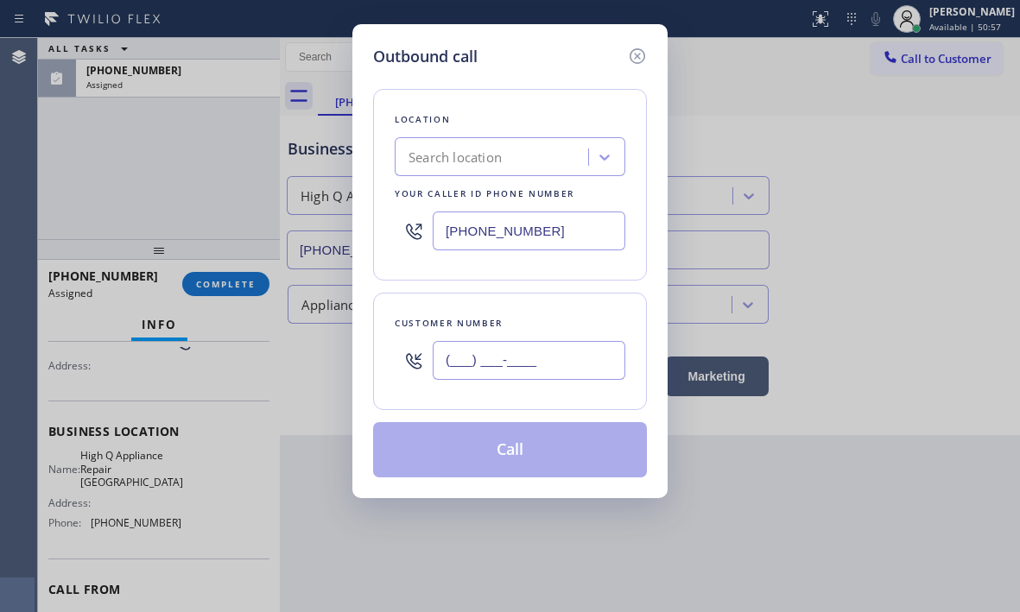
click at [532, 345] on input "(___) ___-____" at bounding box center [529, 360] width 193 height 39
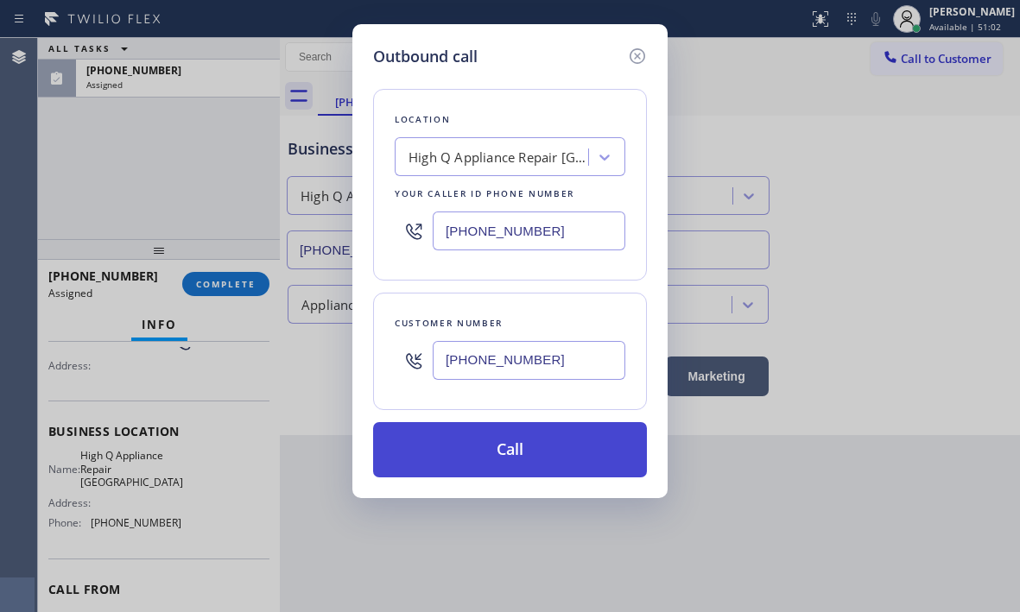
type input "[PHONE_NUMBER]"
click at [491, 440] on button "Call" at bounding box center [510, 449] width 274 height 55
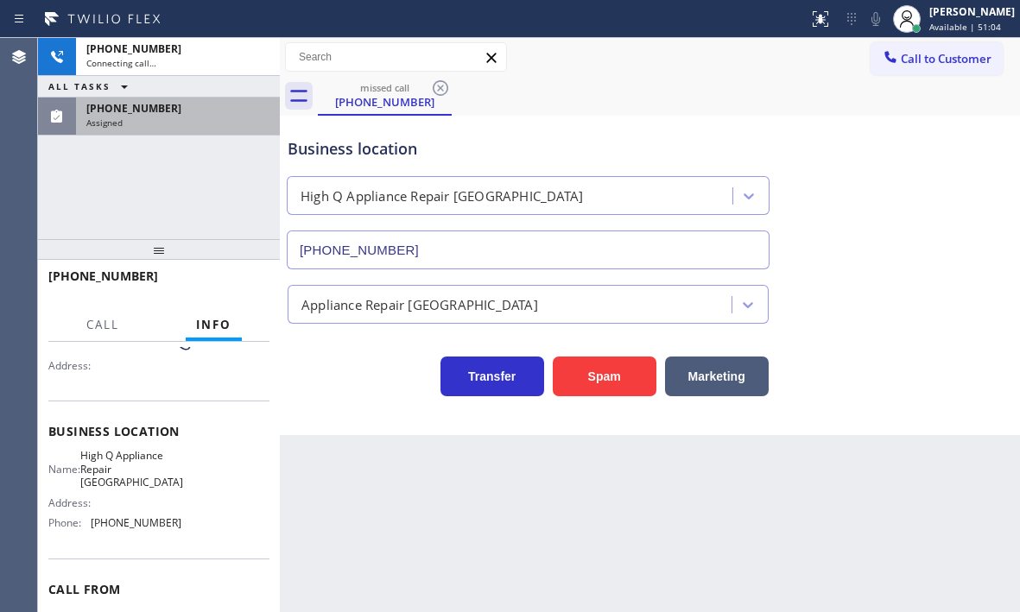
click at [218, 94] on div "ALL TASKS ALL TASKS ACTIVE TASKS TASKS IN WRAP UP" at bounding box center [159, 87] width 242 height 22
drag, startPoint x: 217, startPoint y: 120, endPoint x: 214, endPoint y: 267, distance: 146.8
click at [217, 120] on div "Assigned" at bounding box center [177, 123] width 183 height 12
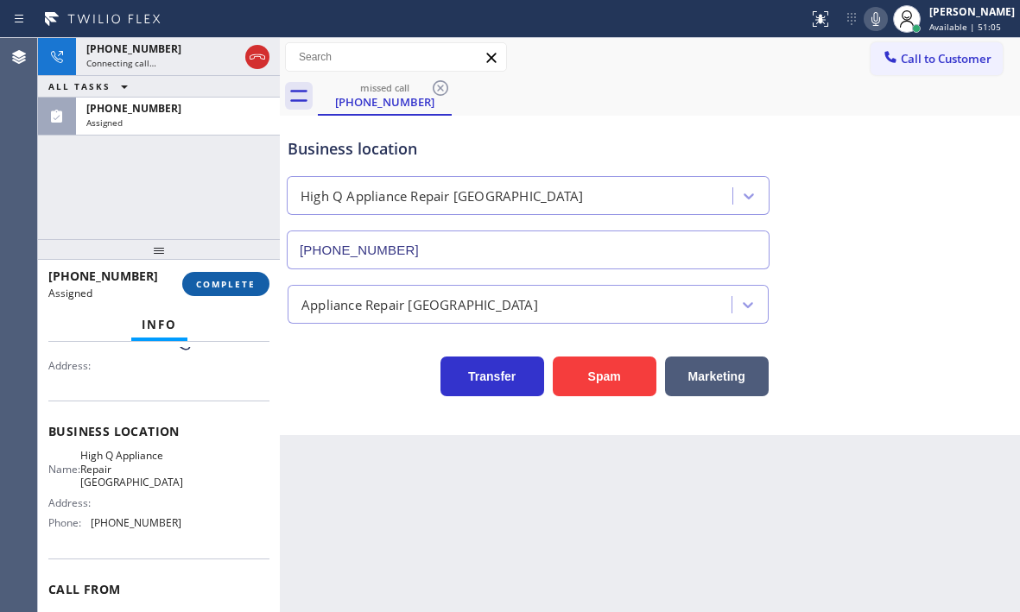
click at [225, 288] on span "COMPLETE" at bounding box center [226, 284] width 60 height 12
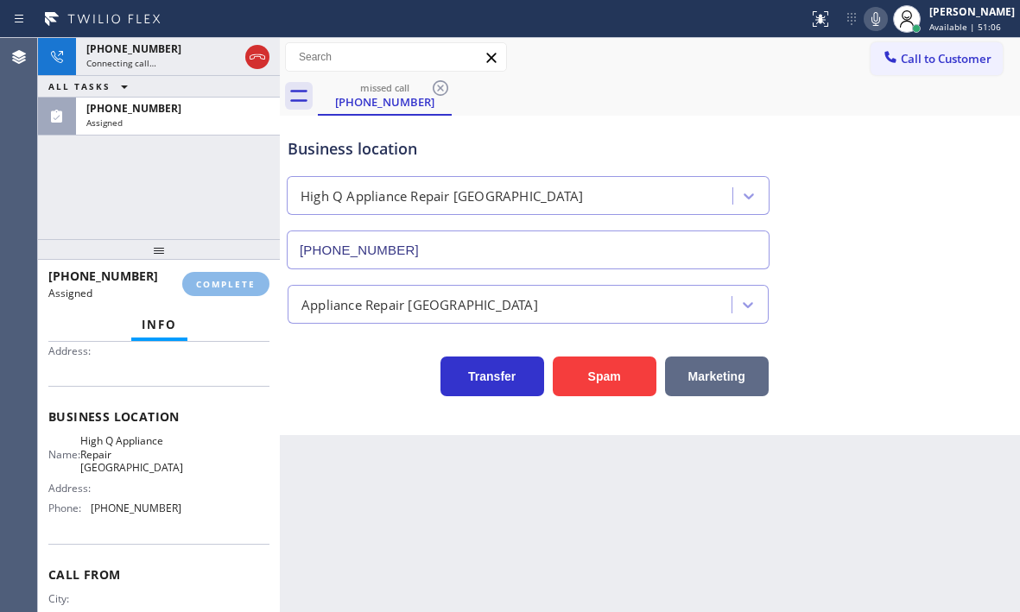
scroll to position [173, 0]
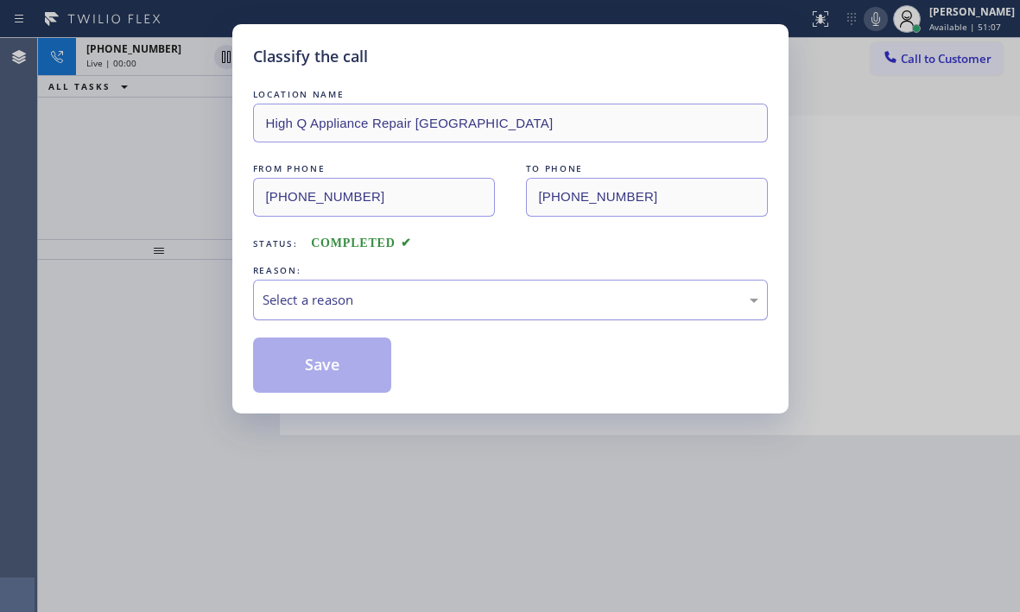
click at [453, 312] on div "Select a reason" at bounding box center [510, 300] width 515 height 41
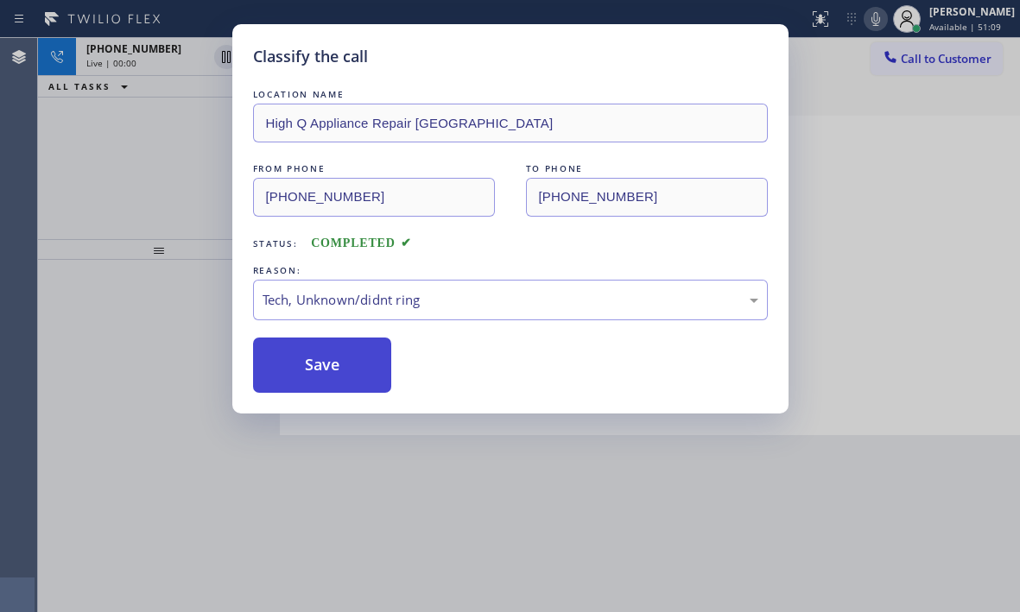
click at [334, 381] on button "Save" at bounding box center [322, 365] width 139 height 55
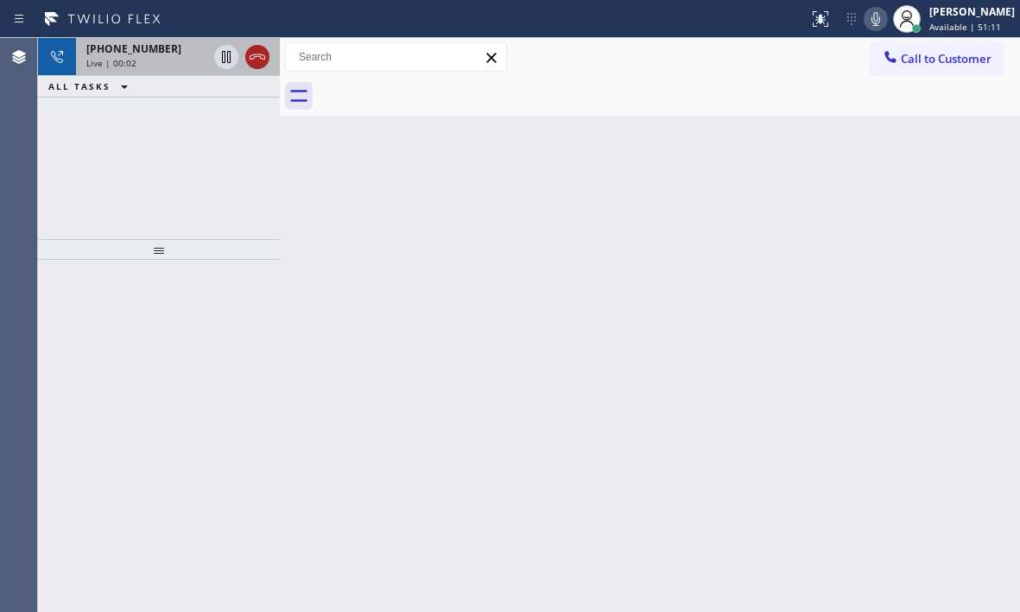
click at [259, 57] on icon at bounding box center [257, 57] width 21 height 21
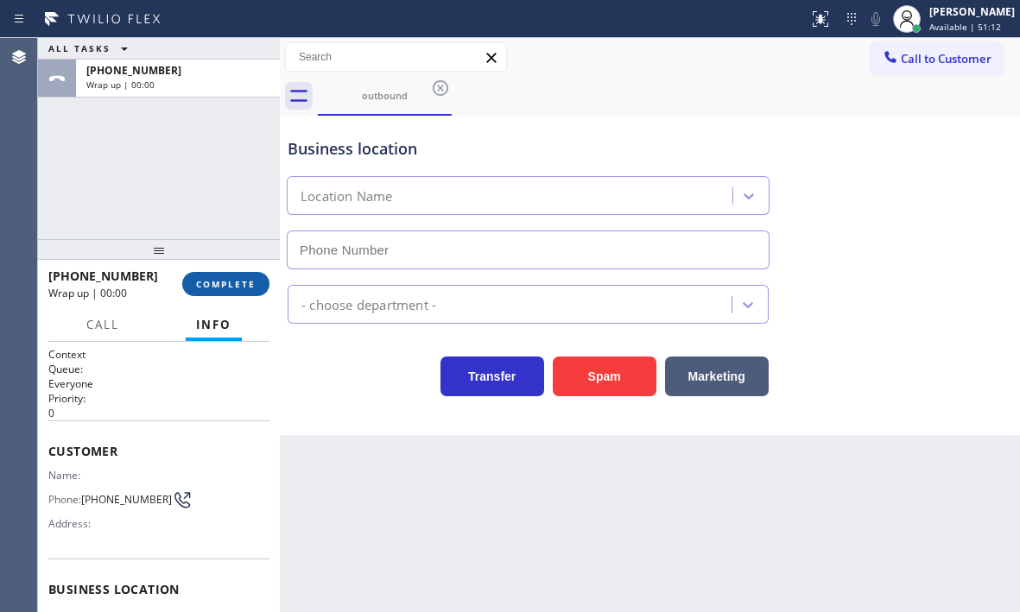
click at [225, 276] on button "COMPLETE" at bounding box center [225, 284] width 87 height 24
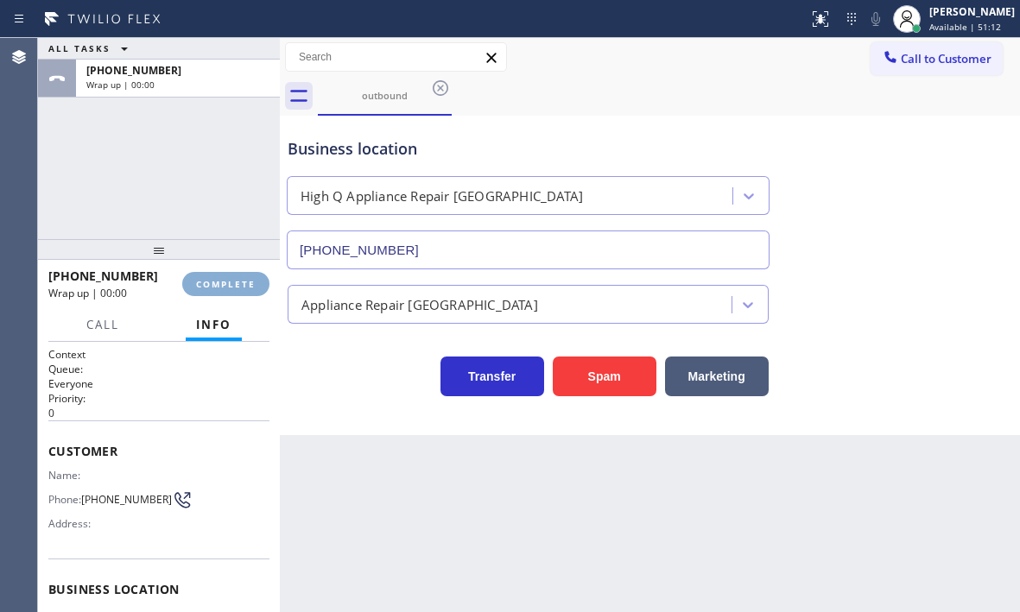
type input "[PHONE_NUMBER]"
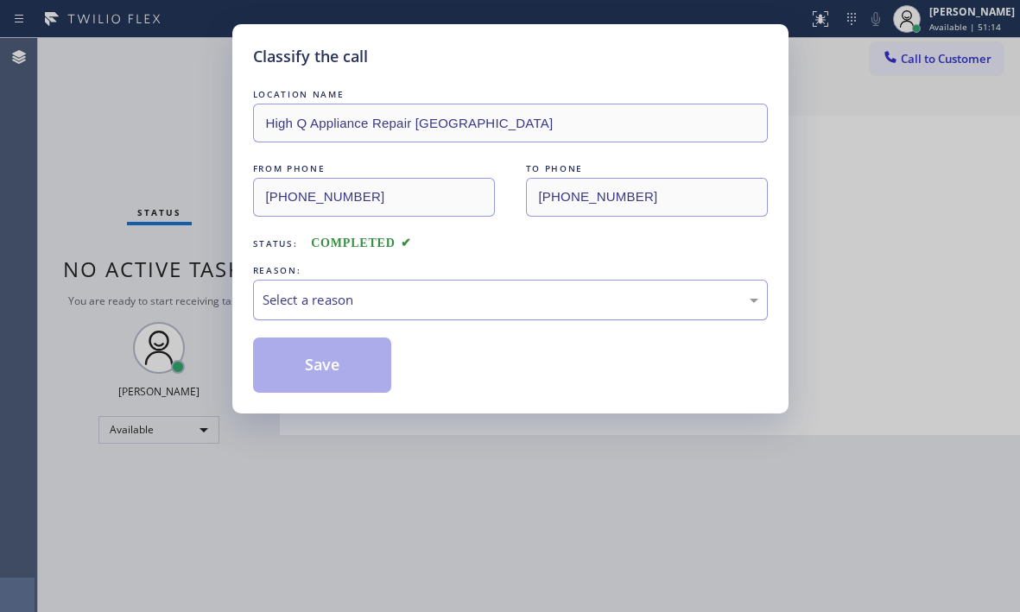
click at [342, 287] on div "Select a reason" at bounding box center [510, 300] width 515 height 41
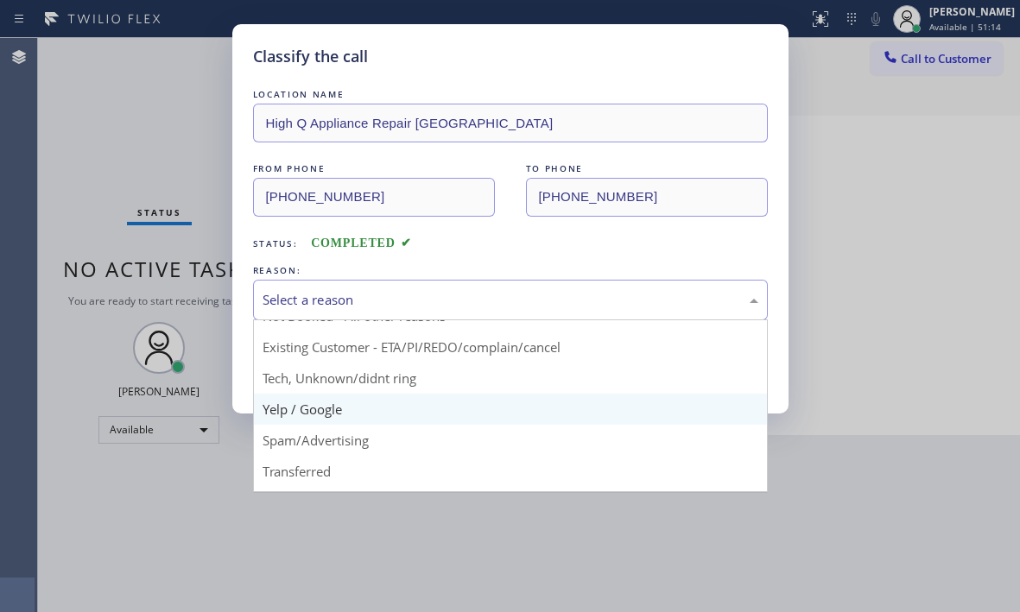
scroll to position [109, 0]
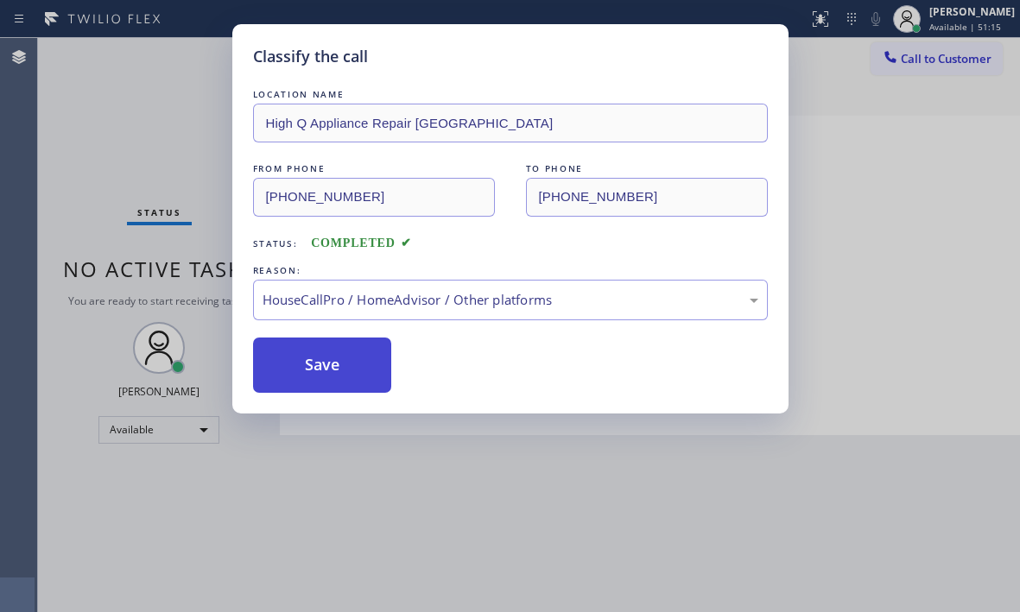
click at [331, 367] on button "Save" at bounding box center [322, 365] width 139 height 55
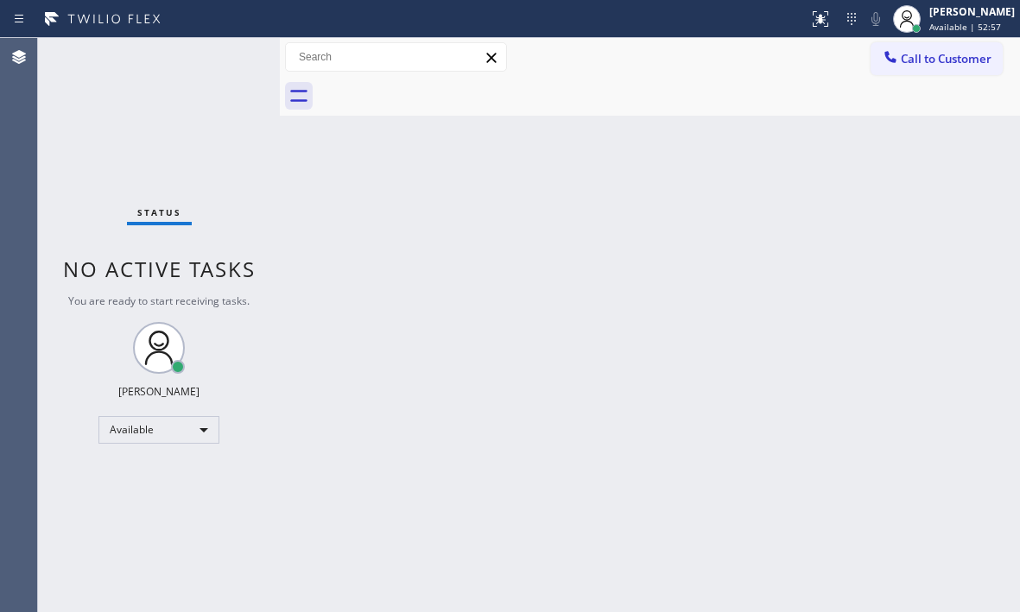
click at [221, 60] on div "Status No active tasks You are ready to start receiving tasks. [PERSON_NAME] Av…" at bounding box center [159, 325] width 242 height 574
click at [223, 60] on div "Status No active tasks You are ready to start receiving tasks. [PERSON_NAME] Av…" at bounding box center [159, 325] width 242 height 574
click at [222, 60] on div "Status No active tasks You are ready to start receiving tasks. [PERSON_NAME] Av…" at bounding box center [159, 325] width 242 height 574
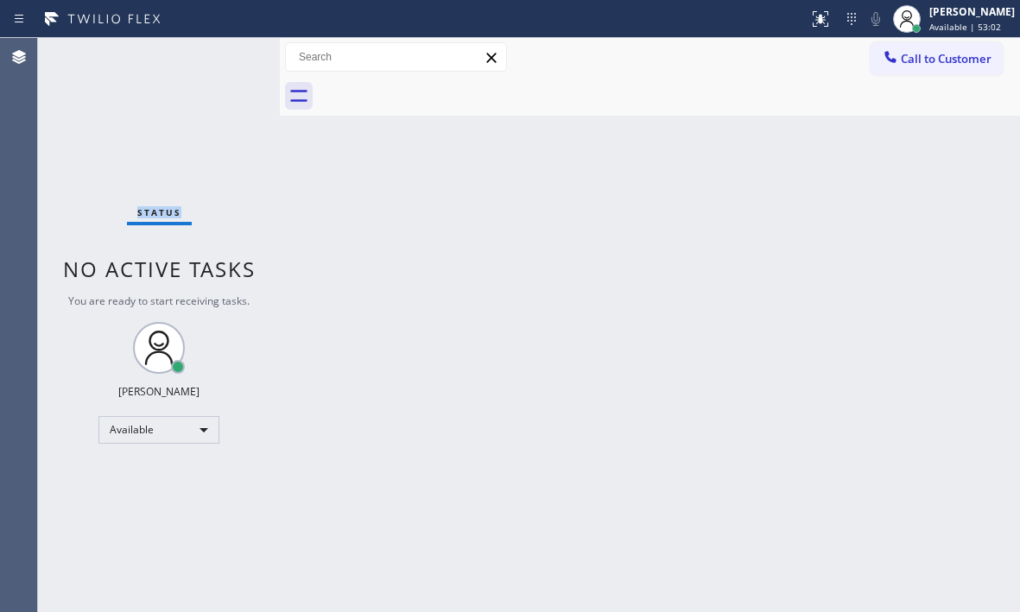
click at [224, 59] on div "Status No active tasks You are ready to start receiving tasks. [PERSON_NAME] Av…" at bounding box center [159, 325] width 242 height 574
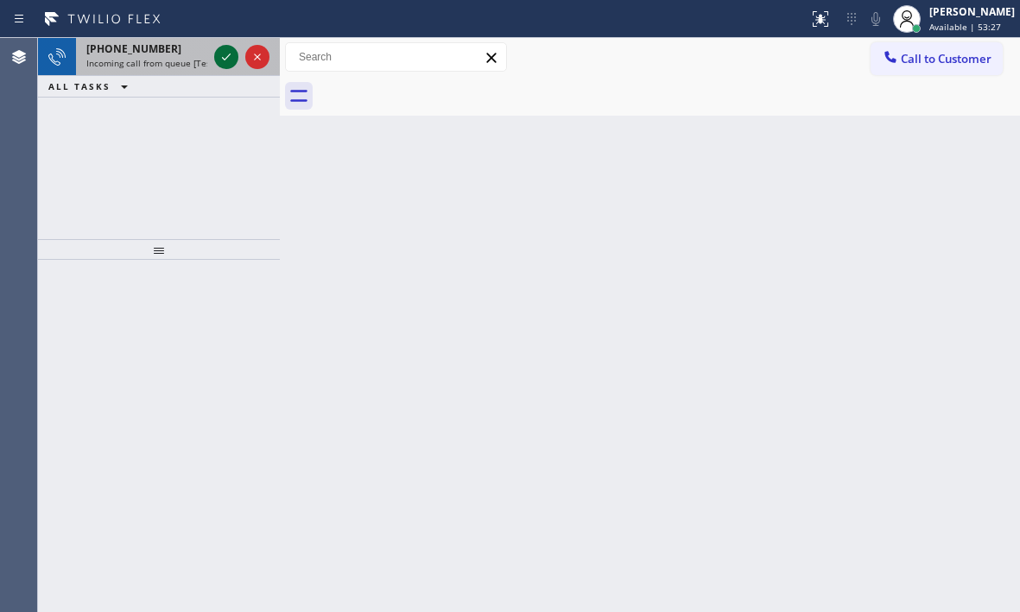
click at [224, 59] on icon at bounding box center [226, 57] width 9 height 7
click at [229, 43] on div at bounding box center [242, 57] width 62 height 38
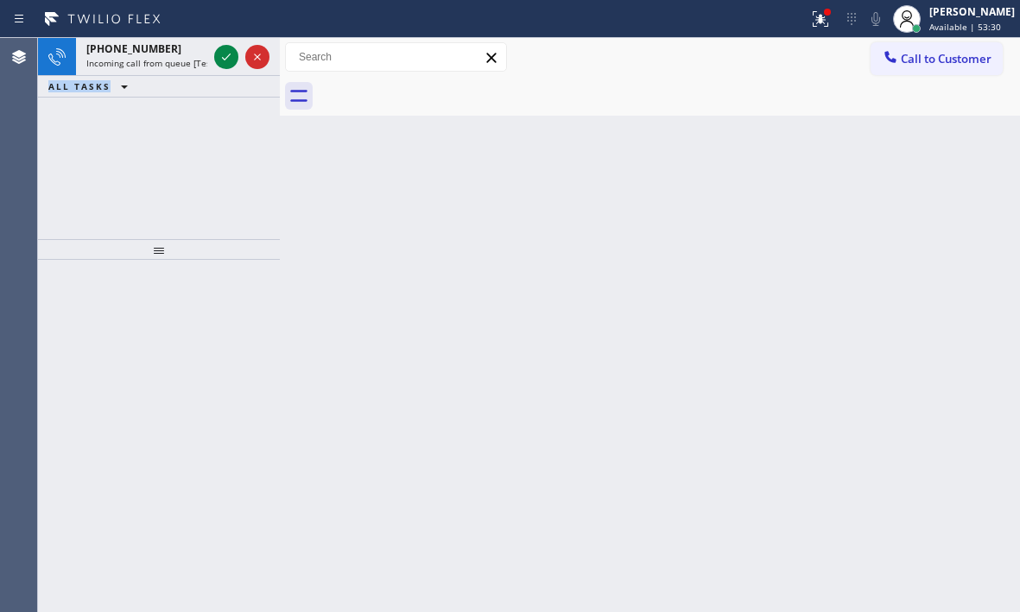
click at [229, 45] on button at bounding box center [226, 57] width 24 height 24
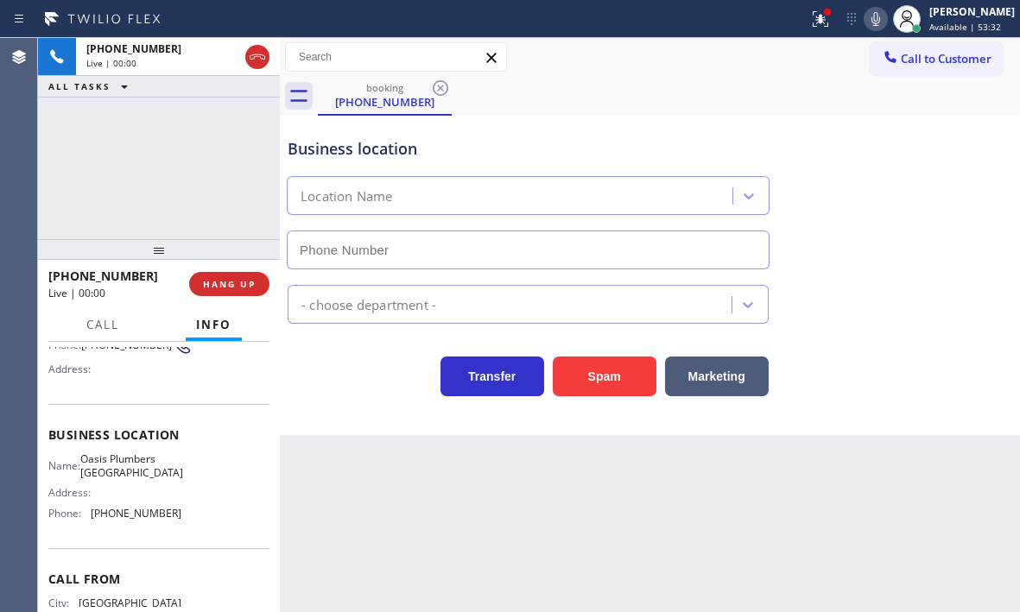
scroll to position [173, 0]
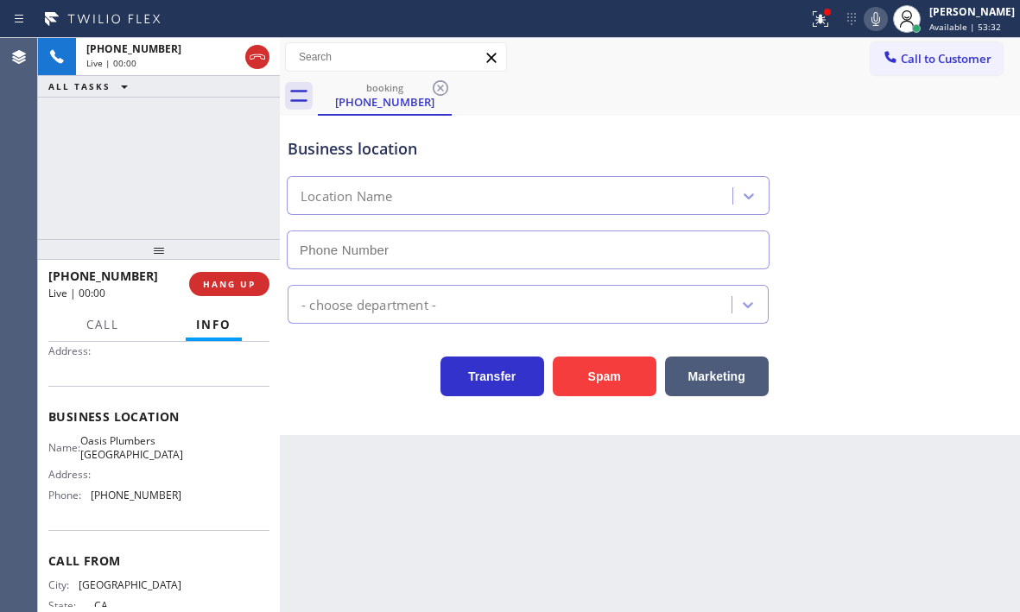
type input "[PHONE_NUMBER]"
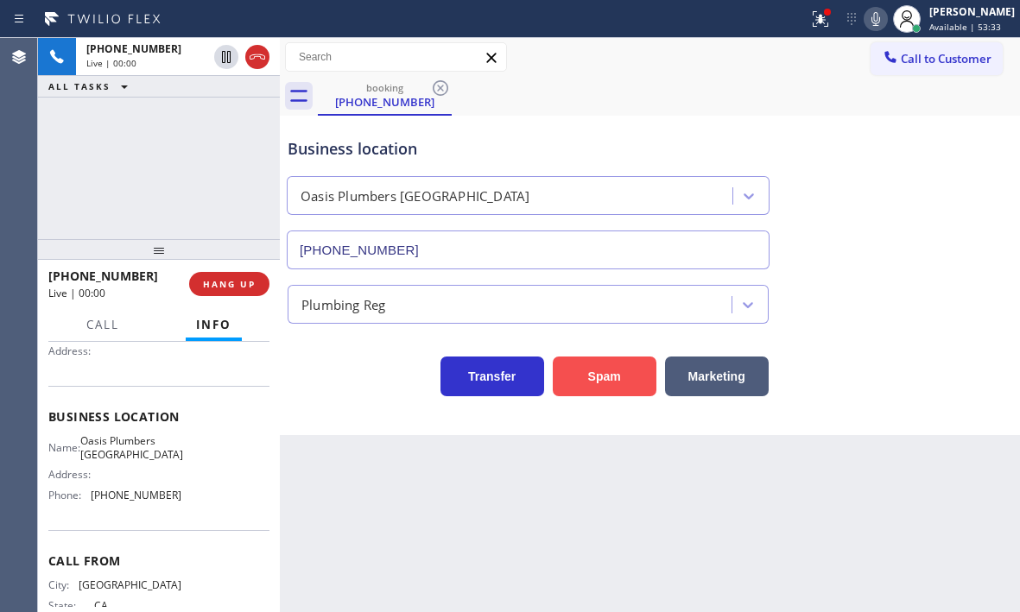
click at [609, 384] on button "Spam" at bounding box center [605, 377] width 104 height 40
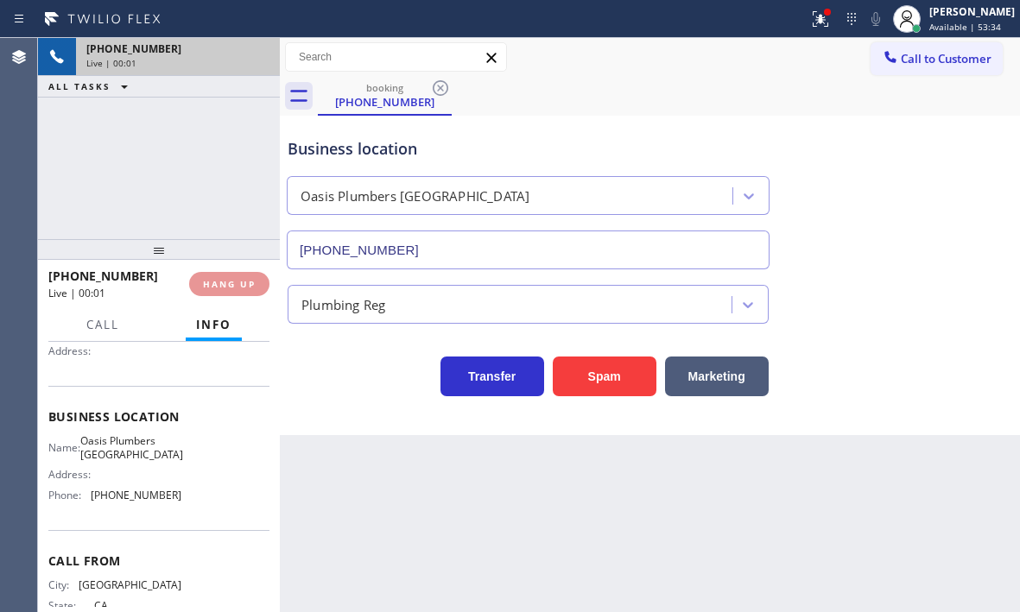
click at [225, 54] on div "[PHONE_NUMBER]" at bounding box center [177, 48] width 183 height 15
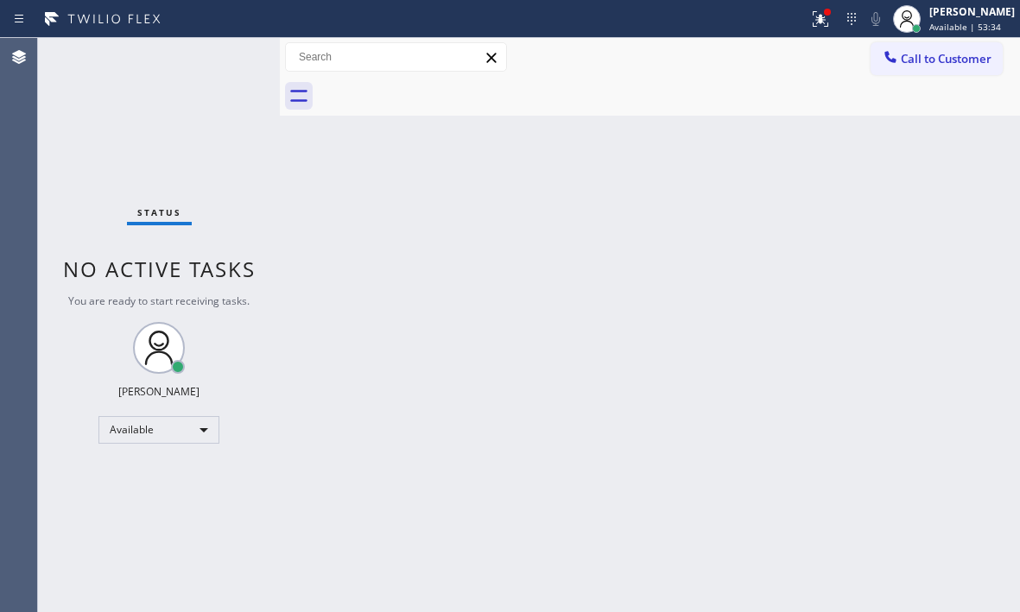
click at [225, 54] on div "Status No active tasks You are ready to start receiving tasks. [PERSON_NAME] Av…" at bounding box center [159, 325] width 242 height 574
click at [810, 24] on icon at bounding box center [820, 19] width 21 height 21
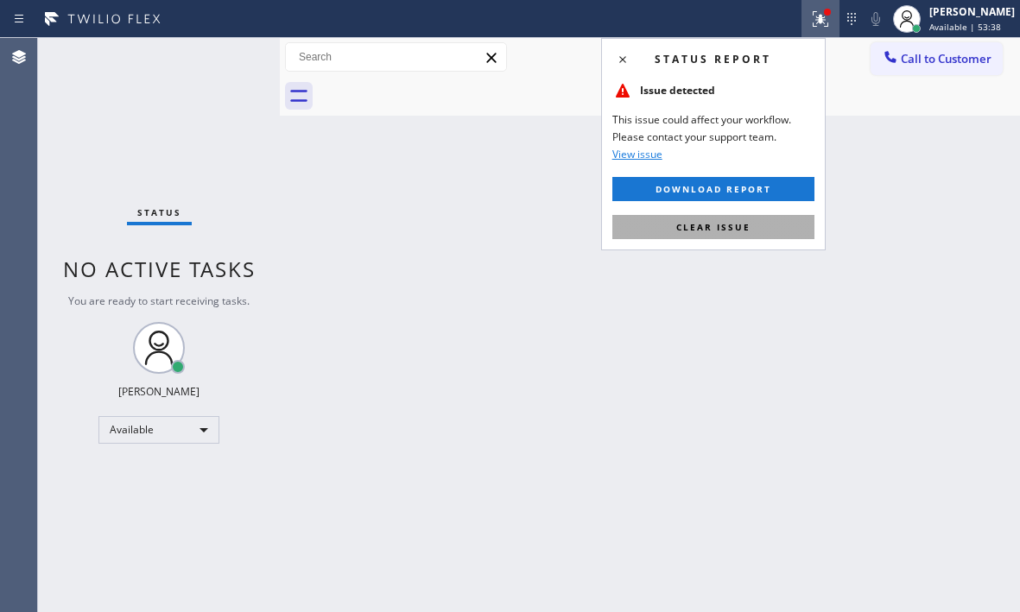
click at [715, 237] on button "Clear issue" at bounding box center [713, 227] width 202 height 24
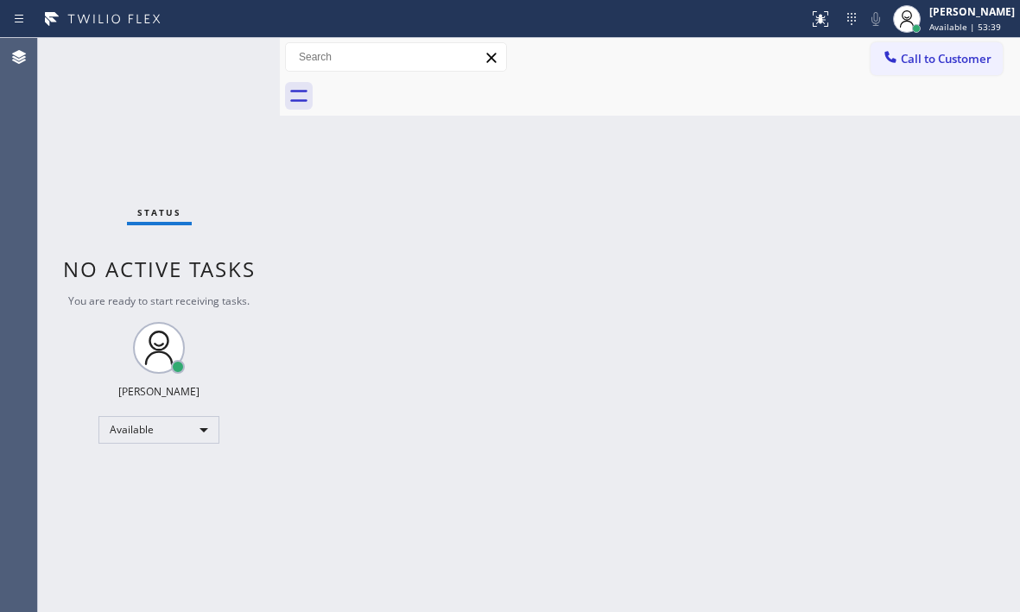
click at [216, 55] on div "Status No active tasks You are ready to start receiving tasks. [PERSON_NAME] Av…" at bounding box center [159, 325] width 242 height 574
click at [223, 60] on div "Status No active tasks You are ready to start receiving tasks. [PERSON_NAME] Av…" at bounding box center [159, 325] width 242 height 574
click at [226, 54] on div "Status No active tasks You are ready to start receiving tasks. [PERSON_NAME] Av…" at bounding box center [159, 325] width 242 height 574
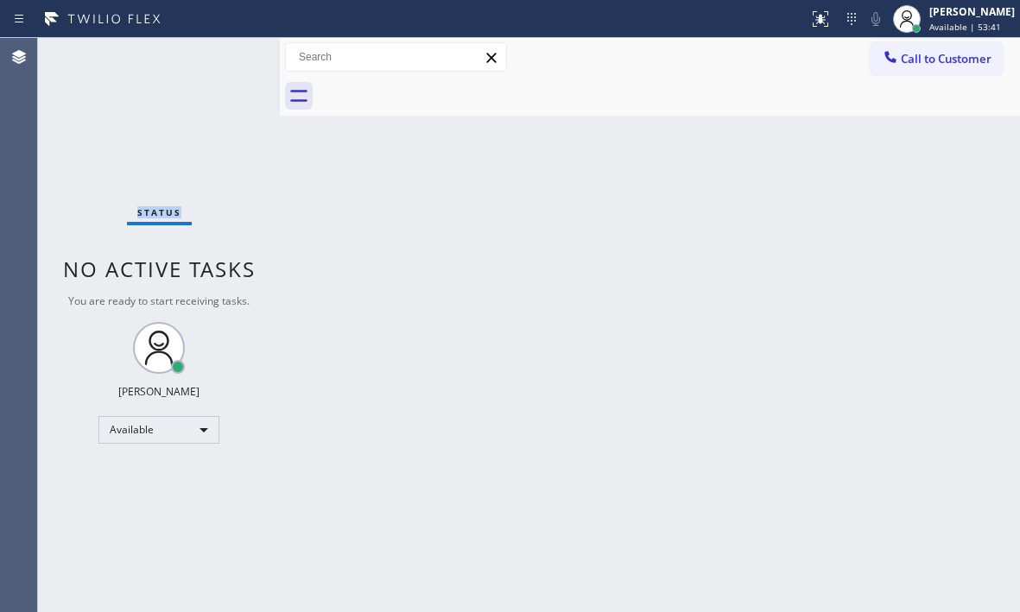
click at [226, 54] on div "Status No active tasks You are ready to start receiving tasks. [PERSON_NAME] Av…" at bounding box center [159, 325] width 242 height 574
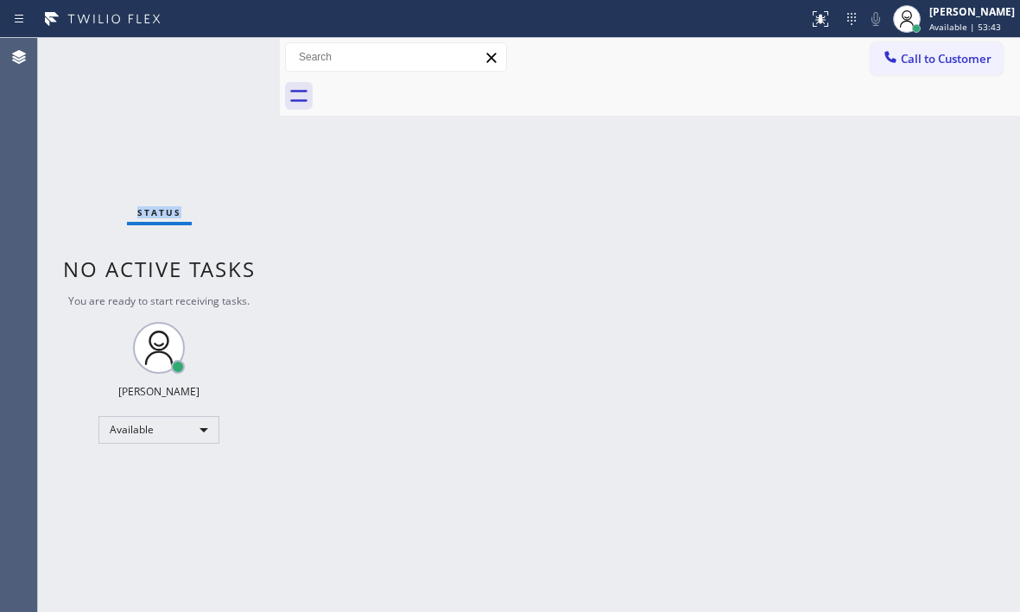
click at [226, 54] on div "Status No active tasks You are ready to start receiving tasks. [PERSON_NAME] Av…" at bounding box center [159, 325] width 242 height 574
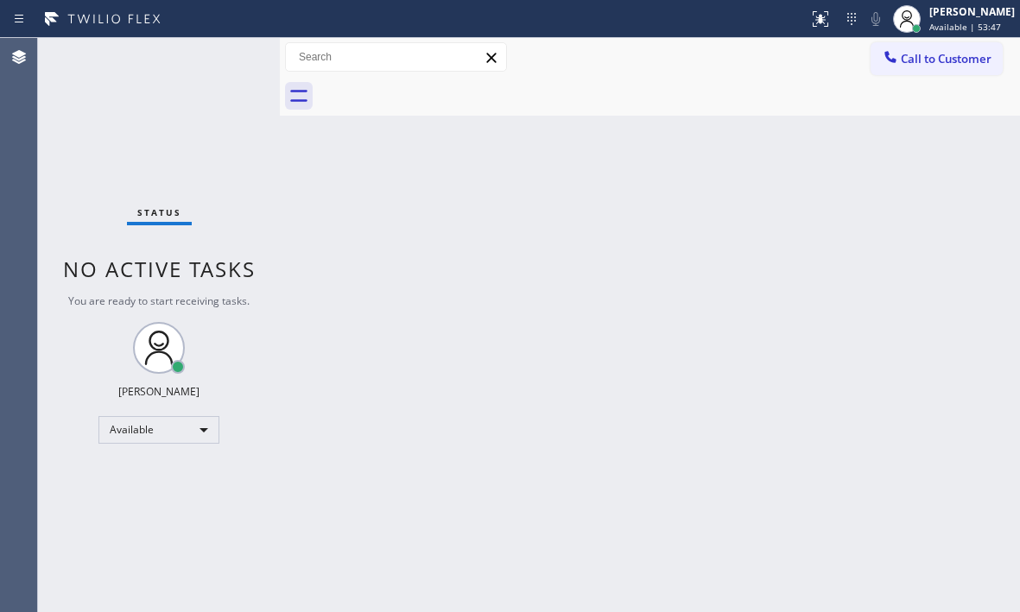
click at [226, 54] on div "Status No active tasks You are ready to start receiving tasks. [PERSON_NAME] Av…" at bounding box center [159, 325] width 242 height 574
click at [215, 52] on div "Status No active tasks You are ready to start receiving tasks. [PERSON_NAME] Av…" at bounding box center [159, 325] width 242 height 574
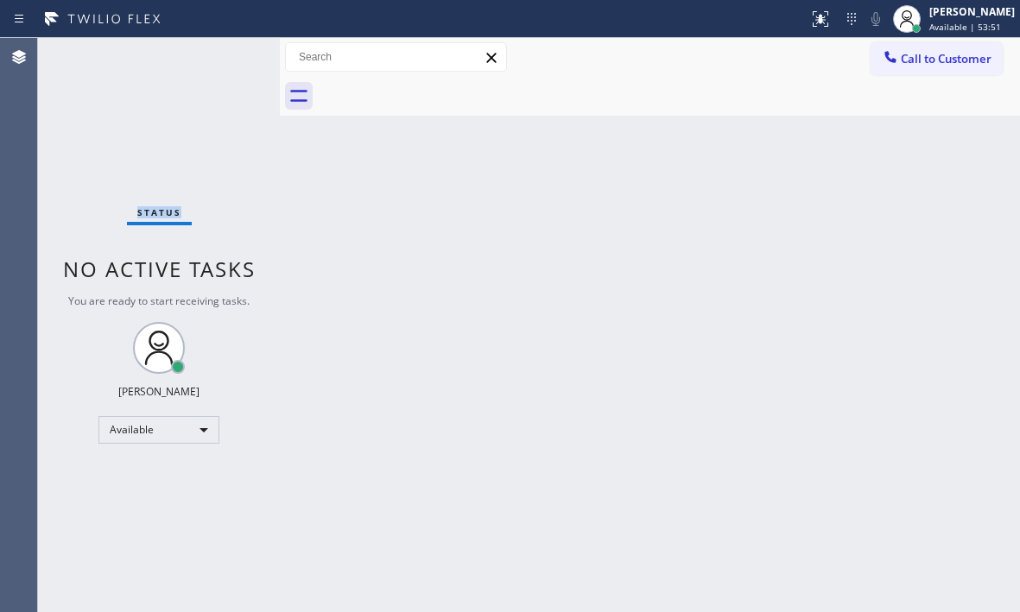
click at [215, 52] on div "Status No active tasks You are ready to start receiving tasks. [PERSON_NAME] Av…" at bounding box center [159, 325] width 242 height 574
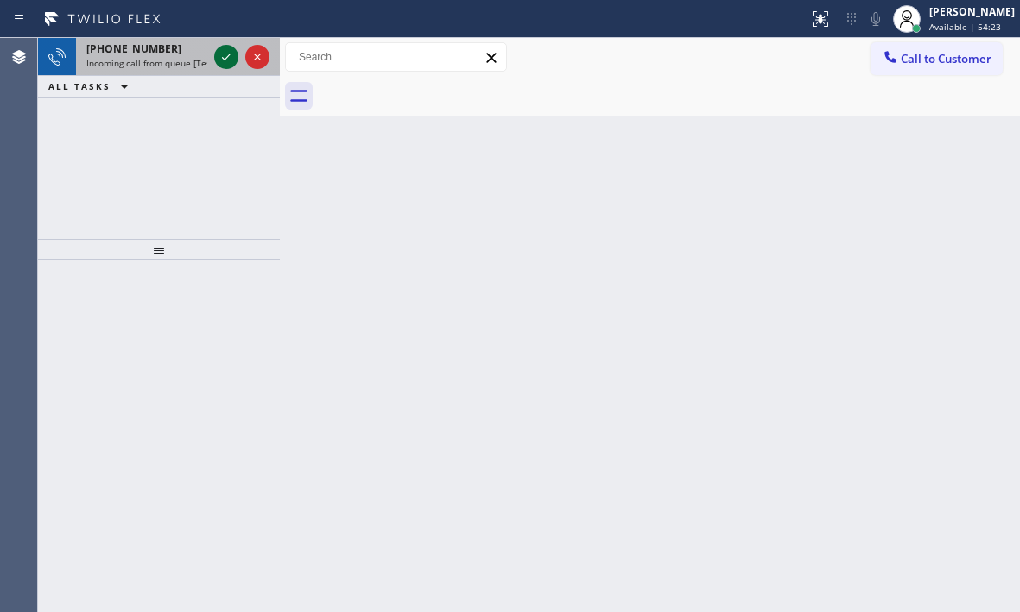
click at [220, 51] on icon at bounding box center [226, 57] width 21 height 21
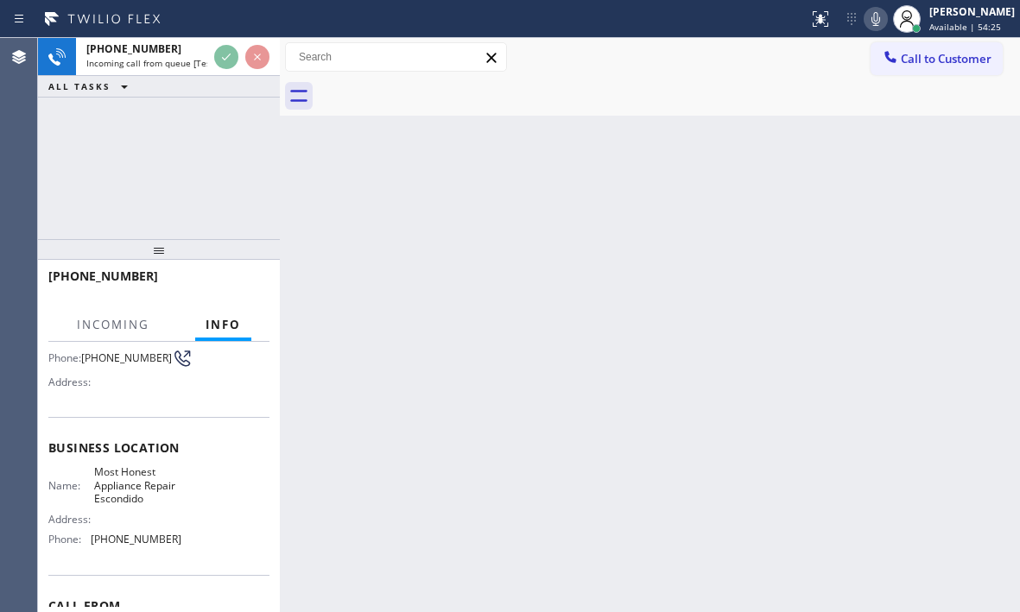
scroll to position [173, 0]
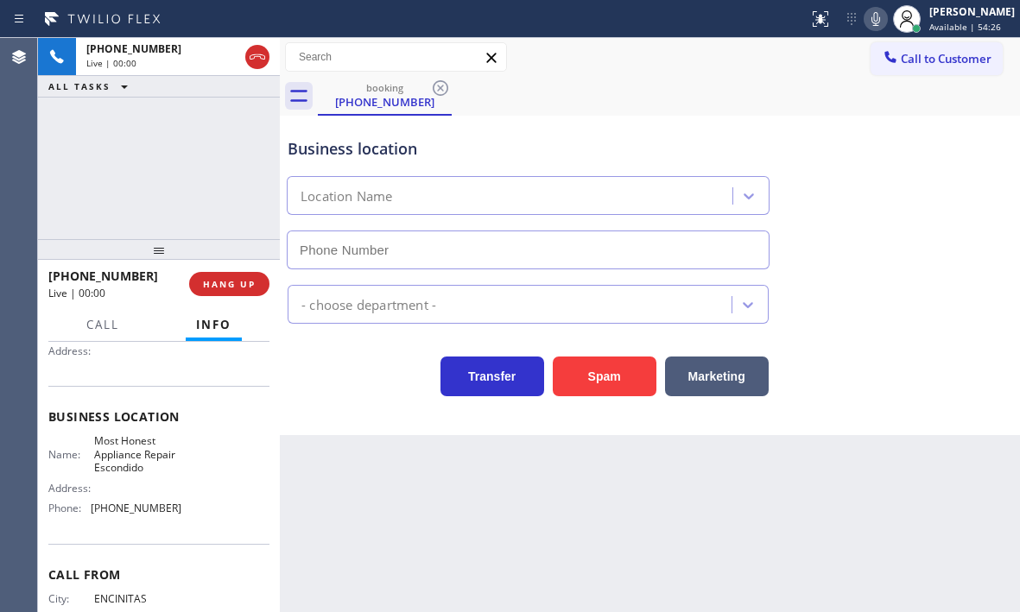
type input "[PHONE_NUMBER]"
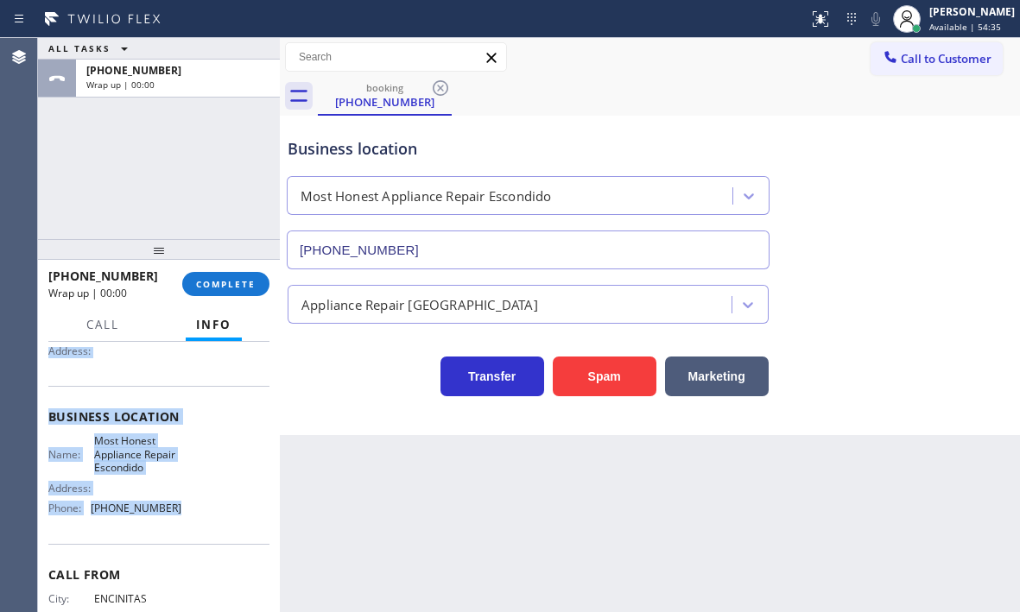
drag, startPoint x: 44, startPoint y: 444, endPoint x: 193, endPoint y: 506, distance: 161.8
click at [193, 506] on div "Context Queue: [Test] All Priority: 2 Customer Name: [PHONE_NUMBER] Phone: [PHO…" at bounding box center [159, 477] width 242 height 270
copy div "Customer Name: [PHONE_NUMBER] Phone: [PHONE_NUMBER] Address: Business location …"
click at [234, 280] on span "COMPLETE" at bounding box center [226, 284] width 60 height 12
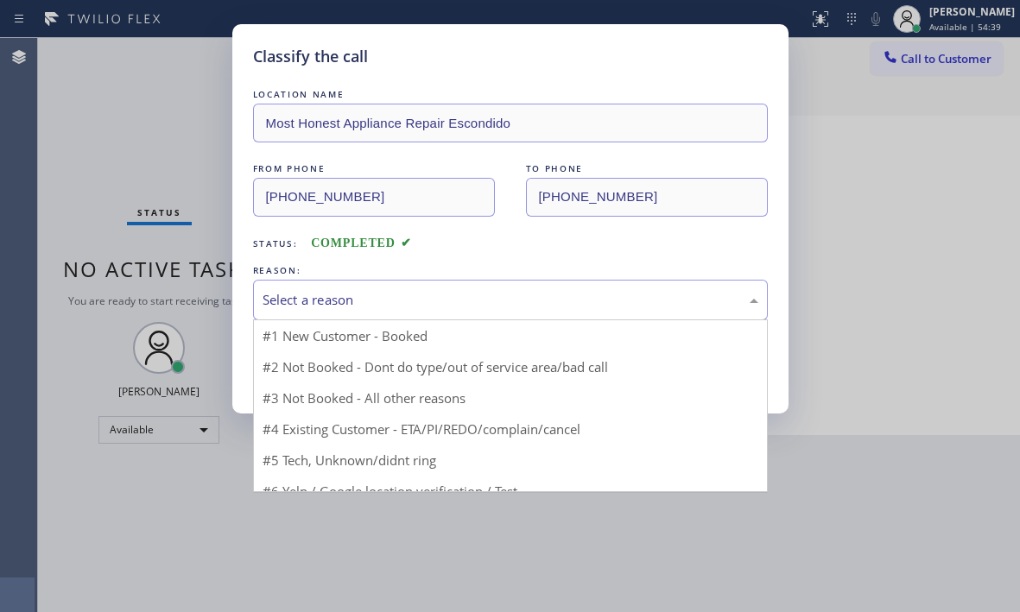
click at [460, 306] on div "Select a reason" at bounding box center [511, 300] width 496 height 20
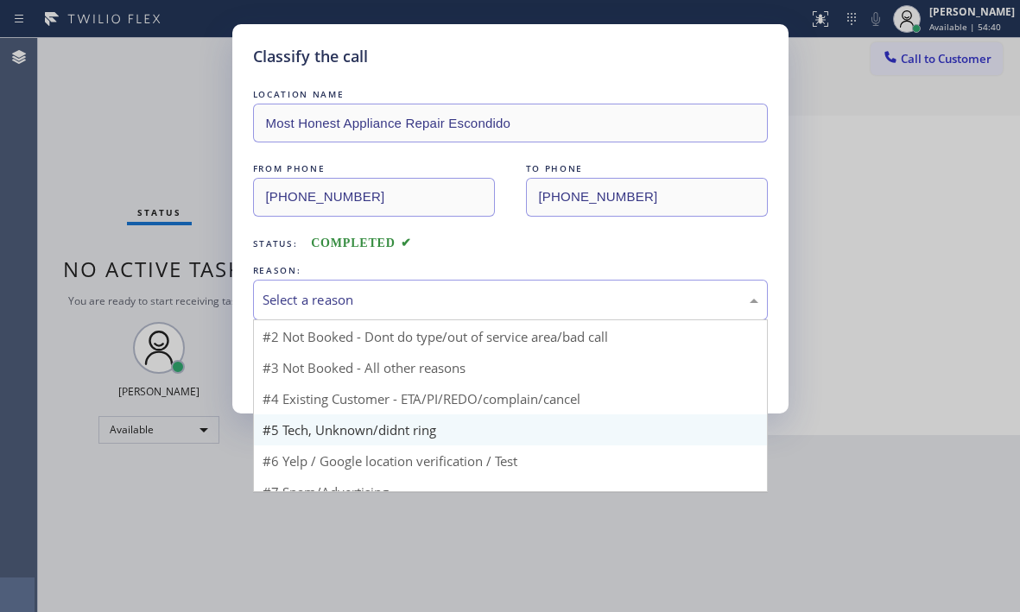
scroll to position [47, 0]
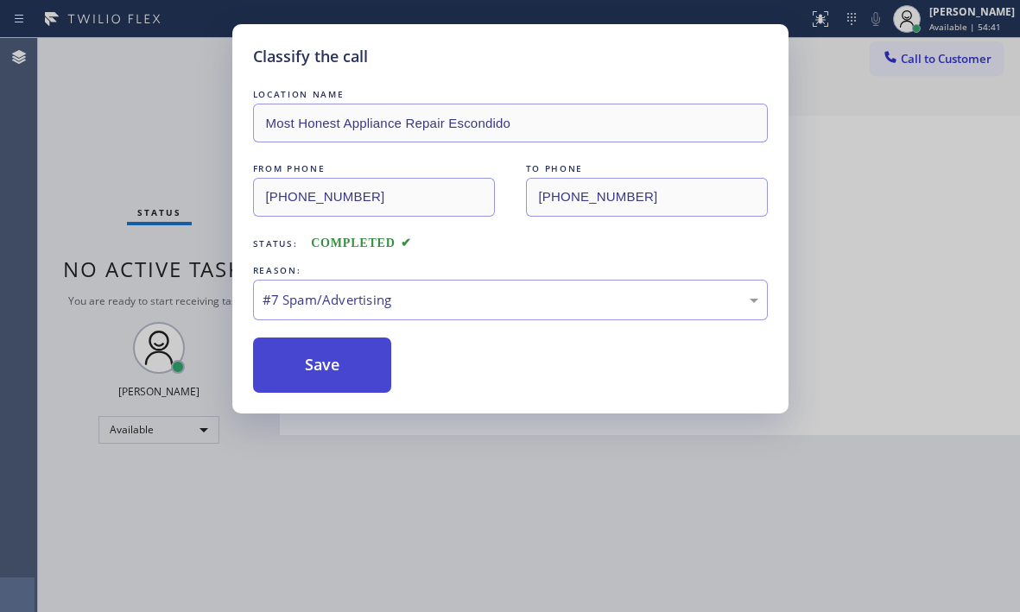
click at [329, 352] on button "Save" at bounding box center [322, 365] width 139 height 55
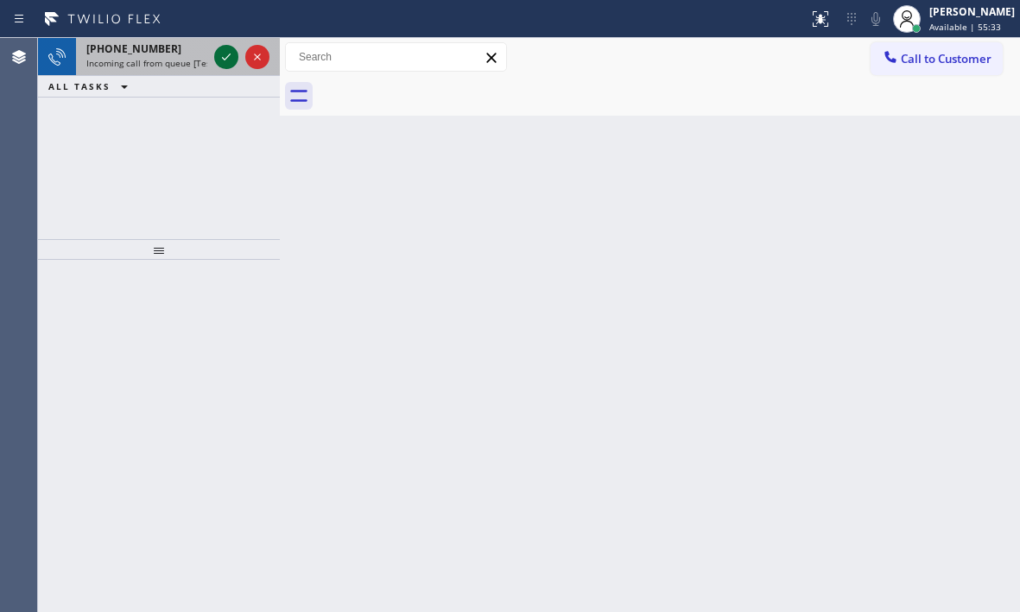
click at [222, 54] on icon at bounding box center [226, 57] width 21 height 21
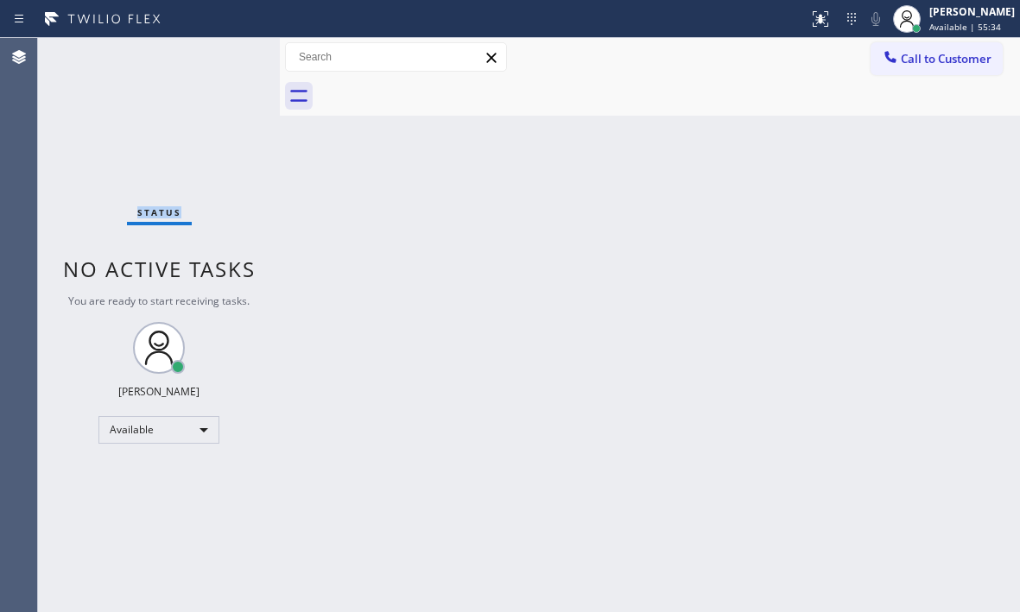
click at [222, 54] on div "Status No active tasks You are ready to start receiving tasks. [PERSON_NAME] Av…" at bounding box center [159, 325] width 242 height 574
click at [810, 23] on icon at bounding box center [820, 19] width 21 height 21
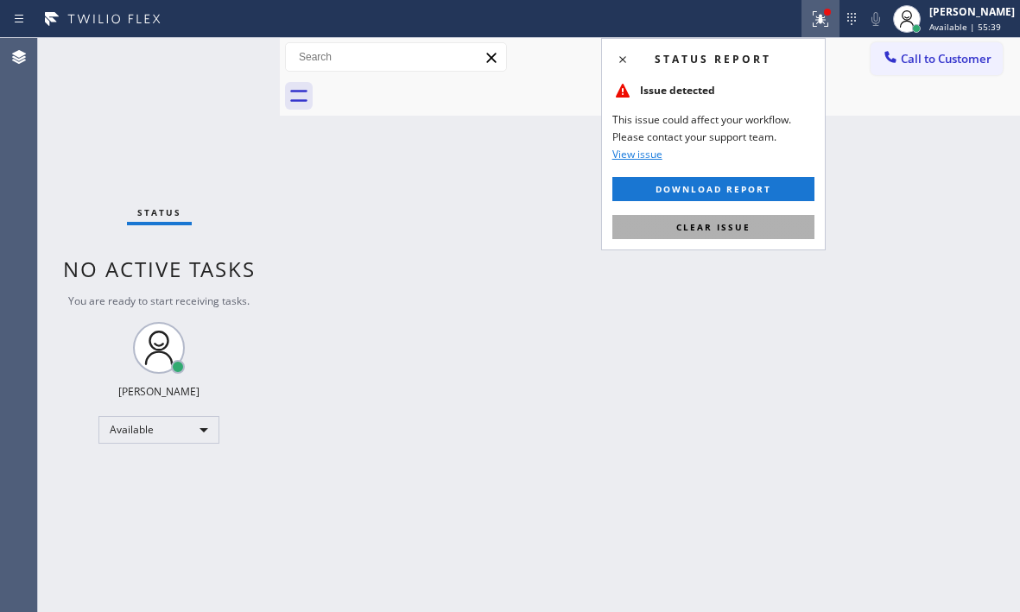
click at [683, 230] on span "Clear issue" at bounding box center [713, 227] width 74 height 12
